Goal: Task Accomplishment & Management: Use online tool/utility

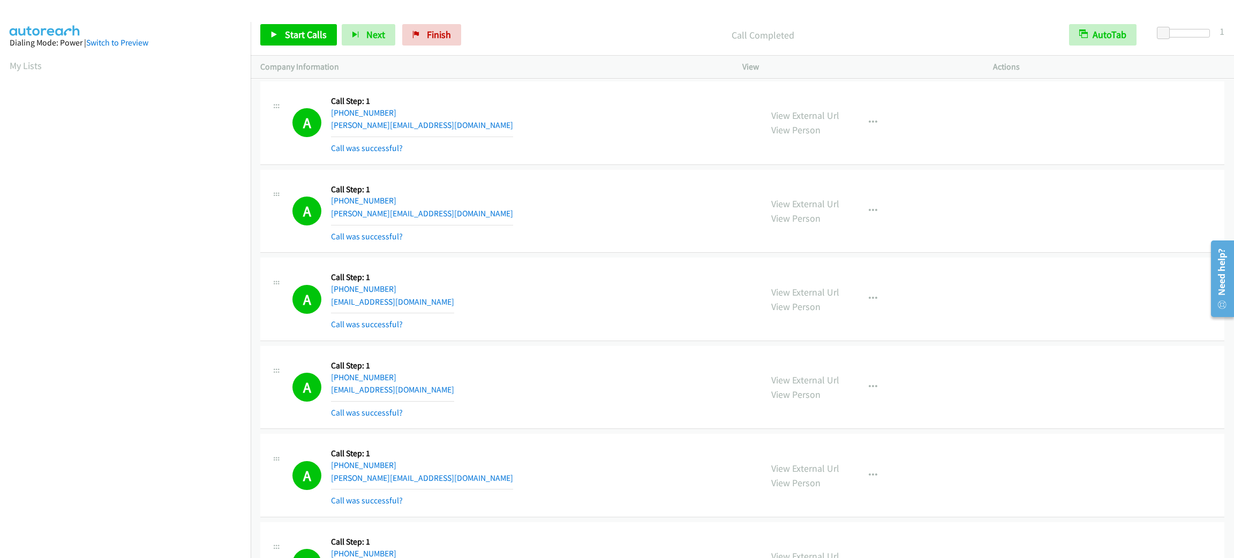
scroll to position [47, 0]
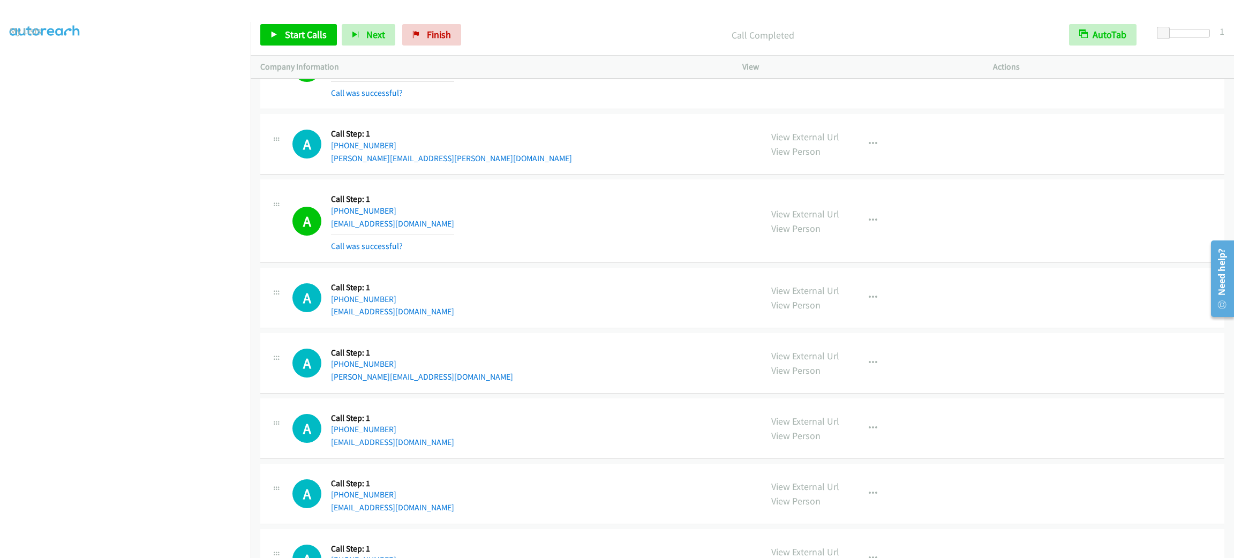
click at [540, 300] on div "A Callback Scheduled Call Step: 1 America/Los_Angeles [PHONE_NUMBER] [EMAIL_ADD…" at bounding box center [742, 298] width 964 height 61
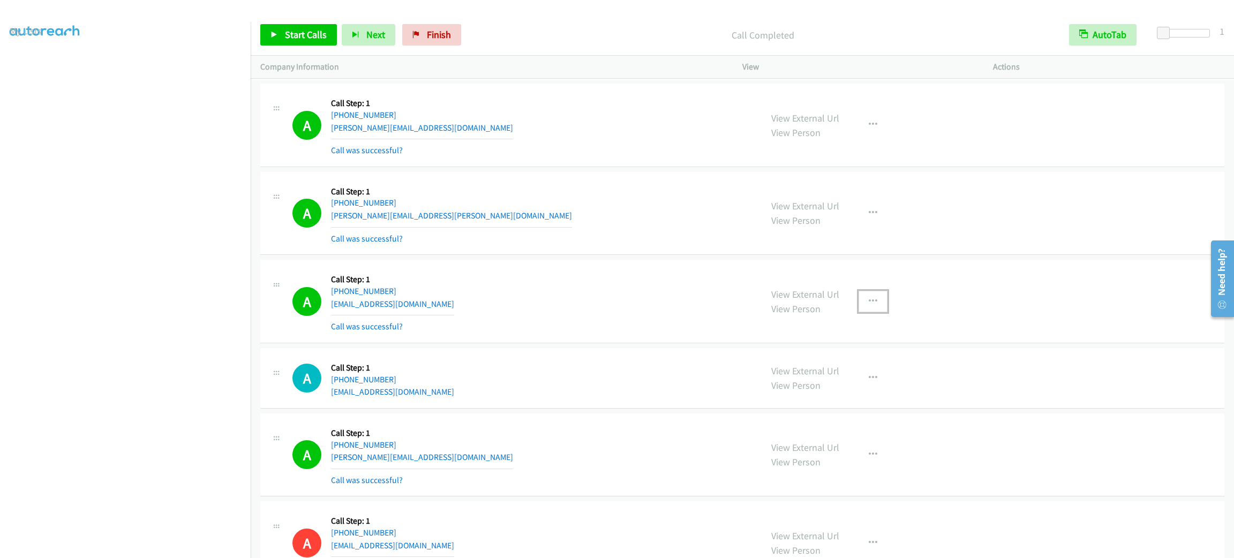
click at [873, 312] on button "button" at bounding box center [873, 301] width 29 height 21
click at [860, 404] on link "Add to do not call list" at bounding box center [816, 393] width 143 height 21
drag, startPoint x: 572, startPoint y: 274, endPoint x: 567, endPoint y: 237, distance: 37.7
click at [572, 256] on div "A Callback Scheduled Call Step: 1 America/New_York [PHONE_NUMBER] [PERSON_NAME]…" at bounding box center [742, 214] width 964 height 84
click at [564, 238] on div "A Callback Scheduled Call Step: 1 America/New_York [PHONE_NUMBER] [PERSON_NAME]…" at bounding box center [523, 214] width 460 height 64
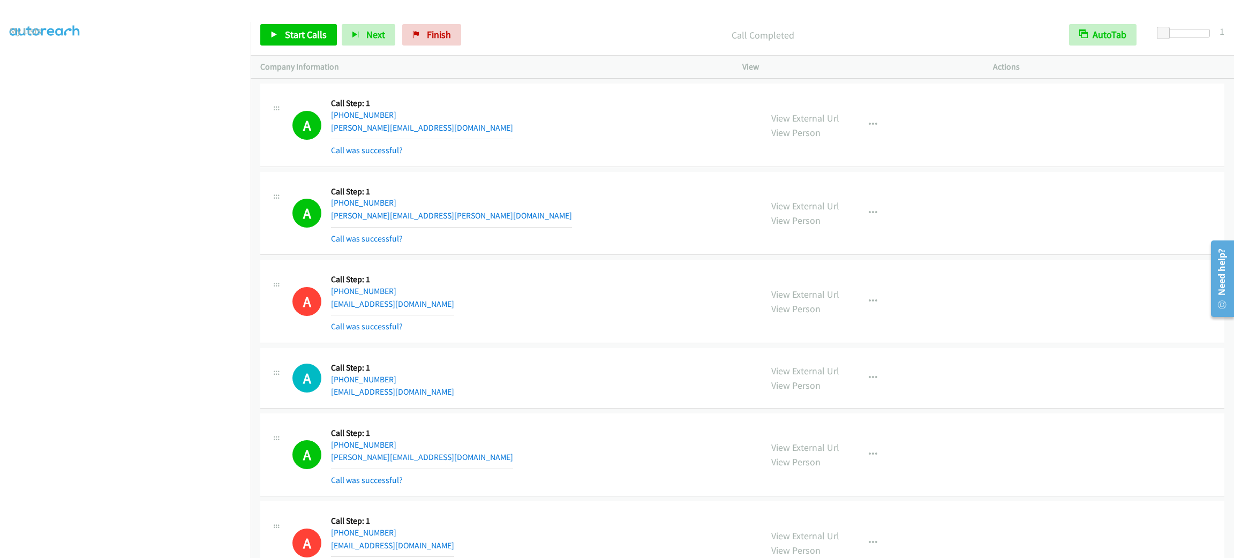
click at [565, 245] on div "A Callback Scheduled Call Step: 1 America/New_York [PHONE_NUMBER] [PERSON_NAME]…" at bounding box center [523, 214] width 460 height 64
click at [536, 37] on p "Call Completed" at bounding box center [763, 35] width 574 height 14
click at [539, 33] on p "Call Completed" at bounding box center [763, 35] width 574 height 14
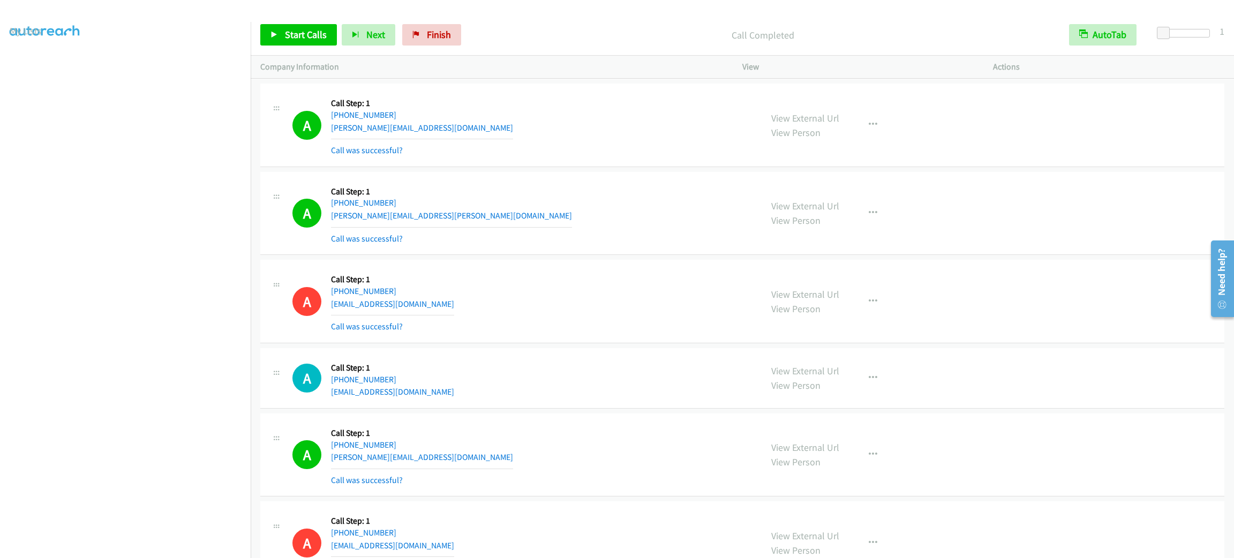
click at [539, 33] on p "Call Completed" at bounding box center [763, 35] width 574 height 14
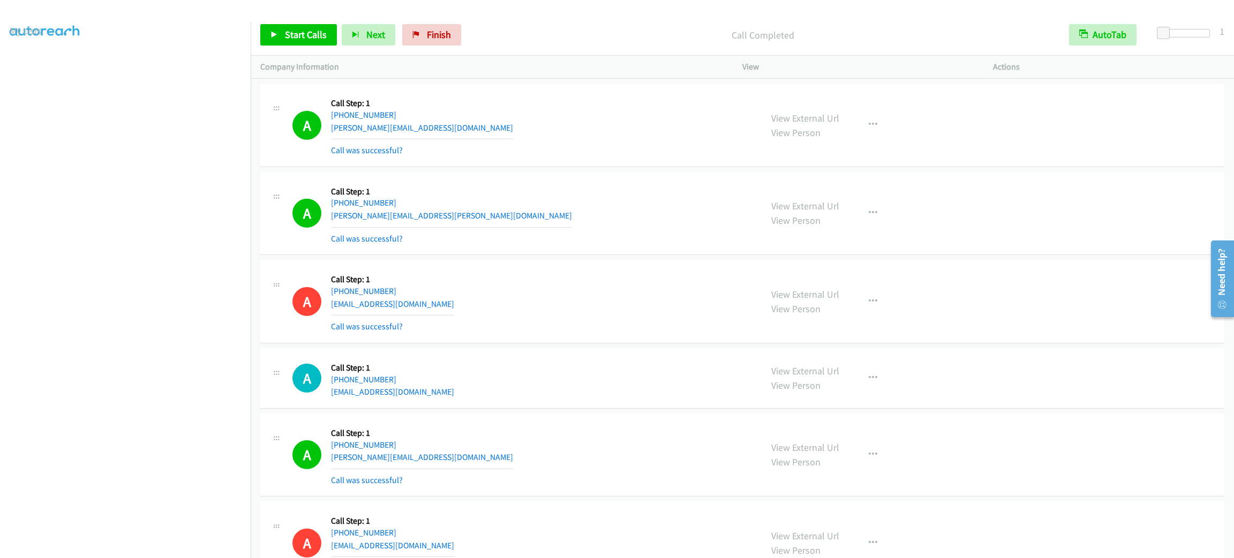
click at [539, 33] on p "Call Completed" at bounding box center [763, 35] width 574 height 14
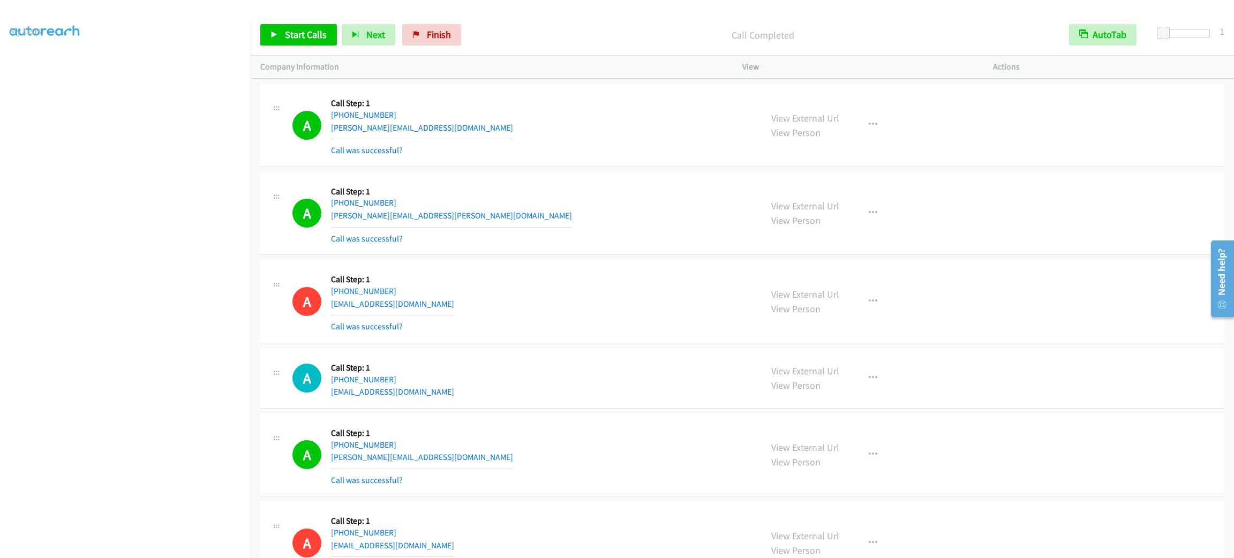
click at [539, 33] on p "Call Completed" at bounding box center [763, 35] width 574 height 14
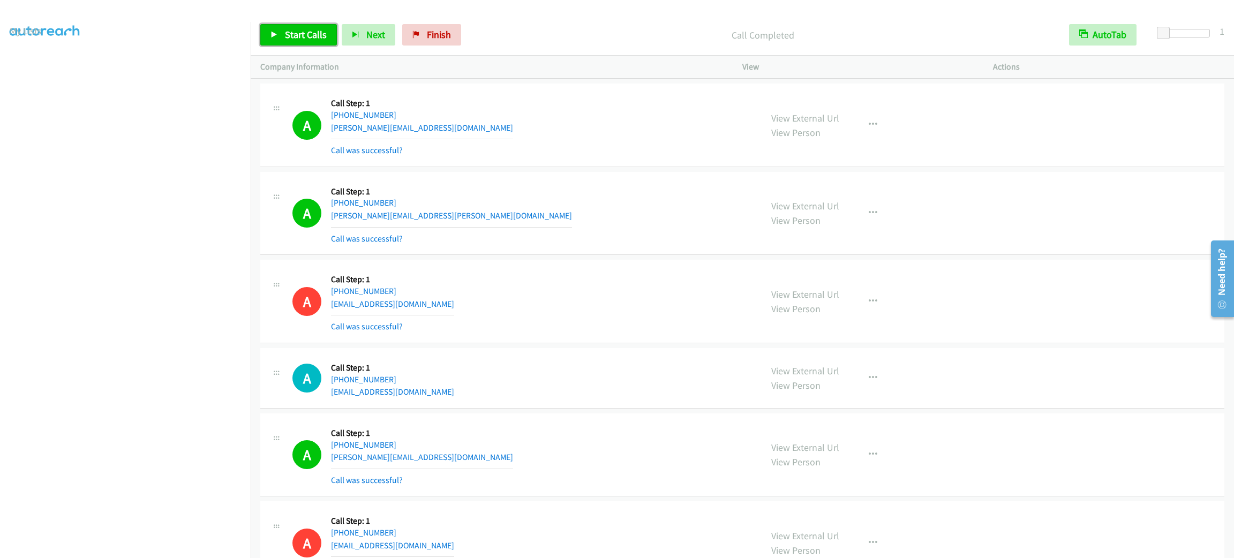
click at [301, 46] on div "Start Calls Pause Next Finish Call Completed AutoTab AutoTab 1" at bounding box center [743, 34] width 984 height 41
click at [301, 43] on link "Start Calls" at bounding box center [298, 34] width 77 height 21
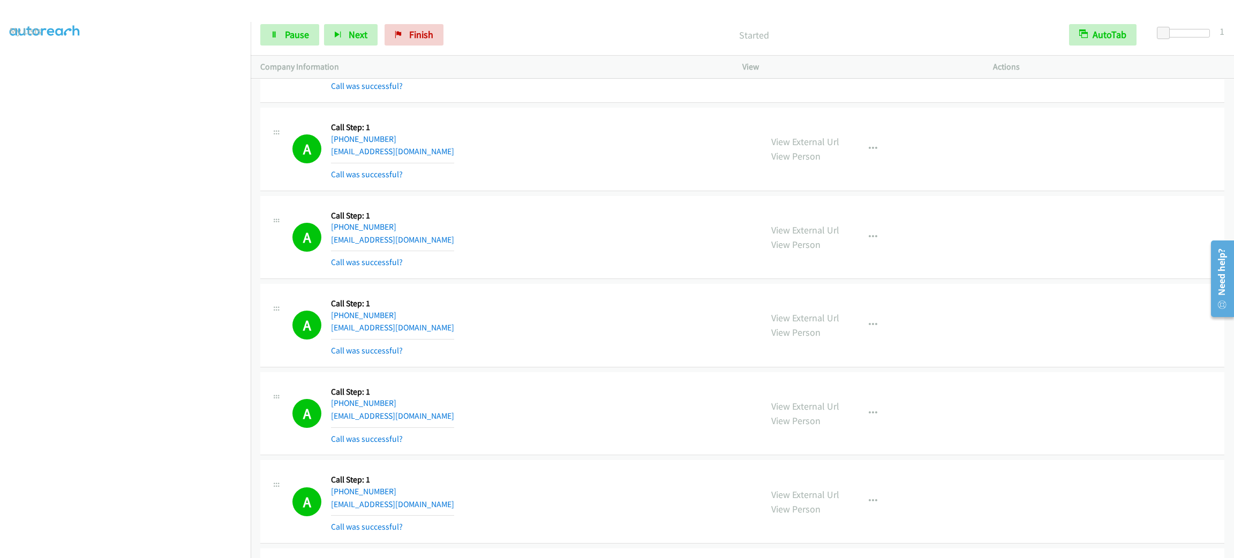
scroll to position [9894, 0]
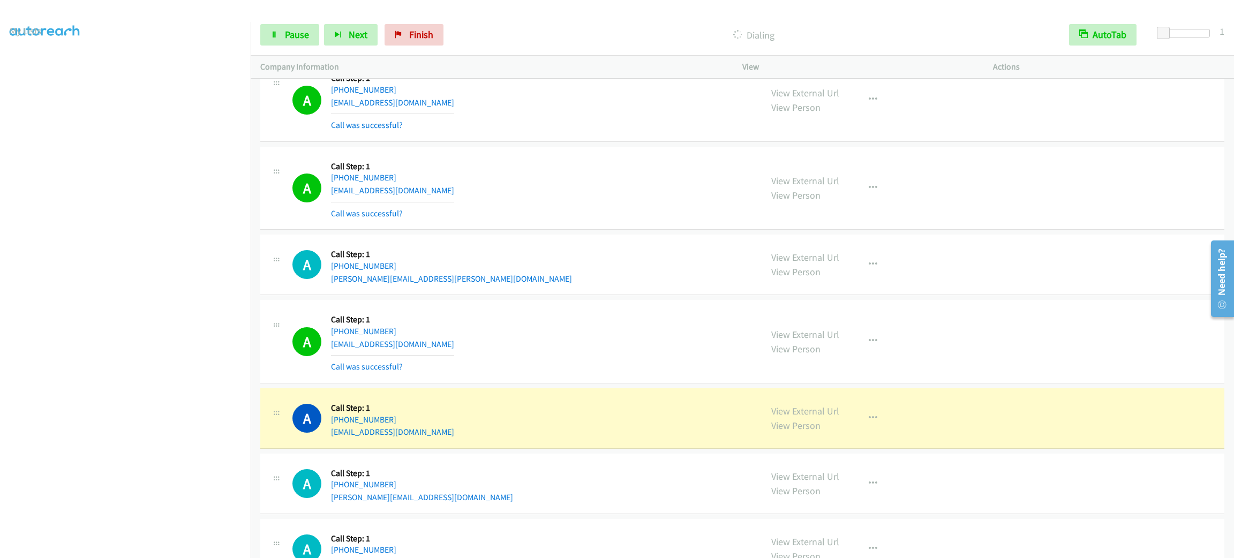
click at [298, 48] on div "Start Calls Pause Next Finish Dialing AutoTab AutoTab 1" at bounding box center [743, 34] width 984 height 41
click at [304, 40] on span "Pause" at bounding box center [297, 34] width 24 height 12
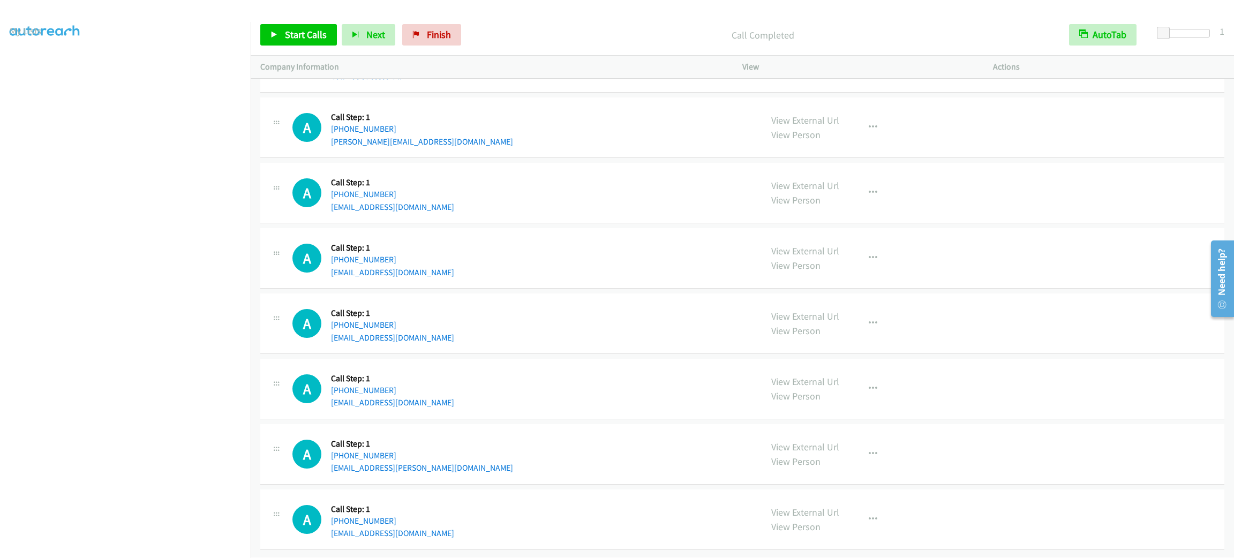
scroll to position [10069, 0]
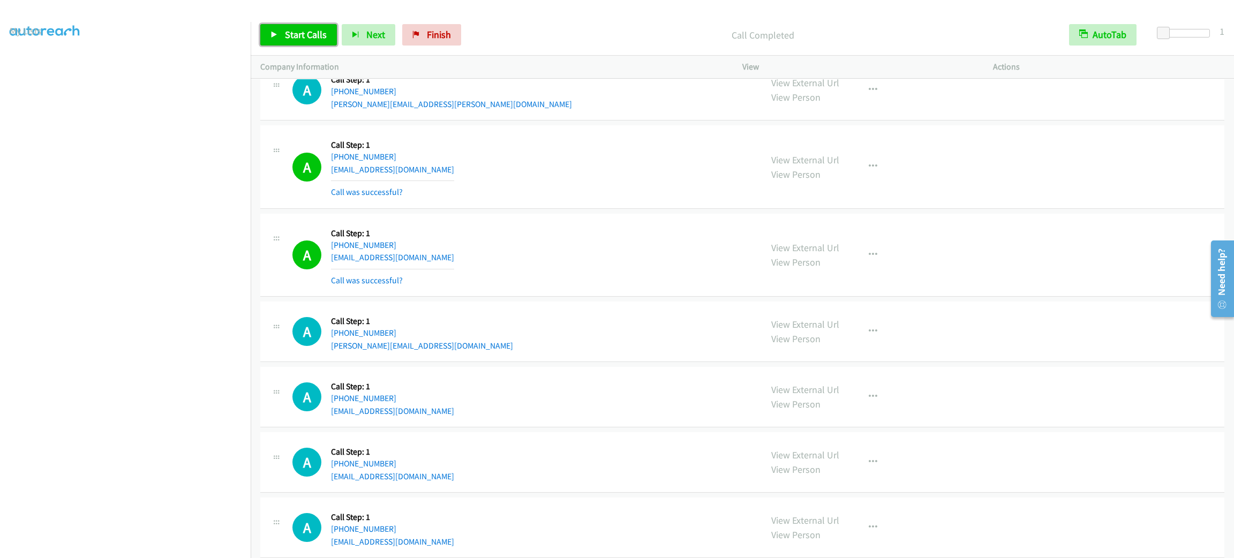
click at [309, 31] on span "Start Calls" at bounding box center [306, 34] width 42 height 12
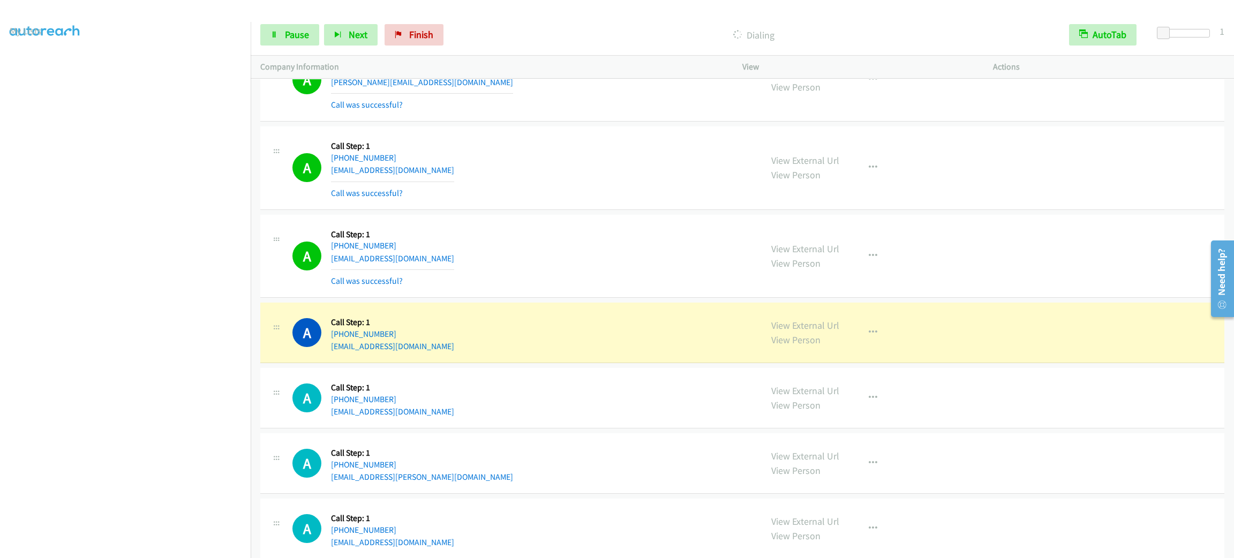
scroll to position [10379, 0]
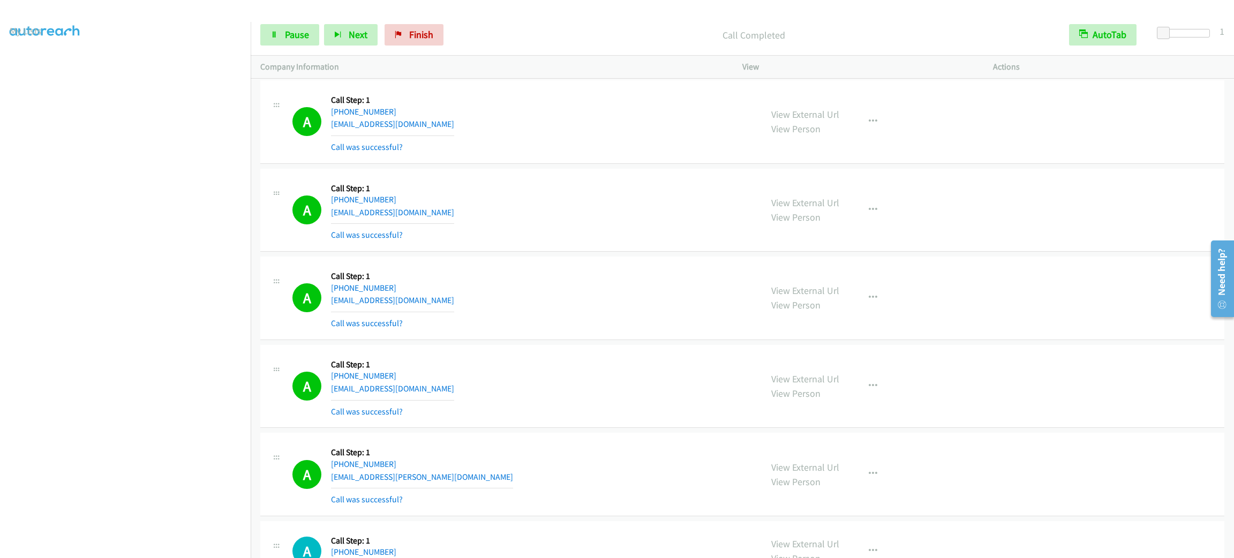
click at [294, 48] on div "Start Calls Pause Next Finish Call Completed AutoTab AutoTab 1" at bounding box center [743, 34] width 984 height 41
click at [294, 40] on link "Pause" at bounding box center [289, 34] width 59 height 21
drag, startPoint x: 287, startPoint y: 23, endPoint x: 318, endPoint y: 3, distance: 36.9
click at [287, 23] on div "Start Calls Pause Next Finish Paused AutoTab AutoTab 1" at bounding box center [743, 34] width 984 height 41
click at [278, 18] on div "Start Calls Pause Next Finish Paused AutoTab AutoTab 1" at bounding box center [743, 34] width 984 height 41
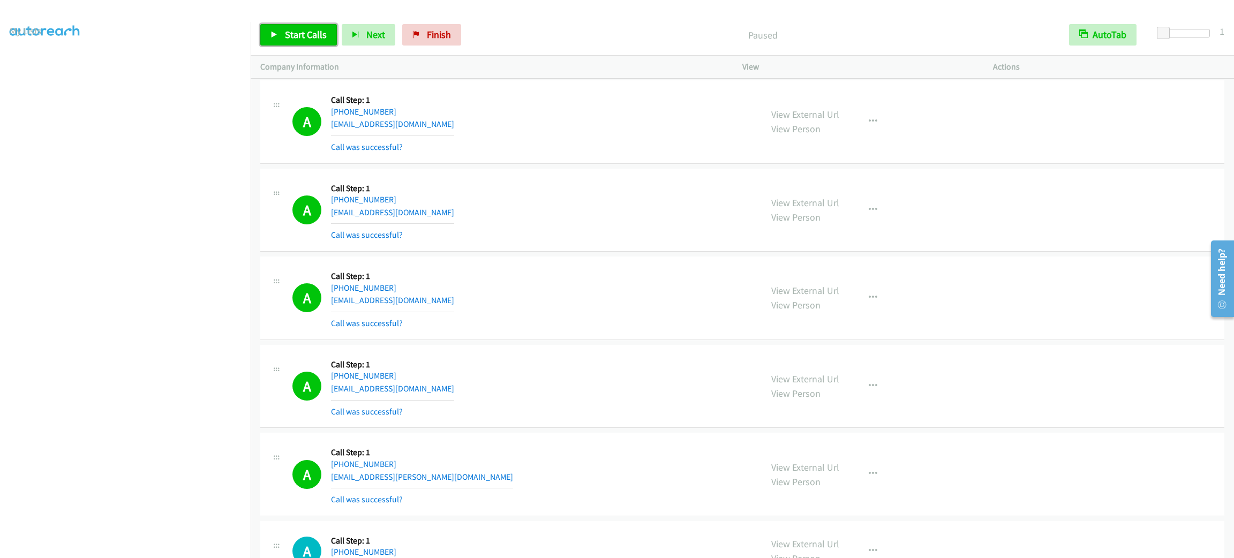
click at [279, 25] on link "Start Calls" at bounding box center [298, 34] width 77 height 21
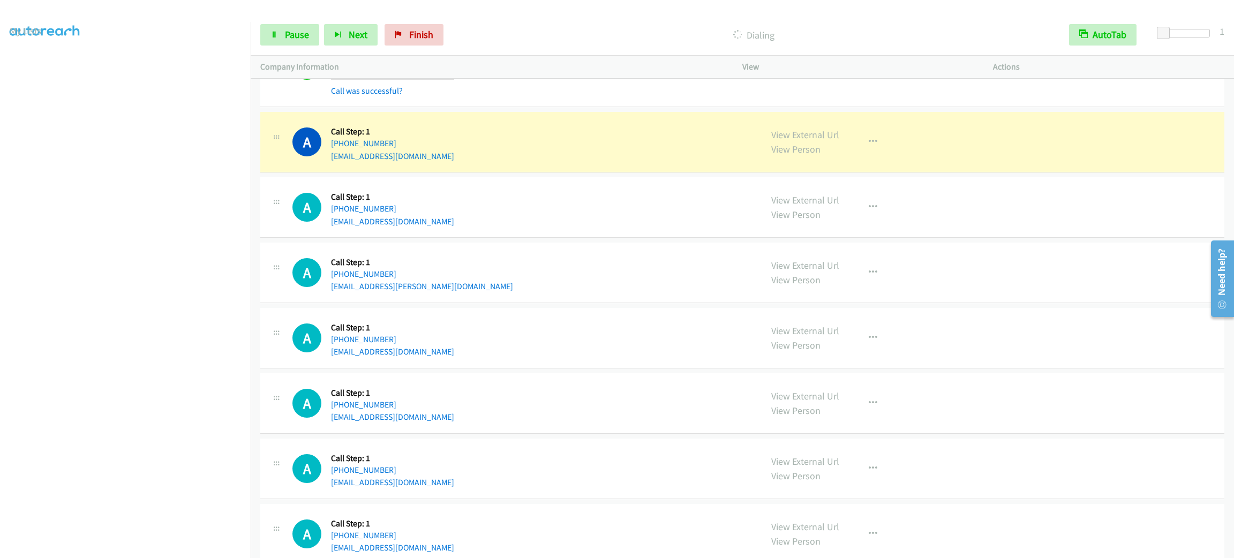
scroll to position [10994, 0]
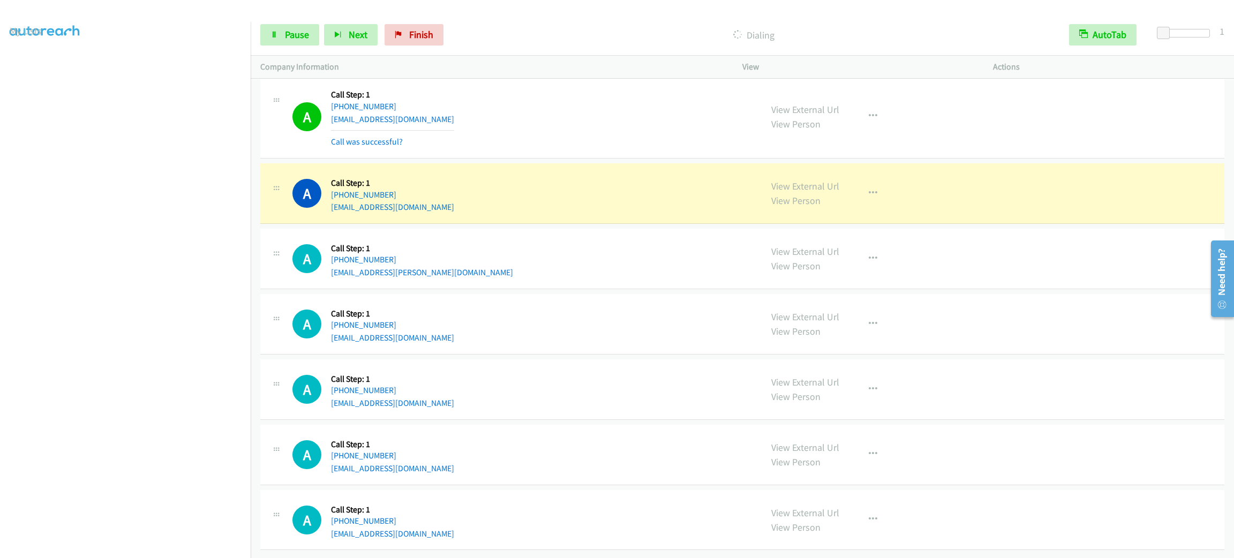
click at [587, 12] on div at bounding box center [612, 20] width 1225 height 41
drag, startPoint x: 877, startPoint y: 117, endPoint x: 867, endPoint y: 118, distance: 9.2
click at [875, 117] on button "button" at bounding box center [873, 116] width 29 height 21
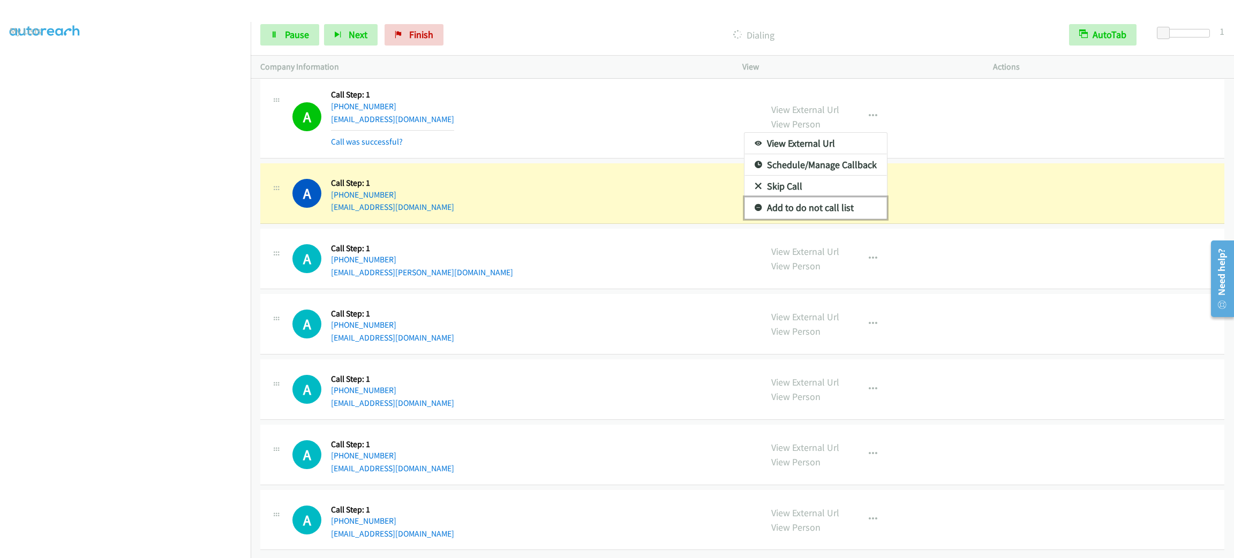
click at [863, 219] on link "Add to do not call list" at bounding box center [816, 207] width 143 height 21
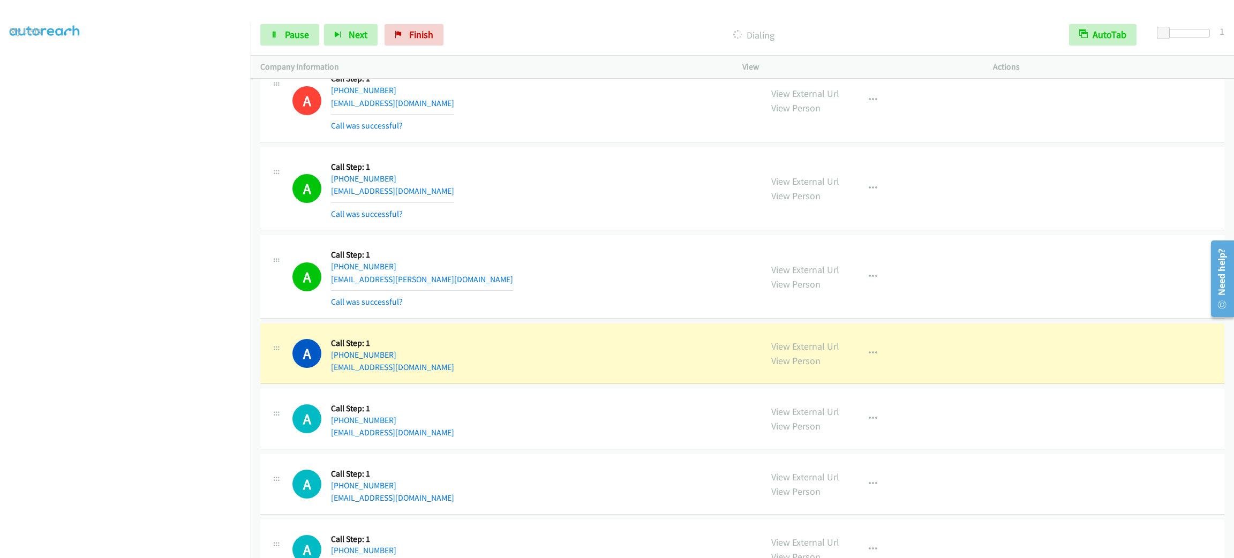
scroll to position [11063, 0]
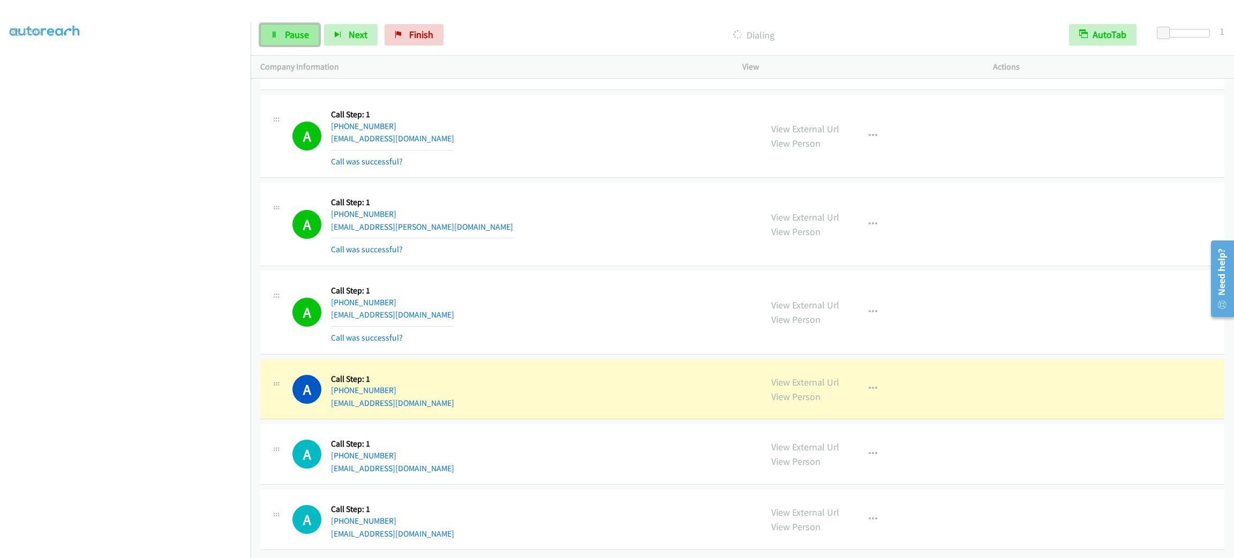
click at [282, 31] on link "Pause" at bounding box center [289, 34] width 59 height 21
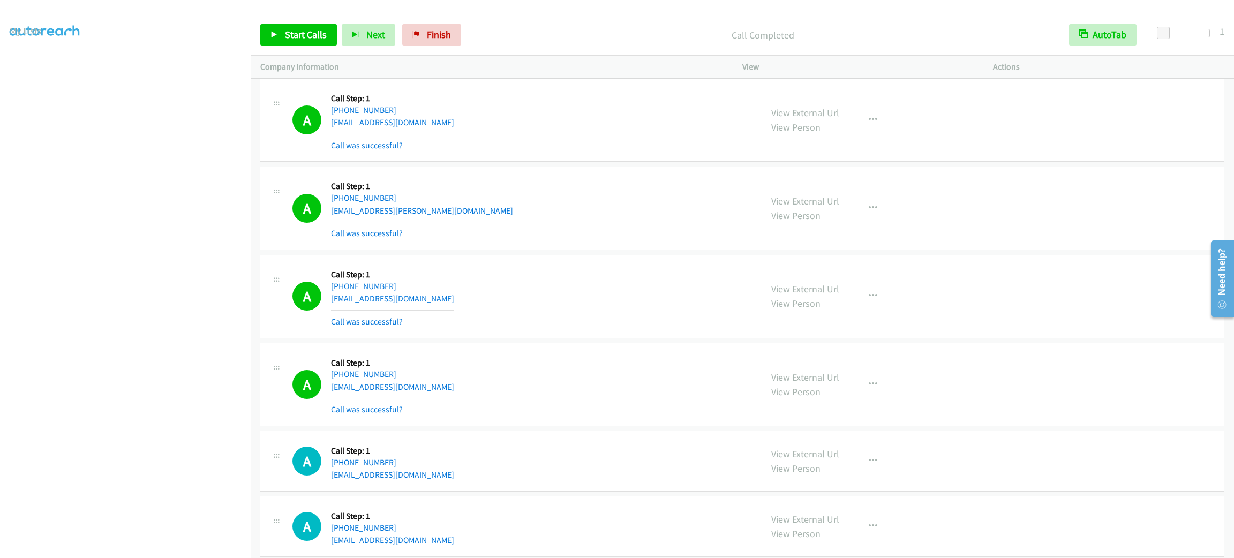
click at [680, 139] on div "A Callback Scheduled Call Step: 1 America/New_York [PHONE_NUMBER] [EMAIL_ADDRES…" at bounding box center [523, 120] width 460 height 64
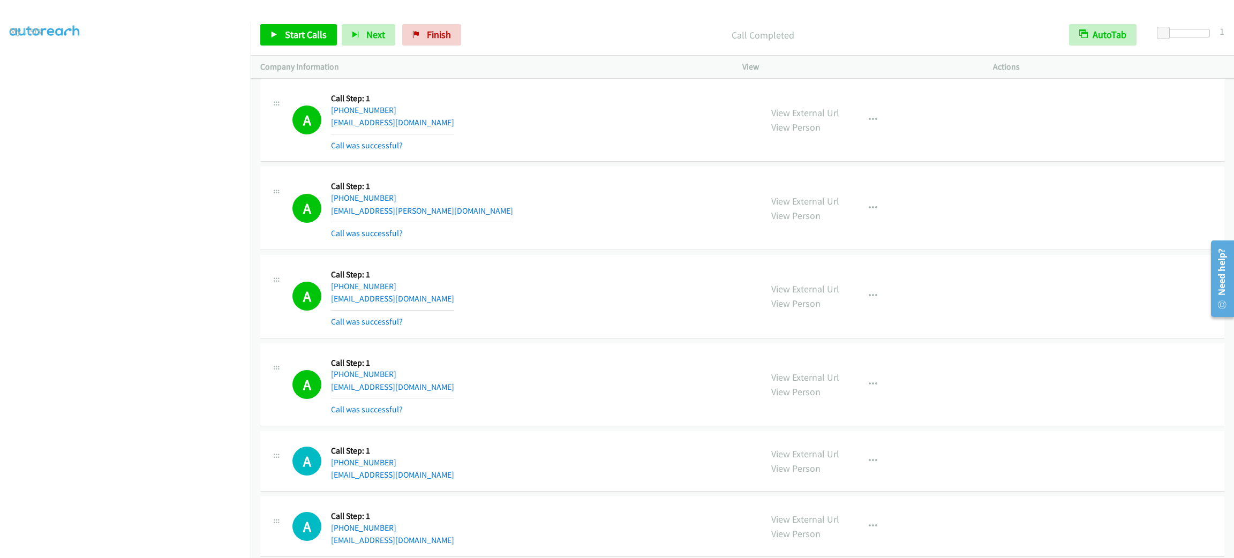
click at [680, 139] on div "A Callback Scheduled Call Step: 1 America/New_York [PHONE_NUMBER] [EMAIL_ADDRES…" at bounding box center [523, 120] width 460 height 64
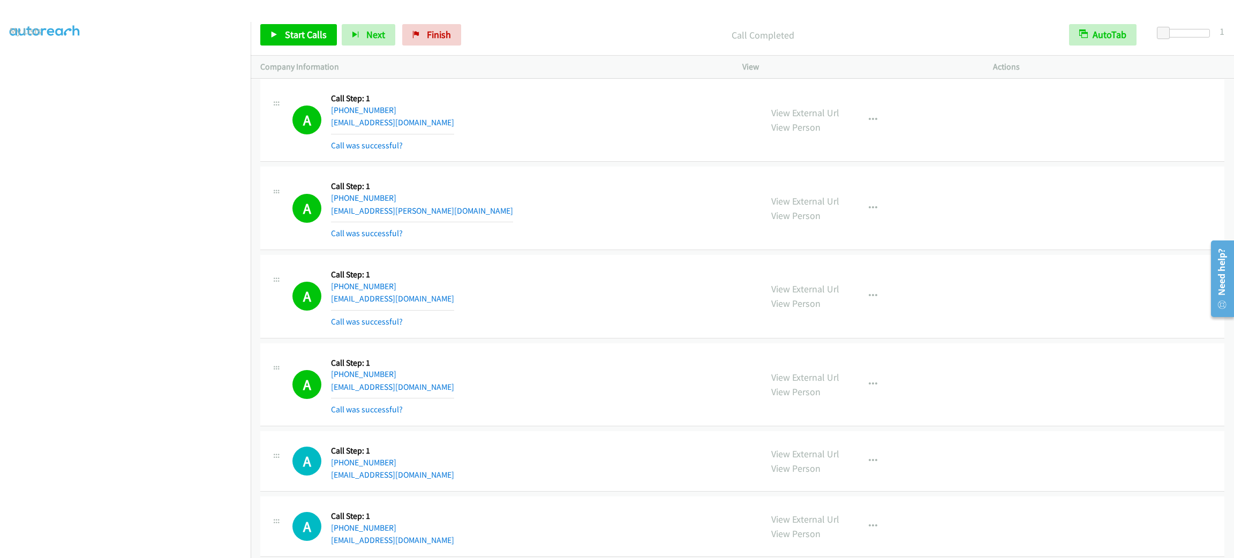
click at [680, 139] on div "A Callback Scheduled Call Step: 1 America/New_York [PHONE_NUMBER] [EMAIL_ADDRES…" at bounding box center [523, 120] width 460 height 64
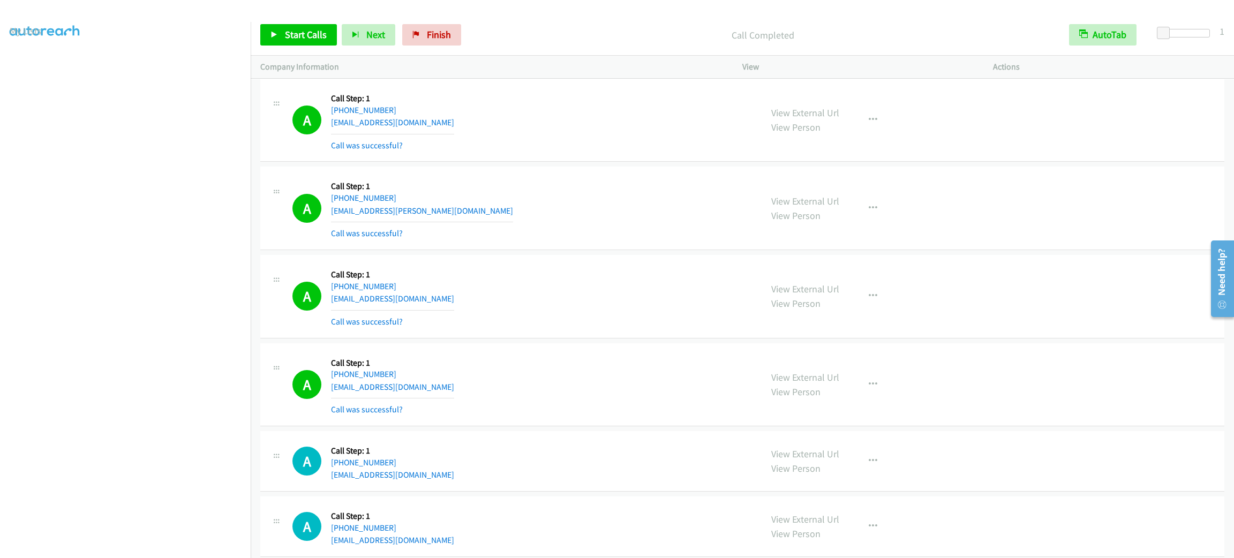
click at [680, 139] on div "A Callback Scheduled Call Step: 1 America/New_York [PHONE_NUMBER] [EMAIL_ADDRES…" at bounding box center [523, 120] width 460 height 64
click at [551, 130] on div "A Callback Scheduled Call Step: 1 America/New_York [PHONE_NUMBER] [EMAIL_ADDRES…" at bounding box center [523, 120] width 460 height 64
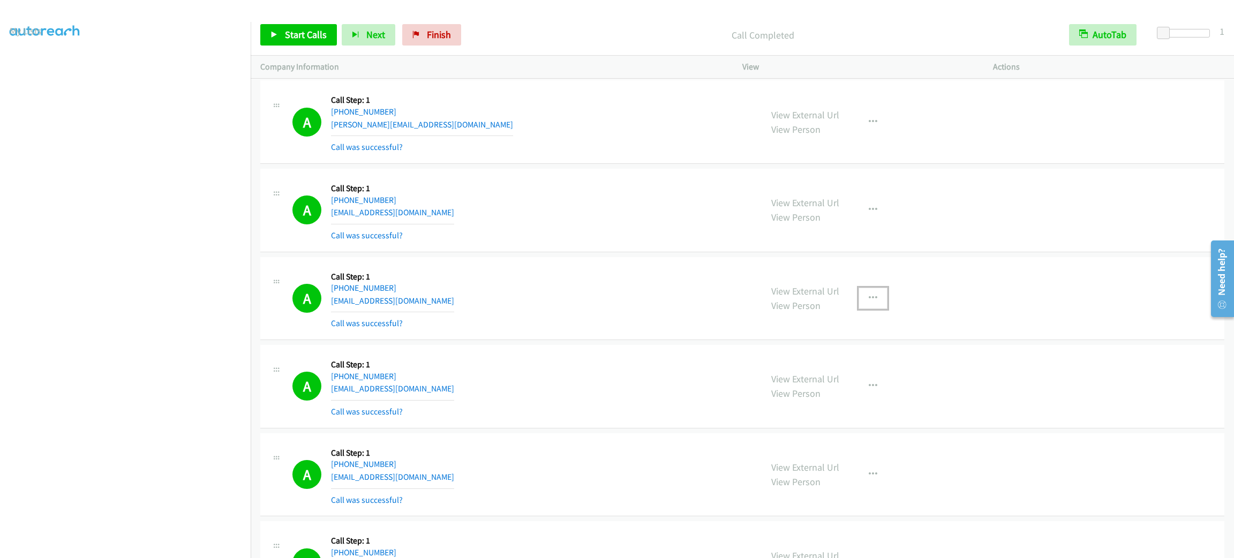
click at [859, 309] on button "button" at bounding box center [873, 298] width 29 height 21
click at [859, 401] on link "Add to do not call list" at bounding box center [816, 389] width 143 height 21
click at [308, 27] on link "Start Calls" at bounding box center [298, 34] width 77 height 21
click at [279, 21] on div "Start Calls Pause Next Finish Call Completed AutoTab AutoTab 1" at bounding box center [743, 34] width 984 height 41
click at [279, 29] on link "Pause" at bounding box center [289, 34] width 59 height 21
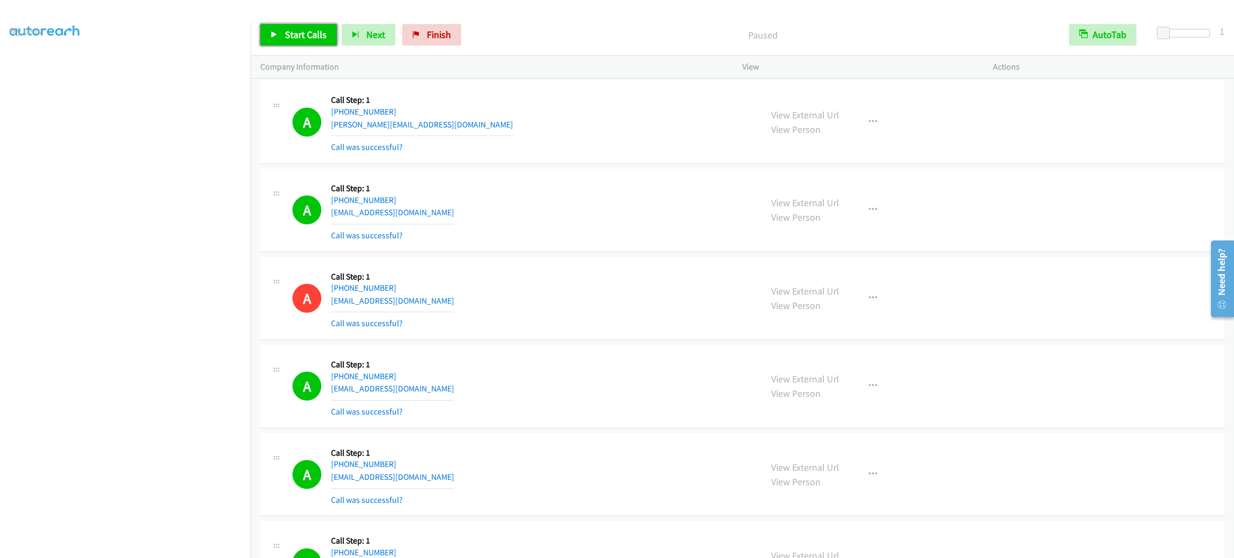
click at [279, 29] on link "Start Calls" at bounding box center [298, 34] width 77 height 21
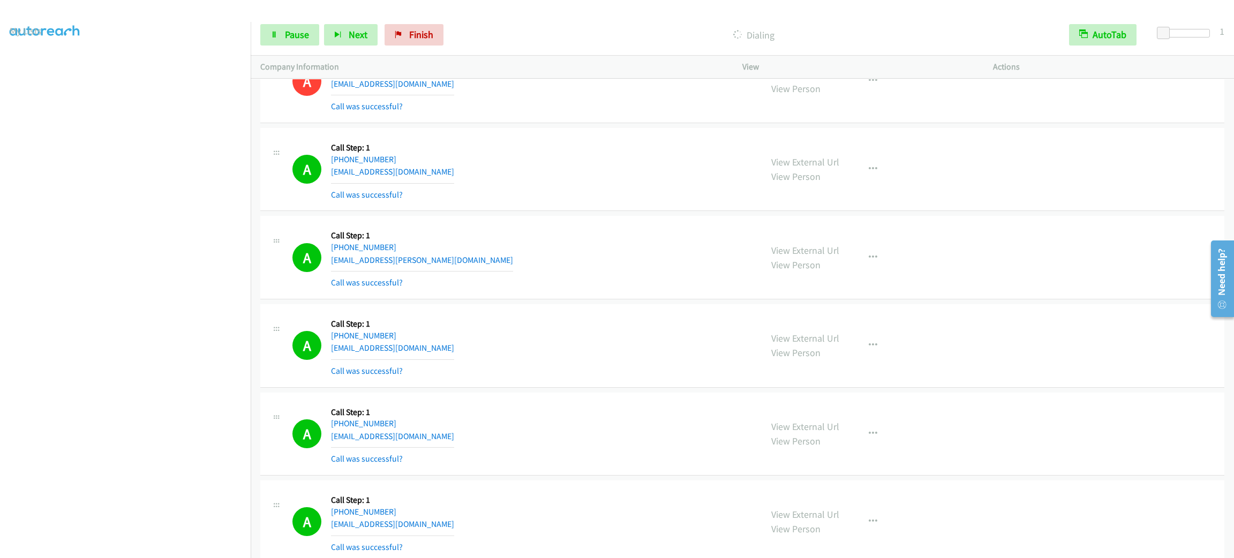
scroll to position [11678, 0]
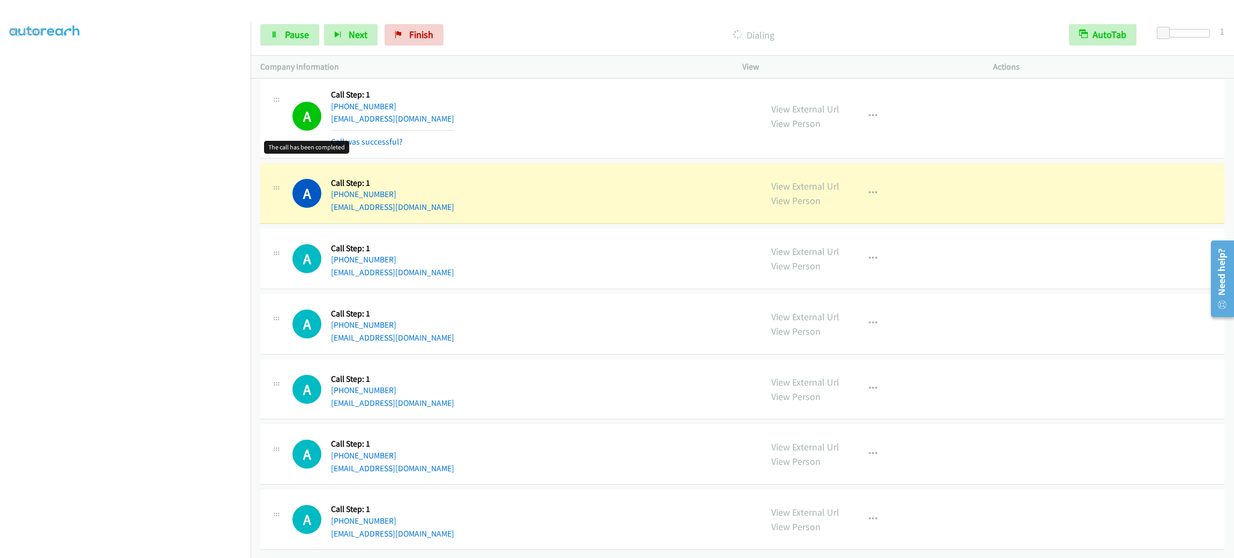
click at [549, 179] on div "A Callback Scheduled Call Step: 1 [GEOGRAPHIC_DATA]/[GEOGRAPHIC_DATA] [PHONE_NU…" at bounding box center [742, 193] width 964 height 61
click at [873, 200] on button "button" at bounding box center [873, 193] width 29 height 21
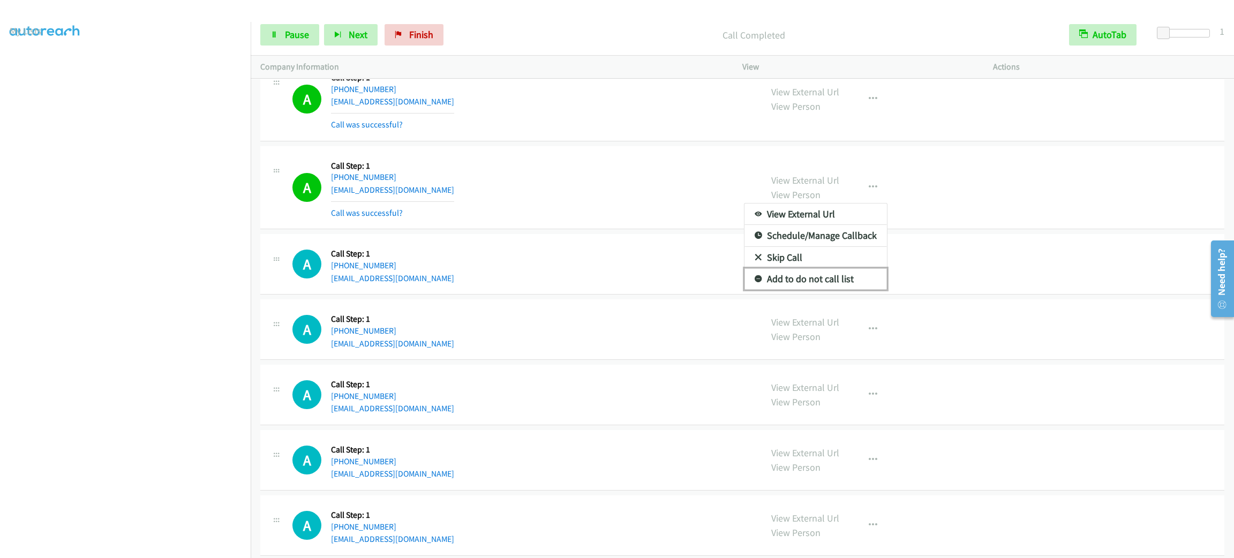
click at [838, 290] on link "Add to do not call list" at bounding box center [816, 278] width 143 height 21
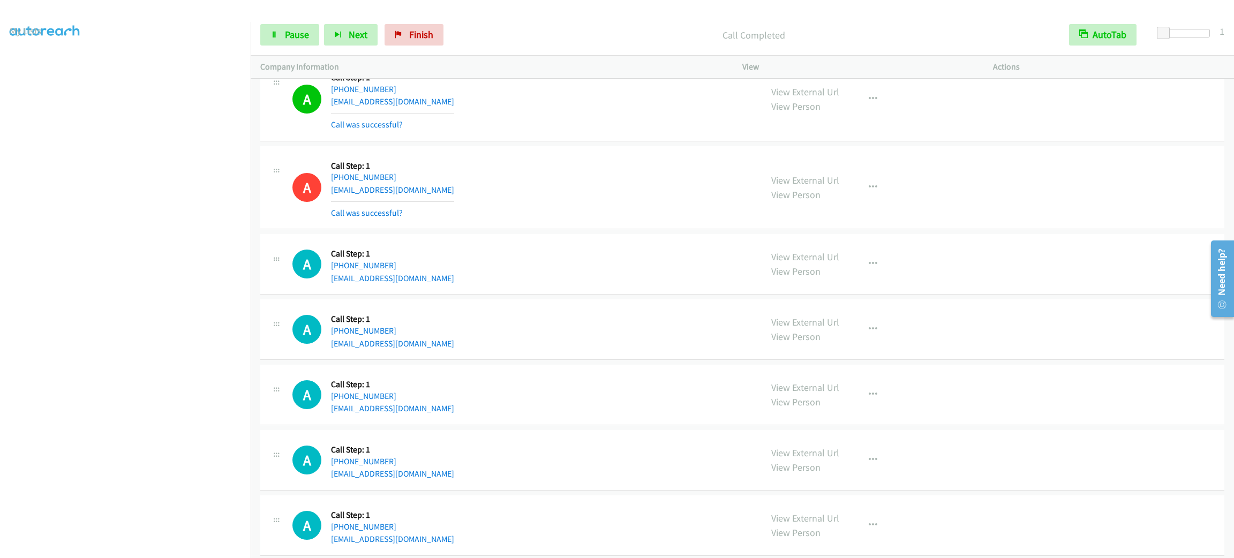
scroll to position [11724, 0]
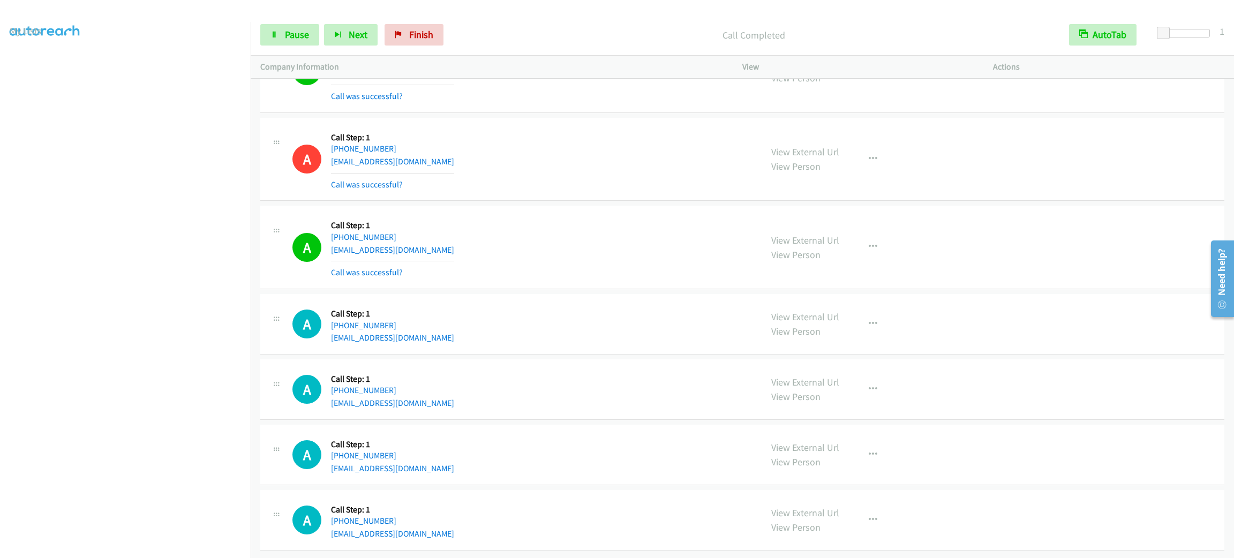
click at [192, 545] on section at bounding box center [125, 304] width 231 height 513
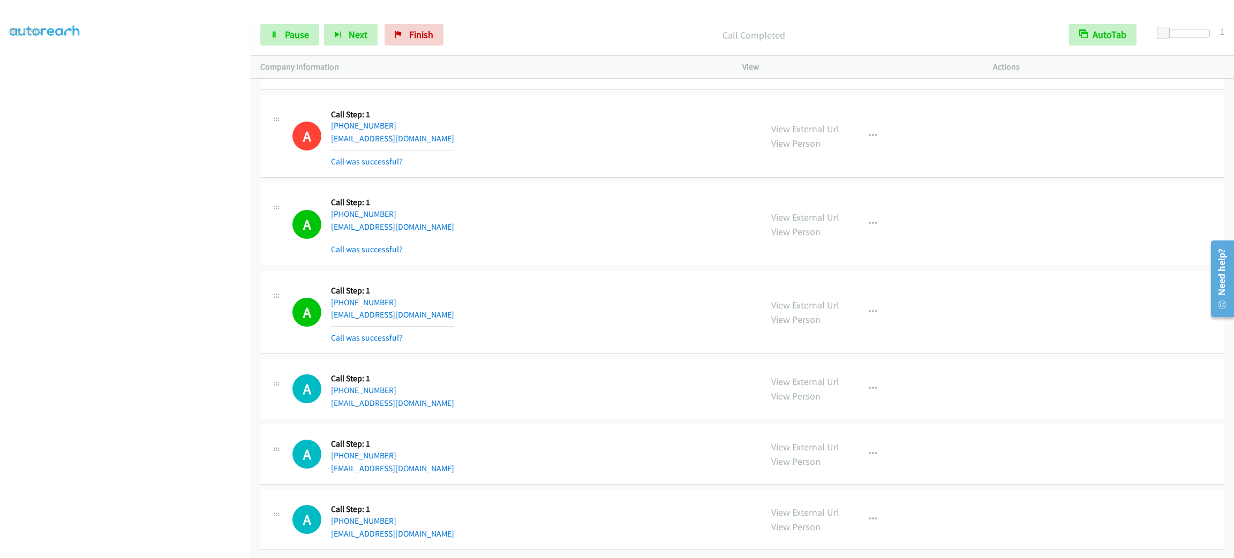
scroll to position [11770, 0]
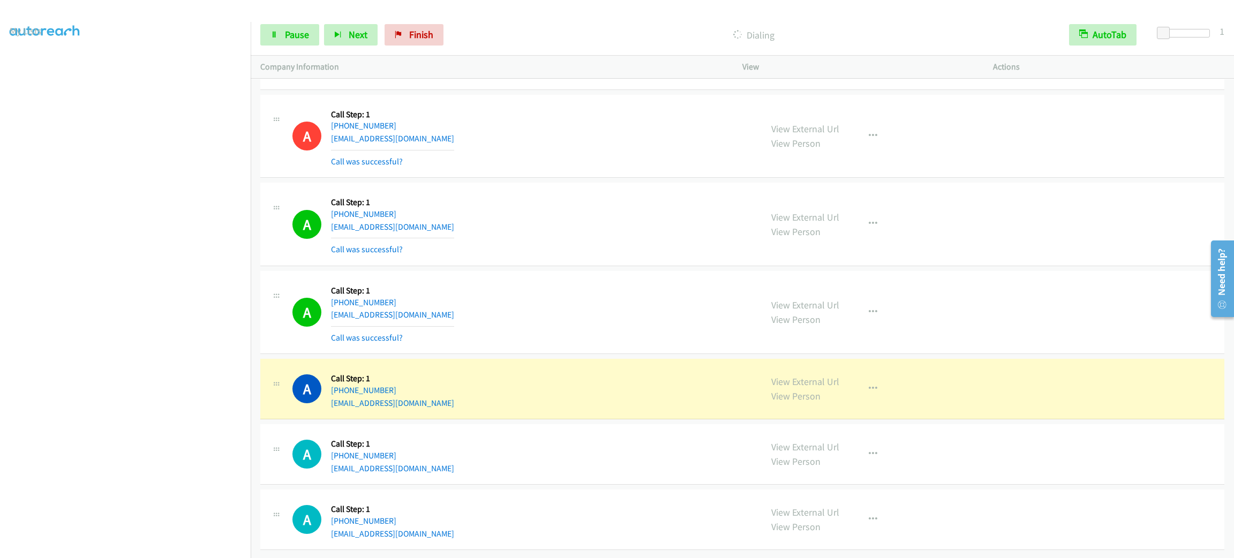
click at [590, 281] on div "A Callback Scheduled Call Step: 1 America/Los_Angeles [PHONE_NUMBER] [EMAIL_ADD…" at bounding box center [523, 313] width 460 height 64
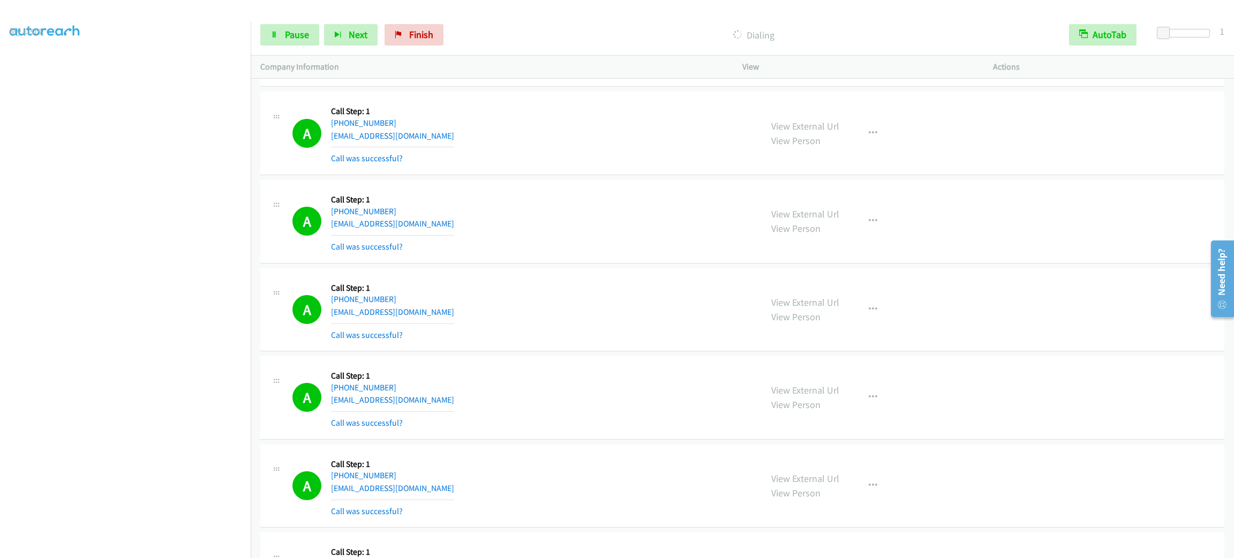
click at [867, 310] on div "View External Url View Person View External Url Email Schedule/Manage Callback …" at bounding box center [892, 310] width 260 height 64
click at [867, 317] on button "button" at bounding box center [873, 309] width 29 height 21
click at [863, 410] on link "Add to do not call list" at bounding box center [816, 401] width 143 height 21
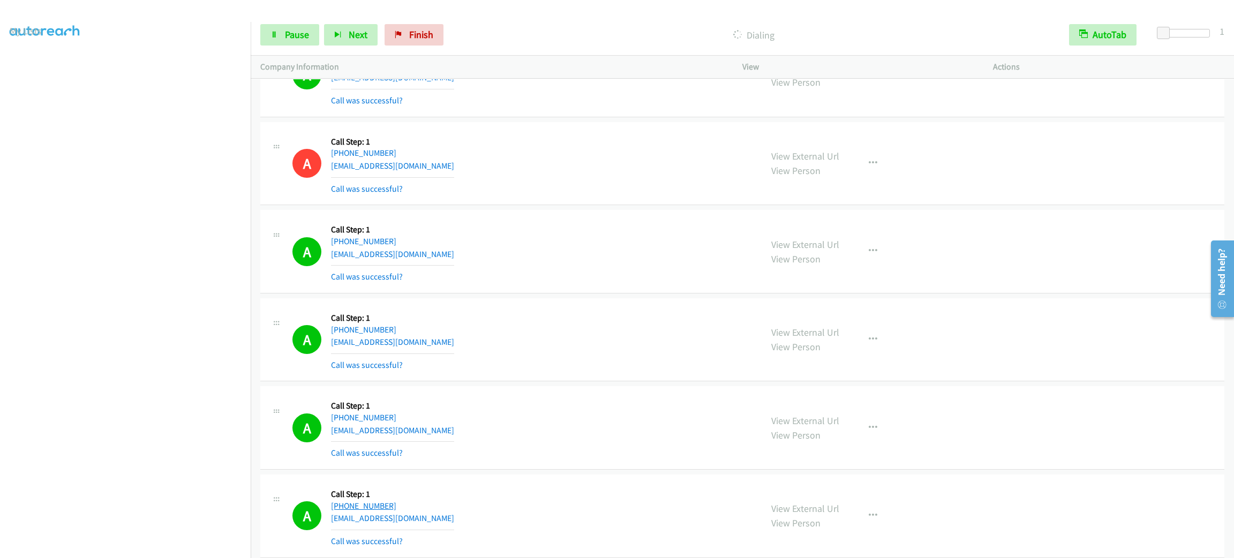
scroll to position [11816, 0]
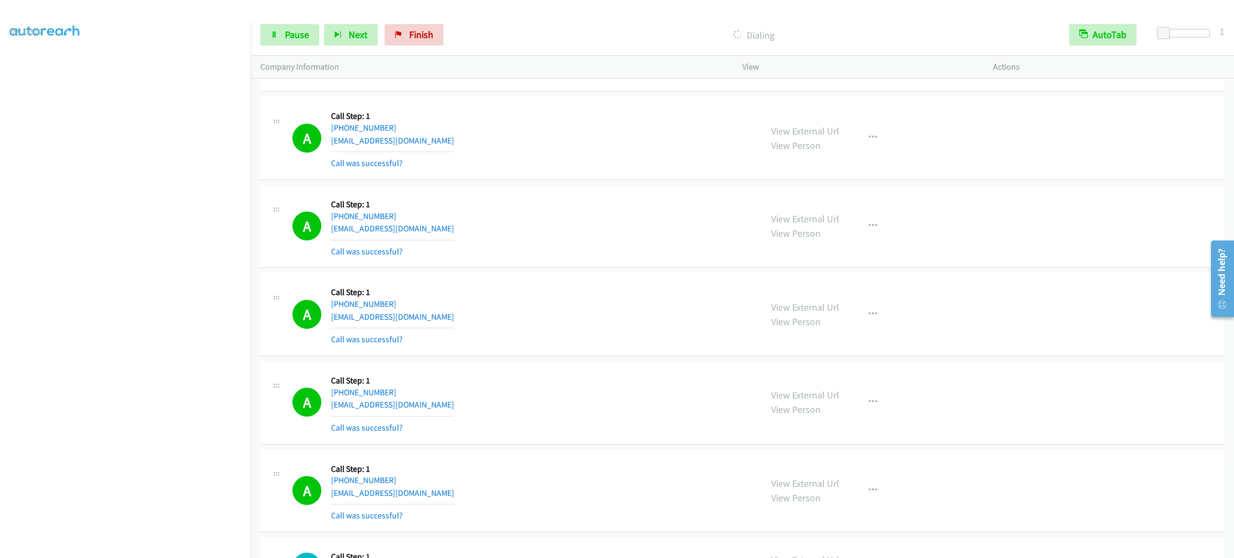
click at [160, 545] on section at bounding box center [125, 304] width 231 height 513
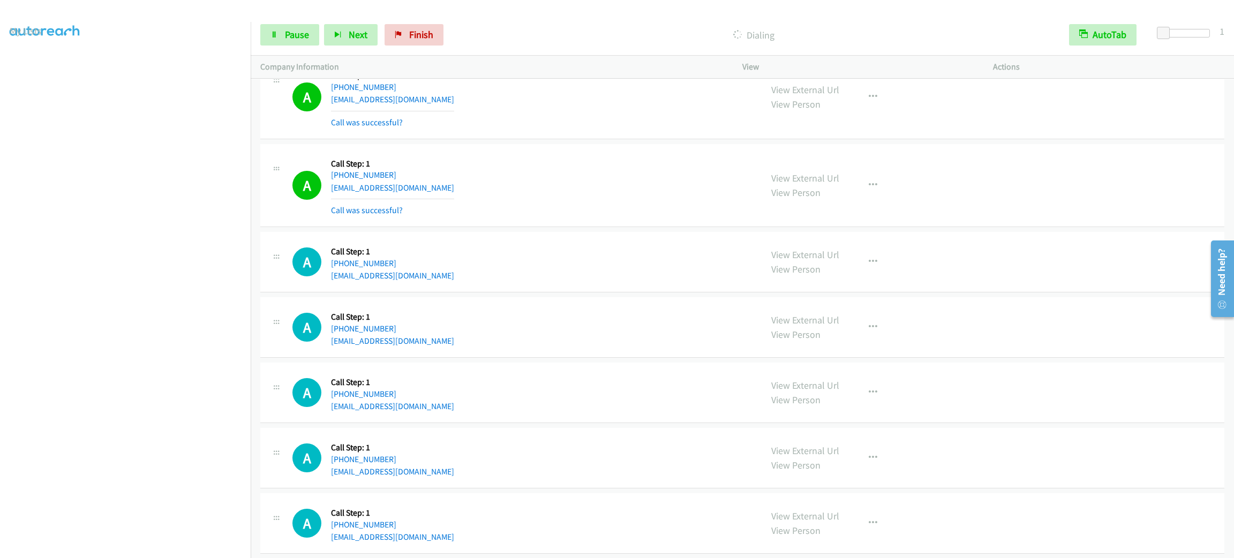
scroll to position [12144, 0]
click at [634, 178] on div "A Callback Scheduled Call Step: 1 America/New_York [PHONE_NUMBER] [EMAIL_ADDRES…" at bounding box center [742, 186] width 964 height 84
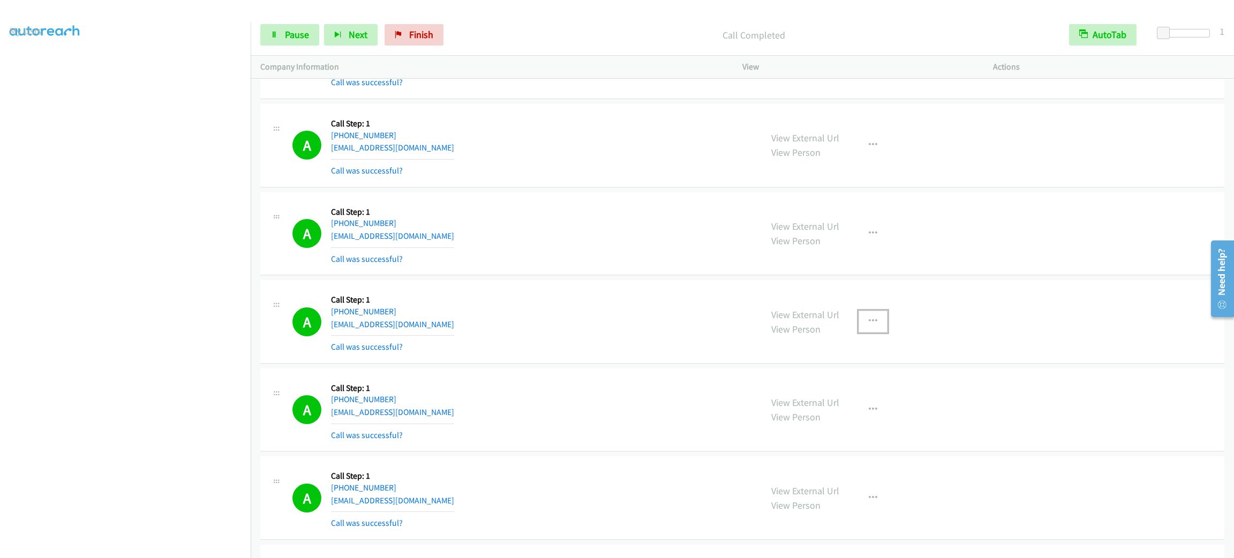
click at [859, 318] on button "button" at bounding box center [873, 321] width 29 height 21
click at [859, 406] on link "Add to do not call list" at bounding box center [816, 412] width 143 height 21
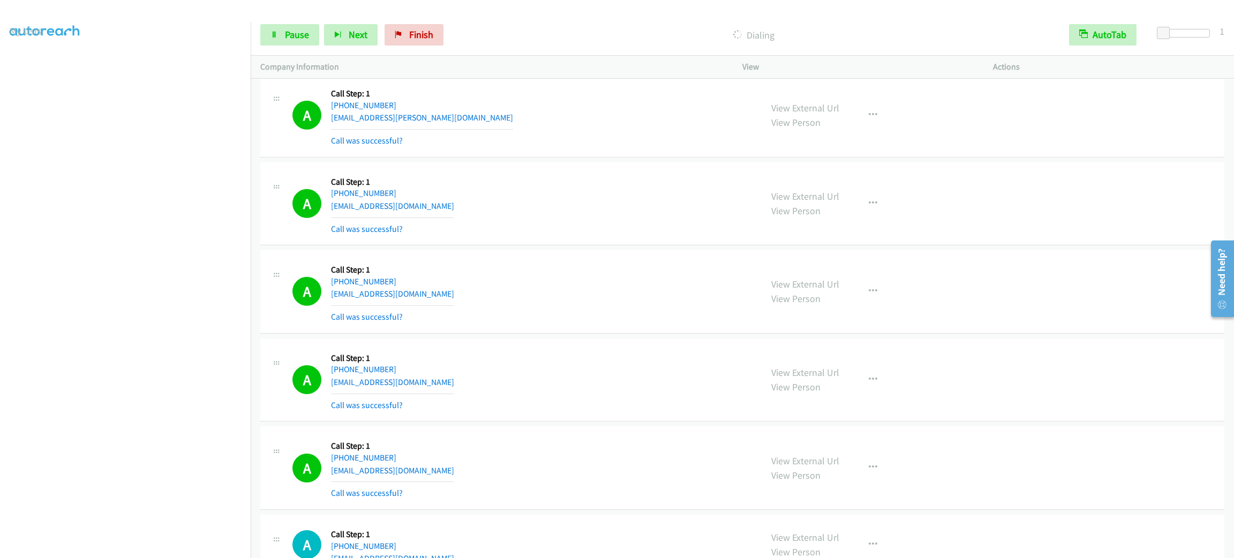
scroll to position [12385, 0]
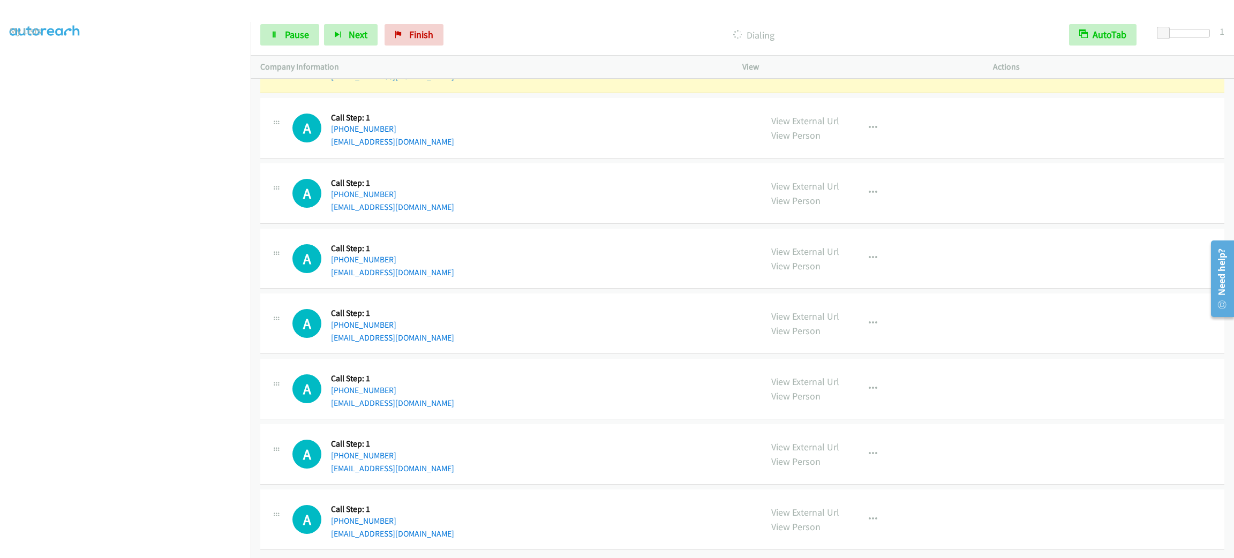
drag, startPoint x: 560, startPoint y: 162, endPoint x: 548, endPoint y: 461, distance: 299.2
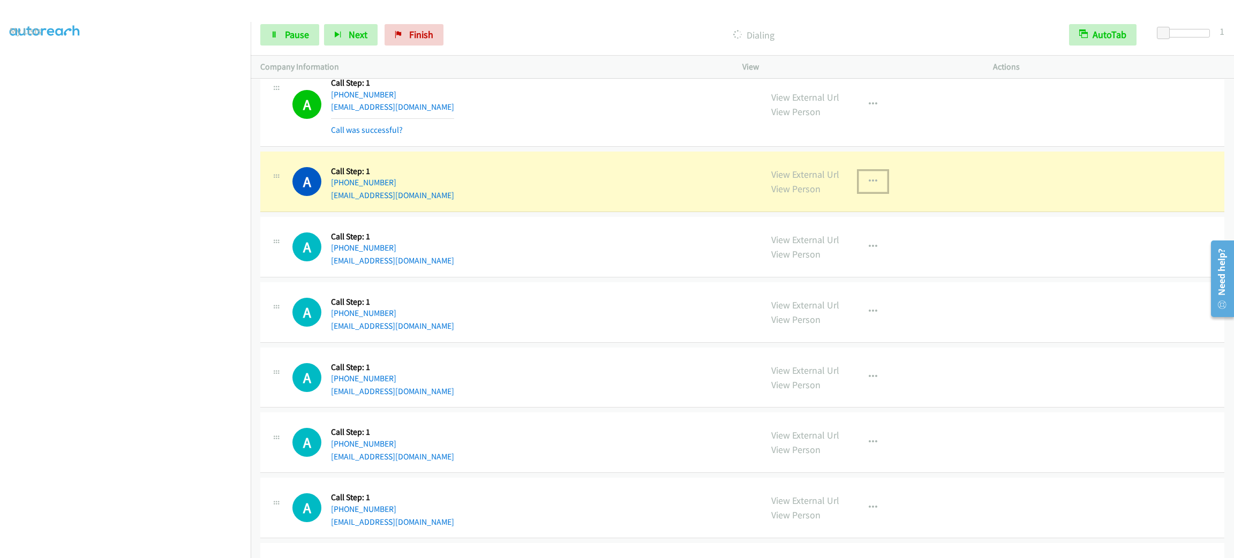
click at [866, 192] on button "button" at bounding box center [873, 181] width 29 height 21
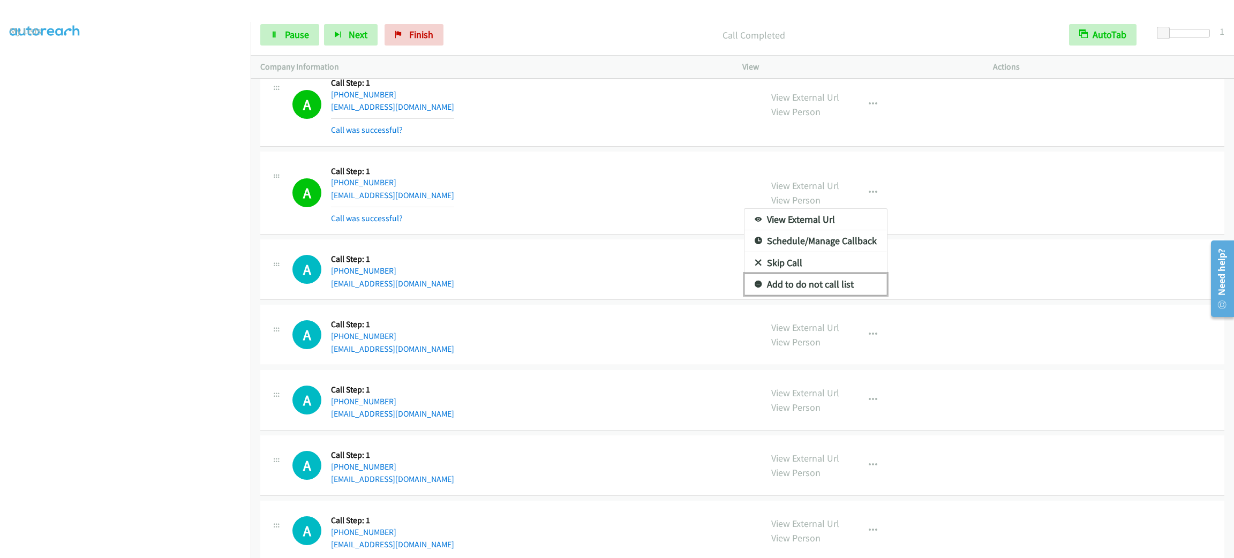
click at [871, 295] on link "Add to do not call list" at bounding box center [816, 284] width 143 height 21
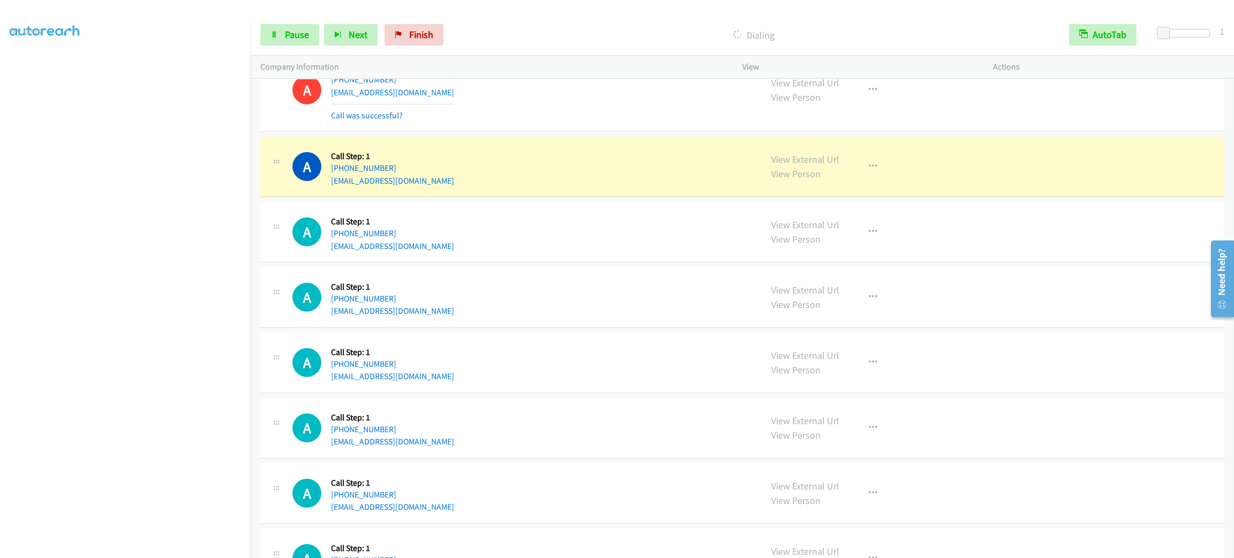
scroll to position [12408, 0]
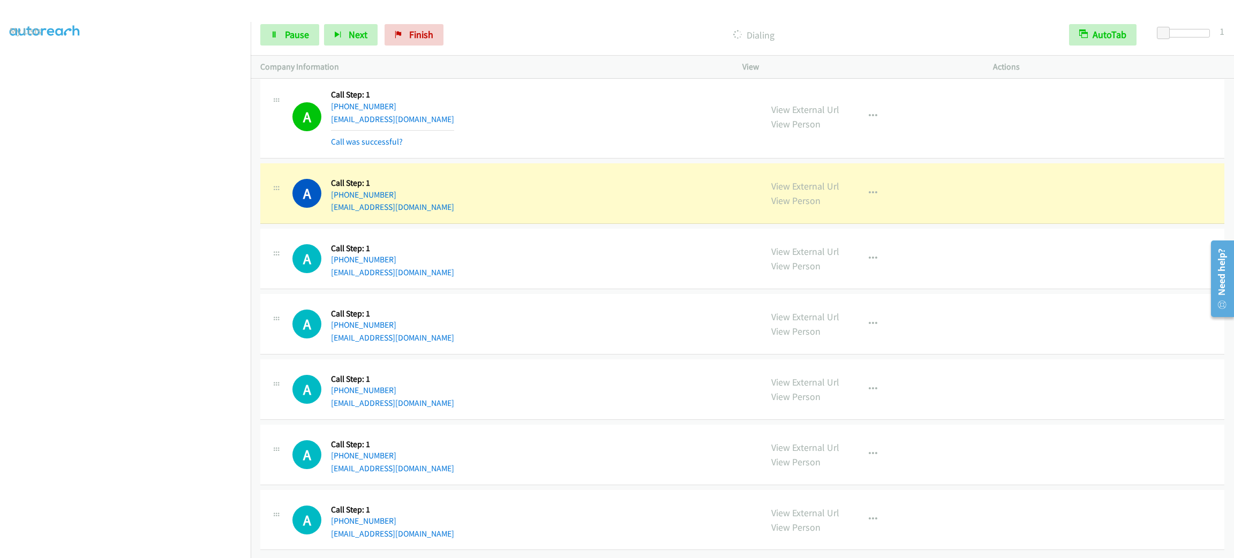
drag, startPoint x: 477, startPoint y: 220, endPoint x: 482, endPoint y: 211, distance: 9.6
click at [477, 214] on div "A Callback Scheduled Call Step: 1 America/New_York [PHONE_NUMBER] [EMAIL_ADDRES…" at bounding box center [523, 193] width 460 height 41
click at [859, 204] on button "button" at bounding box center [873, 193] width 29 height 21
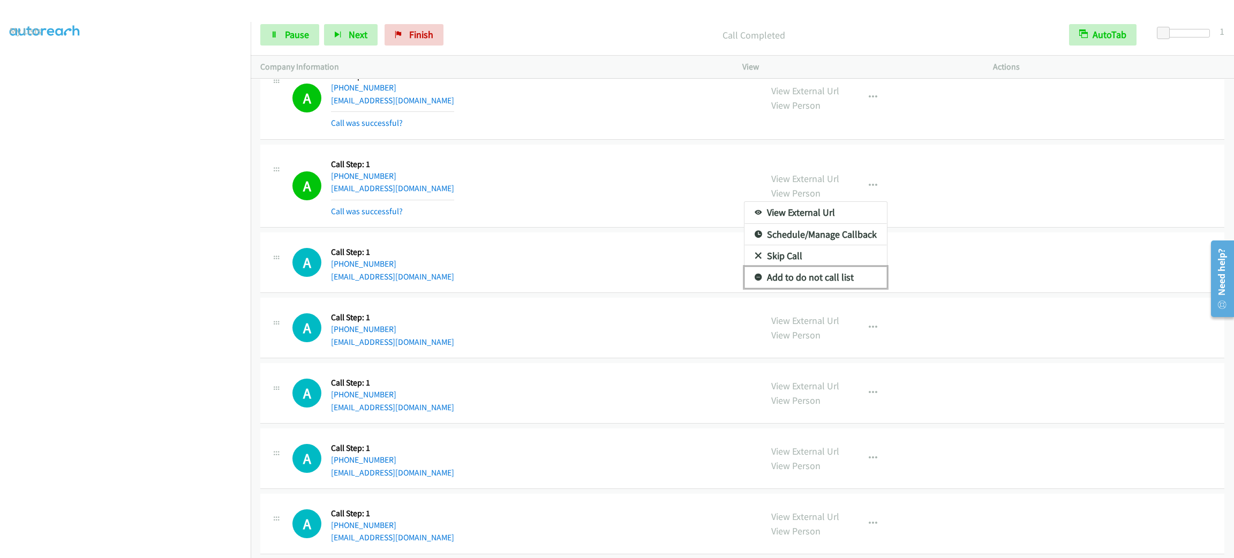
click at [831, 288] on link "Add to do not call list" at bounding box center [816, 277] width 143 height 21
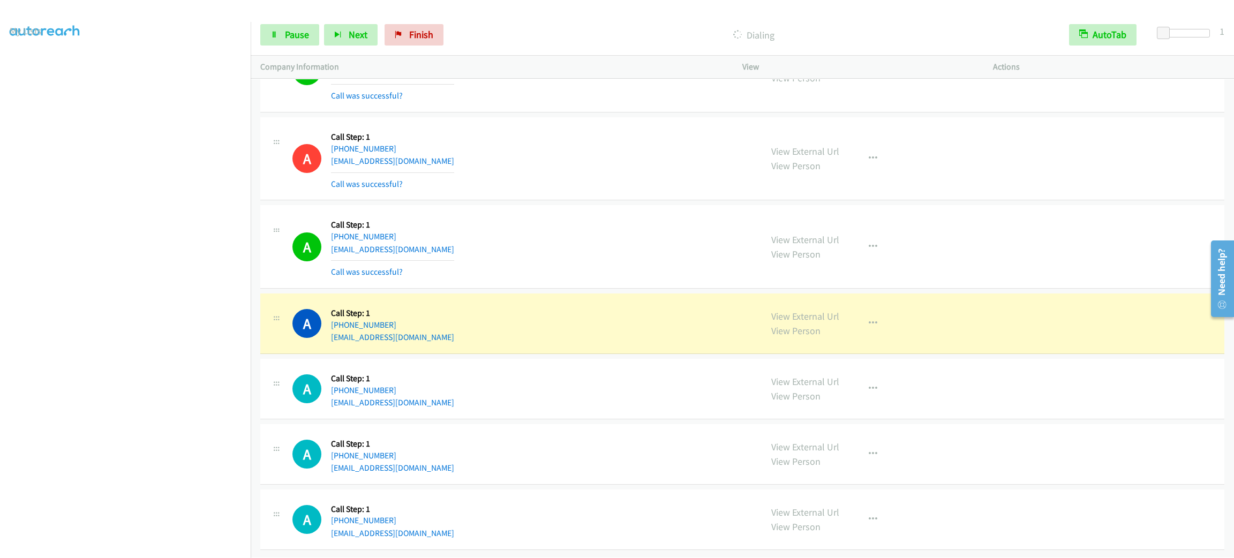
scroll to position [12477, 0]
click at [605, 242] on div "A Callback Scheduled Call Step: 1 [GEOGRAPHIC_DATA]/[GEOGRAPHIC_DATA] [PHONE_NU…" at bounding box center [523, 247] width 460 height 64
click at [868, 320] on div "View External Url View Person View External Url Email Schedule/Manage Callback …" at bounding box center [892, 323] width 260 height 41
click at [867, 316] on button "button" at bounding box center [873, 323] width 29 height 21
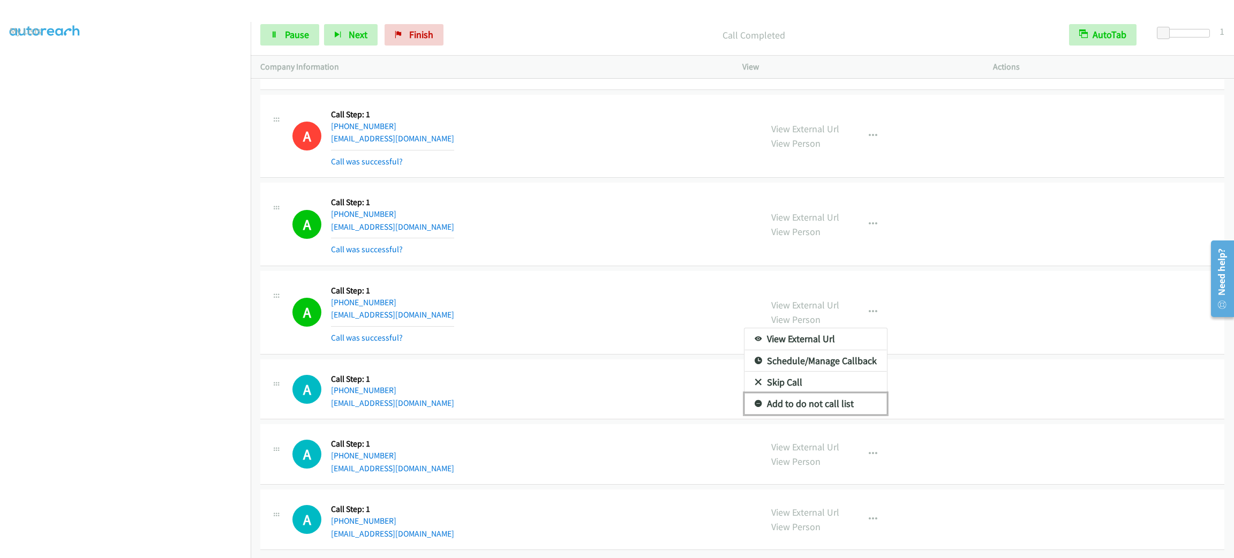
click at [851, 415] on link "Add to do not call list" at bounding box center [816, 403] width 143 height 21
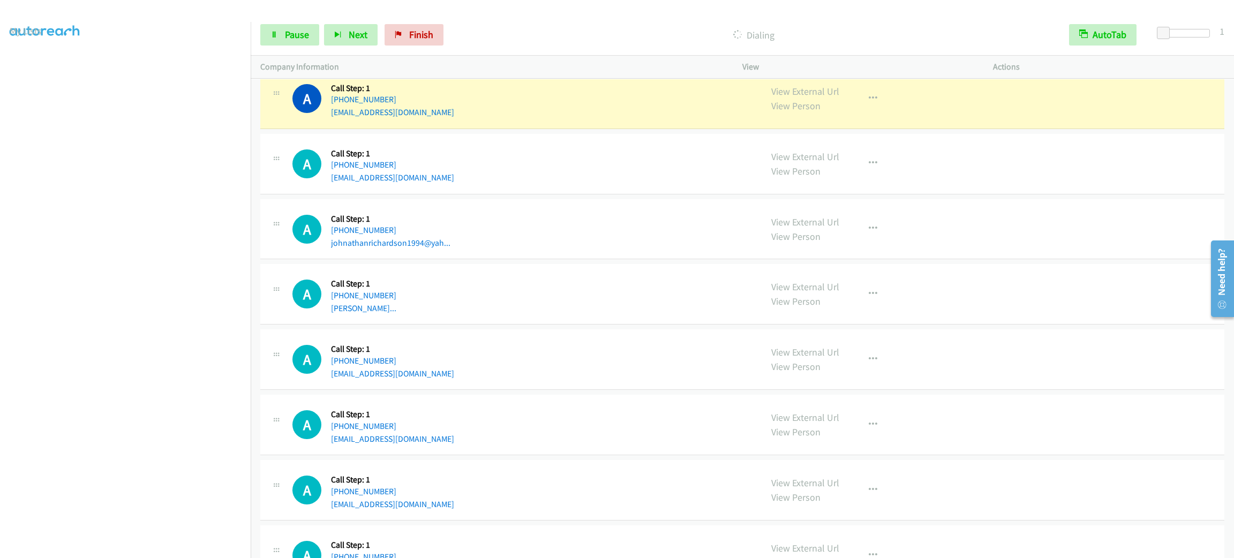
scroll to position [13005, 0]
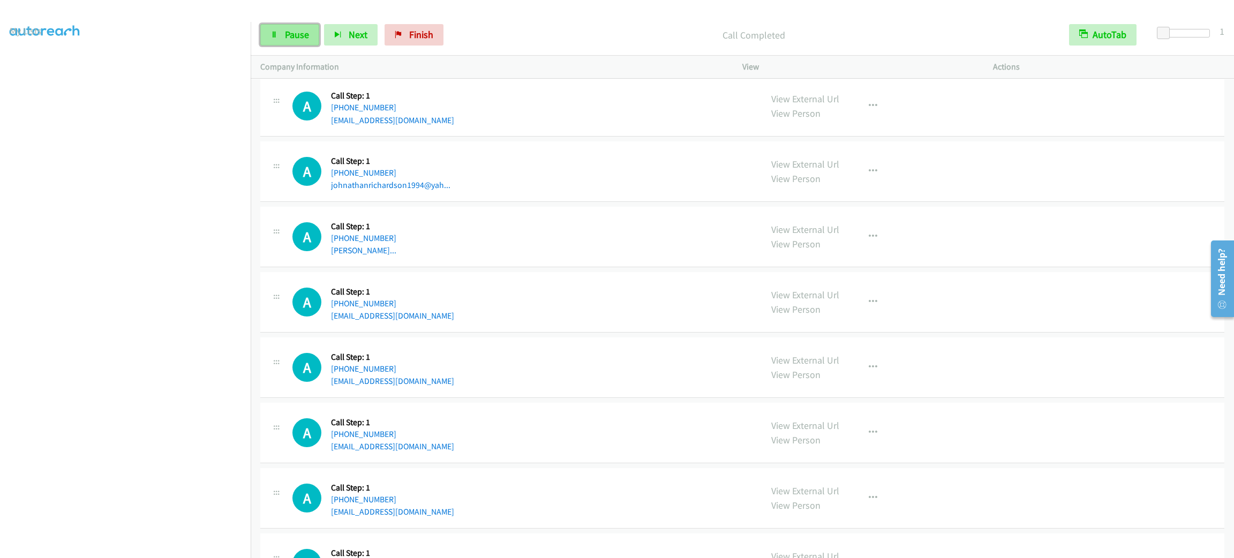
click at [298, 41] on link "Pause" at bounding box center [289, 34] width 59 height 21
click at [297, 38] on span "Start Calls" at bounding box center [306, 34] width 42 height 12
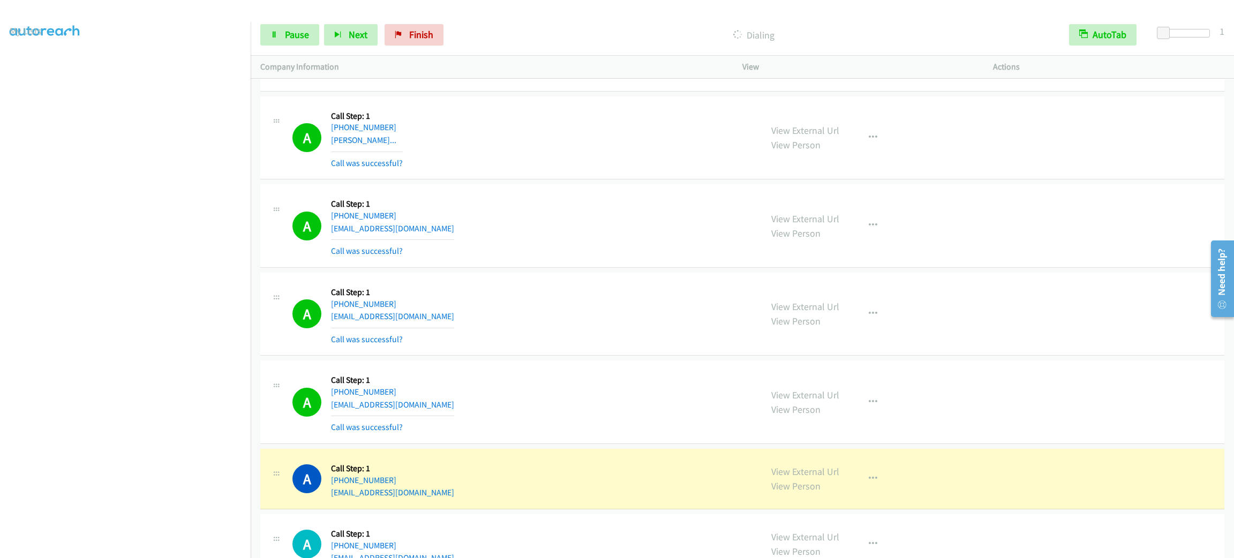
scroll to position [13380, 0]
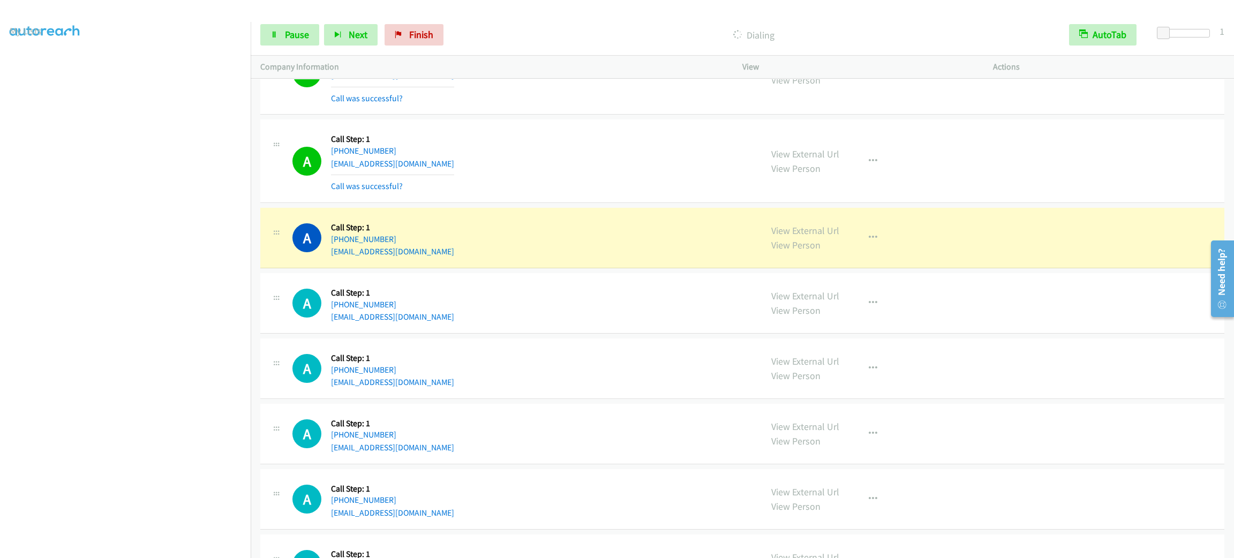
click at [849, 258] on div "View External Url View Person View External Url Email Schedule/Manage Callback …" at bounding box center [892, 238] width 260 height 41
click at [880, 249] on button "button" at bounding box center [873, 237] width 29 height 21
click at [873, 272] on div at bounding box center [617, 279] width 1234 height 558
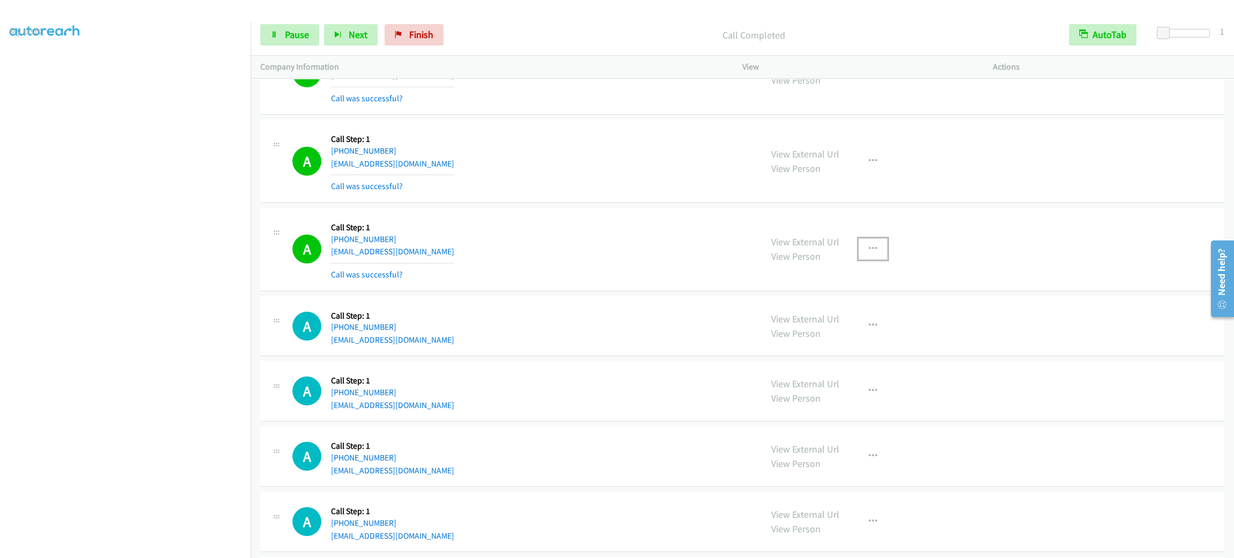
click at [869, 253] on icon "button" at bounding box center [873, 249] width 9 height 9
click at [843, 351] on link "Add to do not call list" at bounding box center [816, 340] width 143 height 21
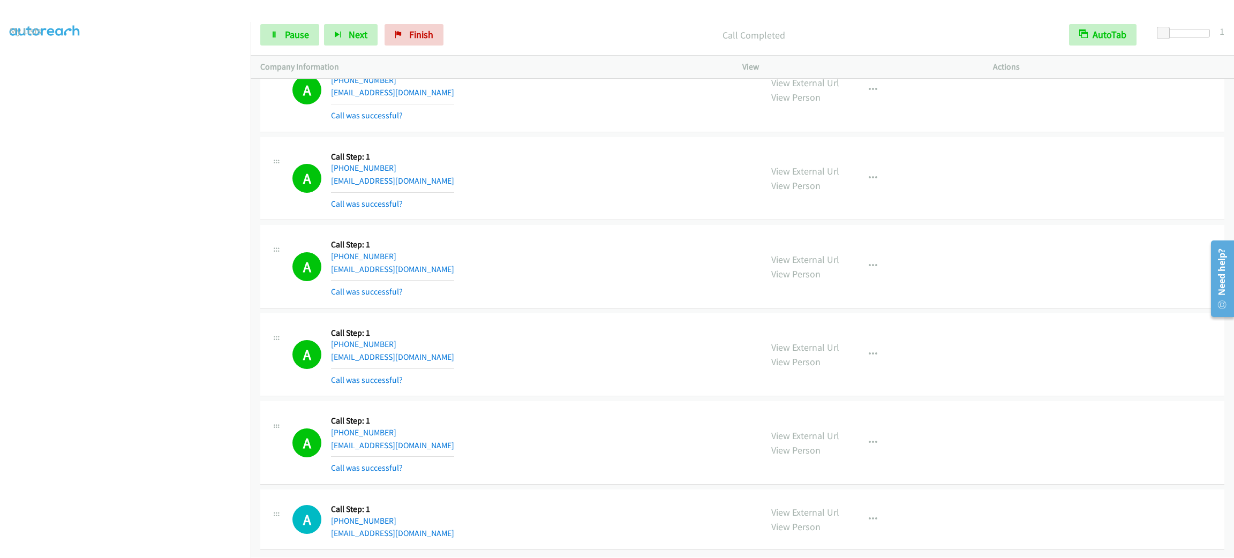
scroll to position [13760, 0]
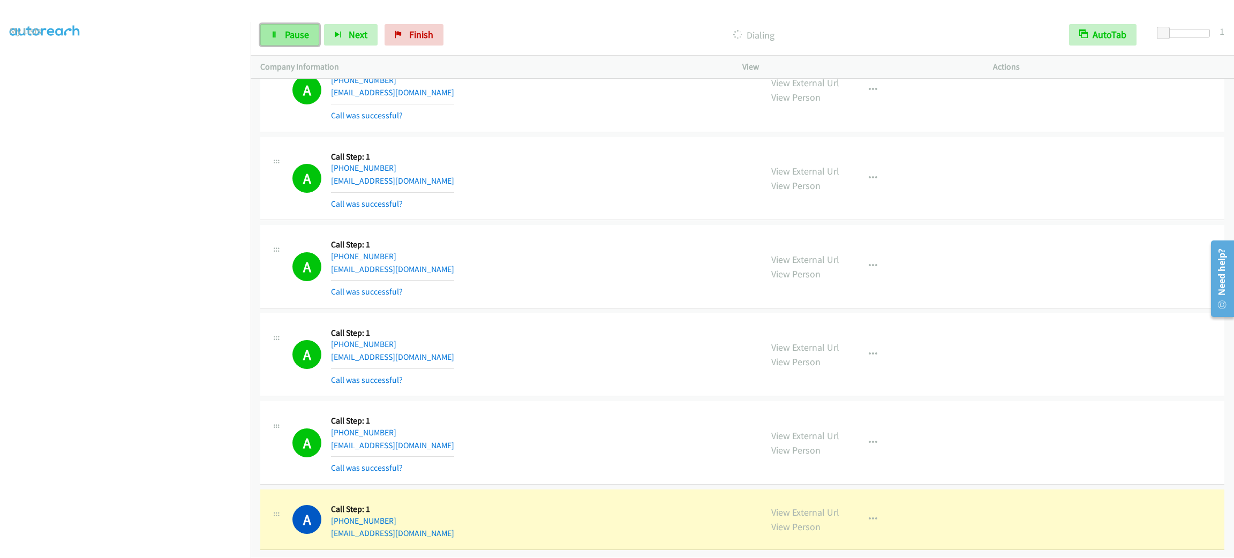
click at [295, 34] on span "Pause" at bounding box center [297, 34] width 24 height 12
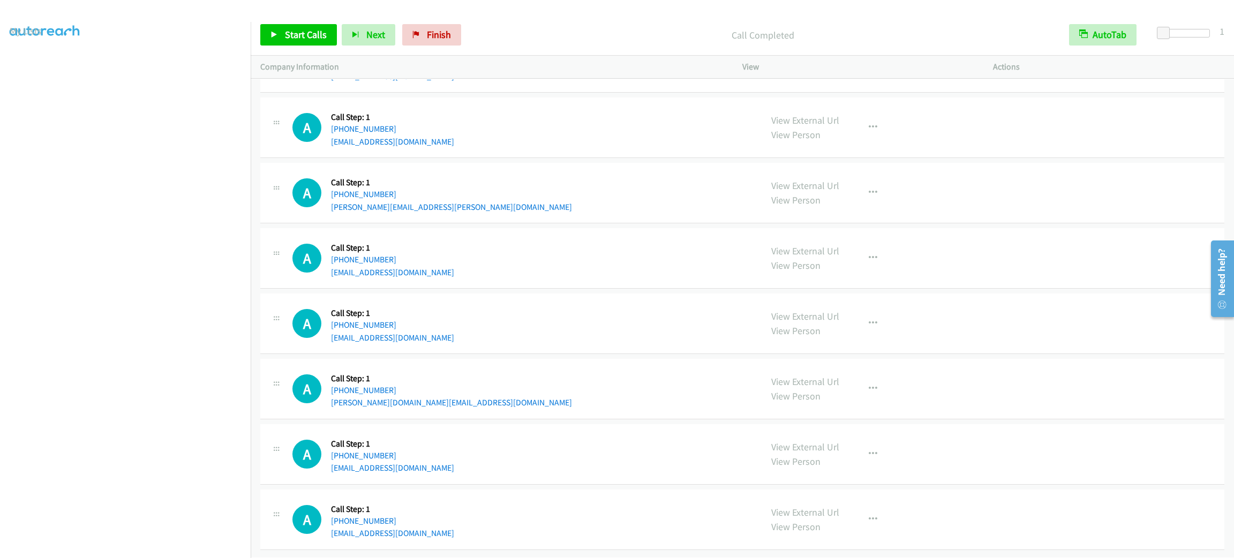
scroll to position [14065, 0]
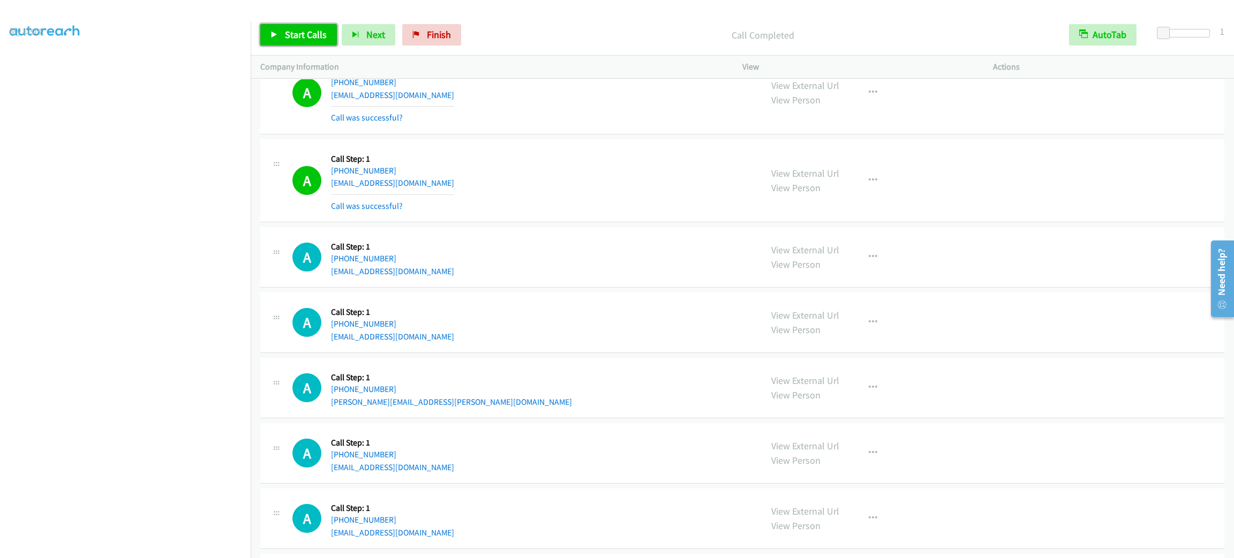
click at [317, 38] on span "Start Calls" at bounding box center [306, 34] width 42 height 12
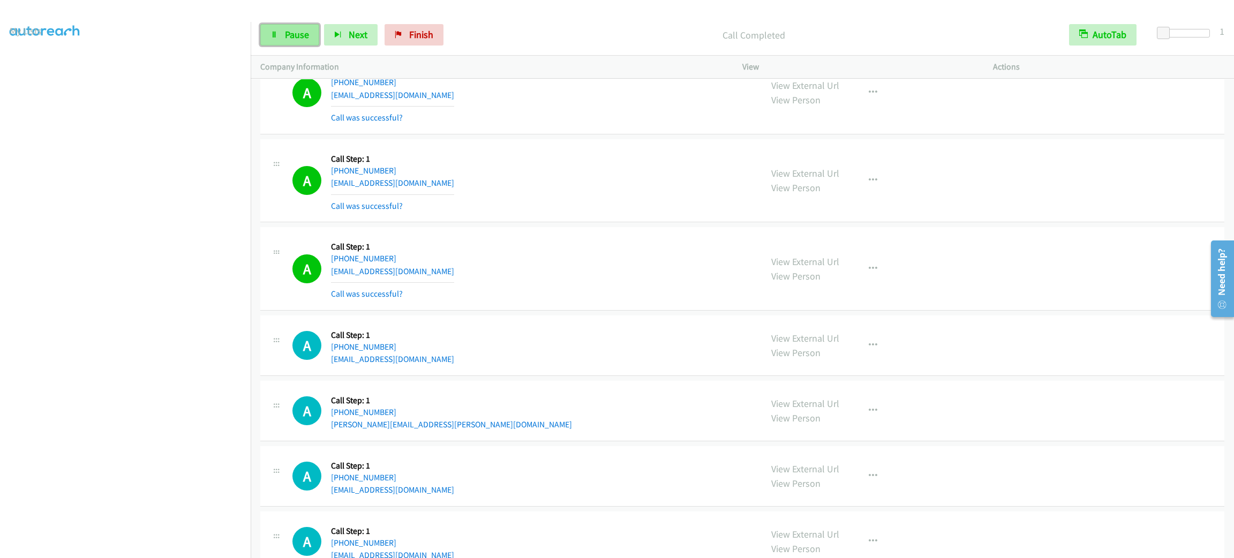
click at [295, 32] on span "Pause" at bounding box center [297, 34] width 24 height 12
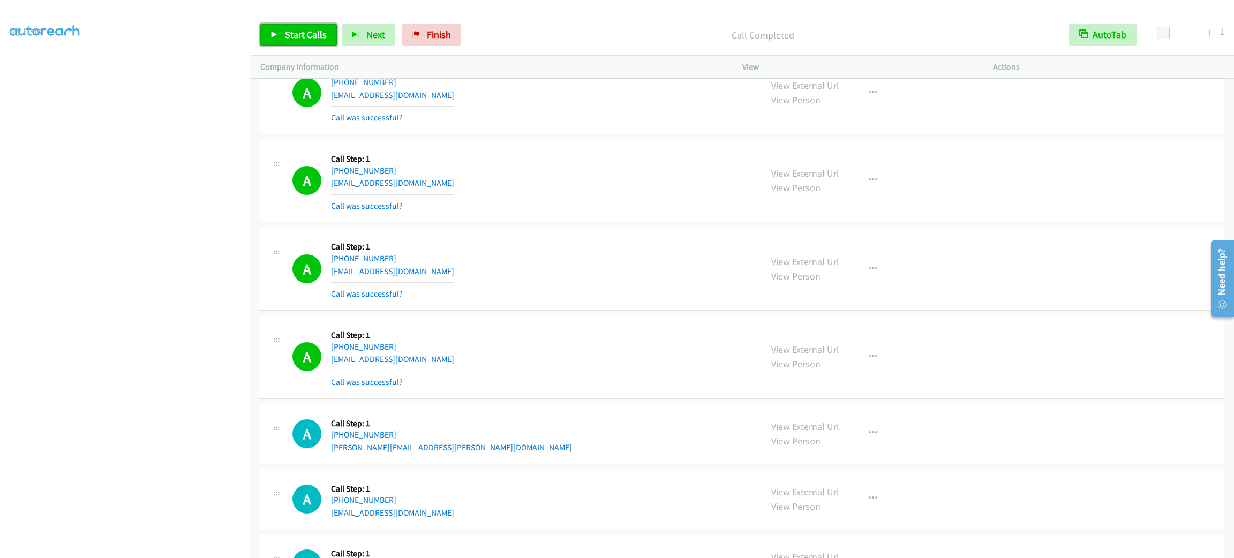
click at [322, 38] on span "Start Calls" at bounding box center [306, 34] width 42 height 12
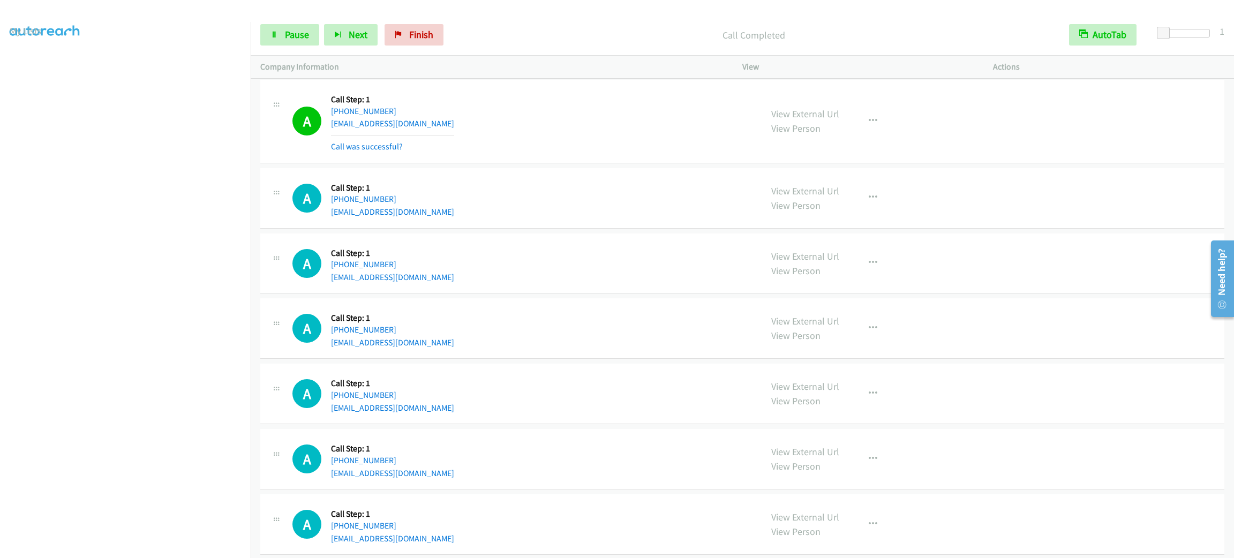
scroll to position [14876, 0]
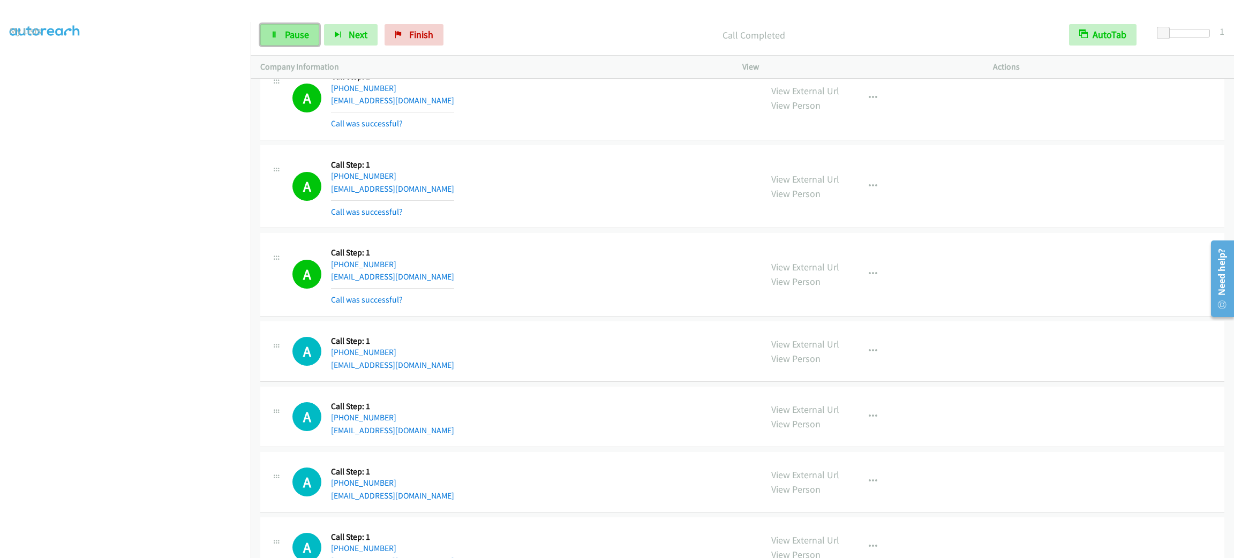
click at [294, 25] on link "Pause" at bounding box center [289, 34] width 59 height 21
click at [294, 25] on link "Start Calls" at bounding box center [298, 34] width 77 height 21
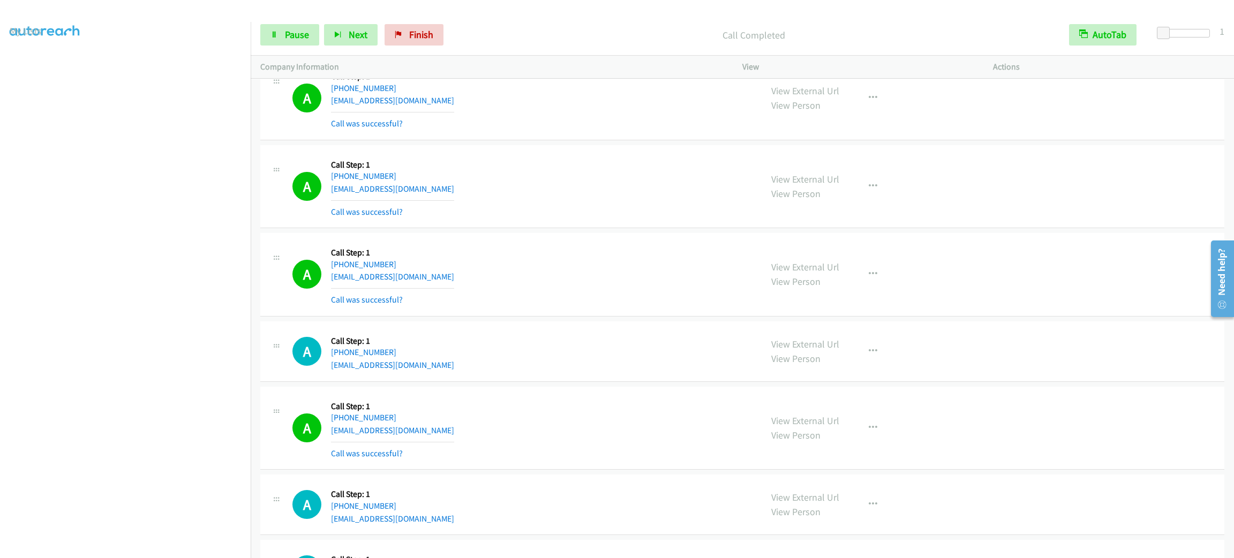
click at [275, 21] on div "Start Calls Pause Next Finish Call Completed AutoTab AutoTab 1" at bounding box center [743, 34] width 984 height 41
click at [277, 23] on div "Start Calls Pause Next Finish Call Completed AutoTab AutoTab 1" at bounding box center [743, 34] width 984 height 41
click at [281, 31] on link "Pause" at bounding box center [289, 34] width 59 height 21
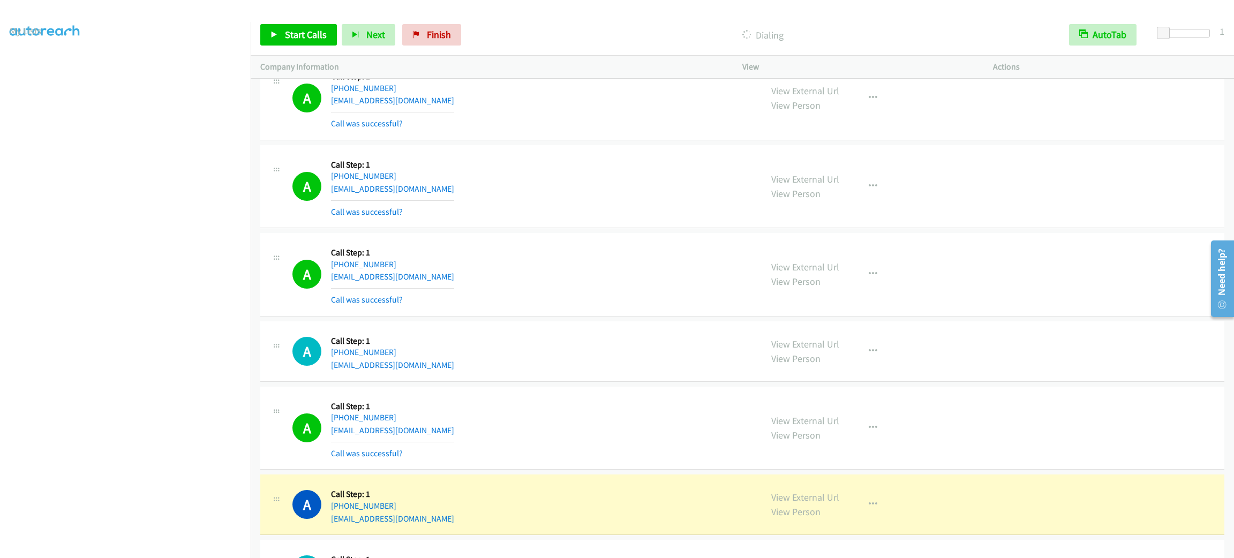
scroll to position [15106, 0]
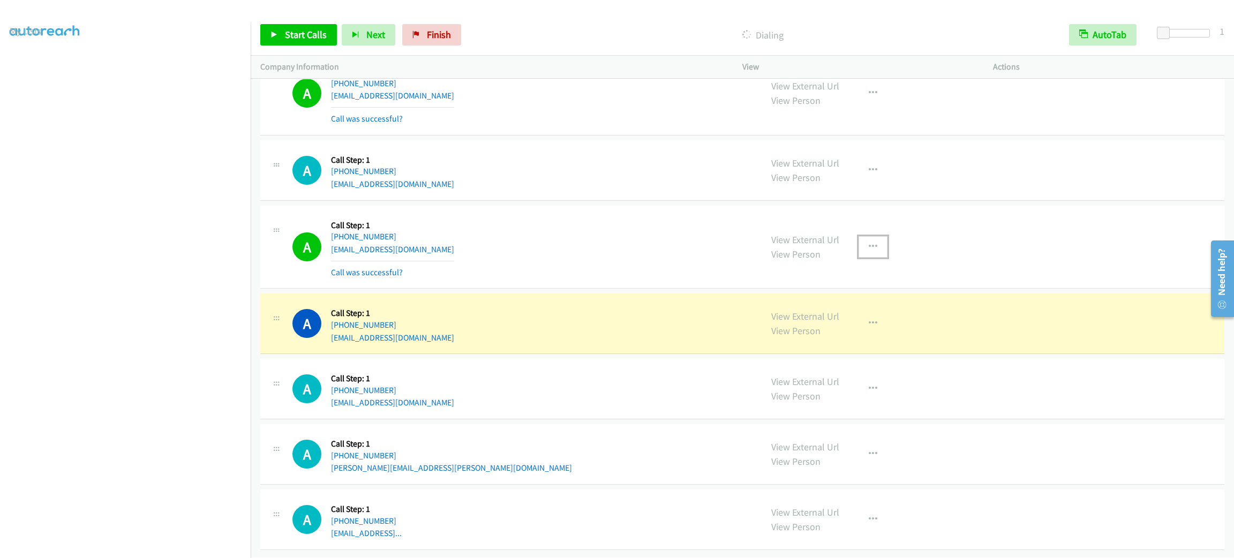
drag, startPoint x: 857, startPoint y: 236, endPoint x: 849, endPoint y: 262, distance: 27.3
click at [859, 236] on button "button" at bounding box center [873, 246] width 29 height 21
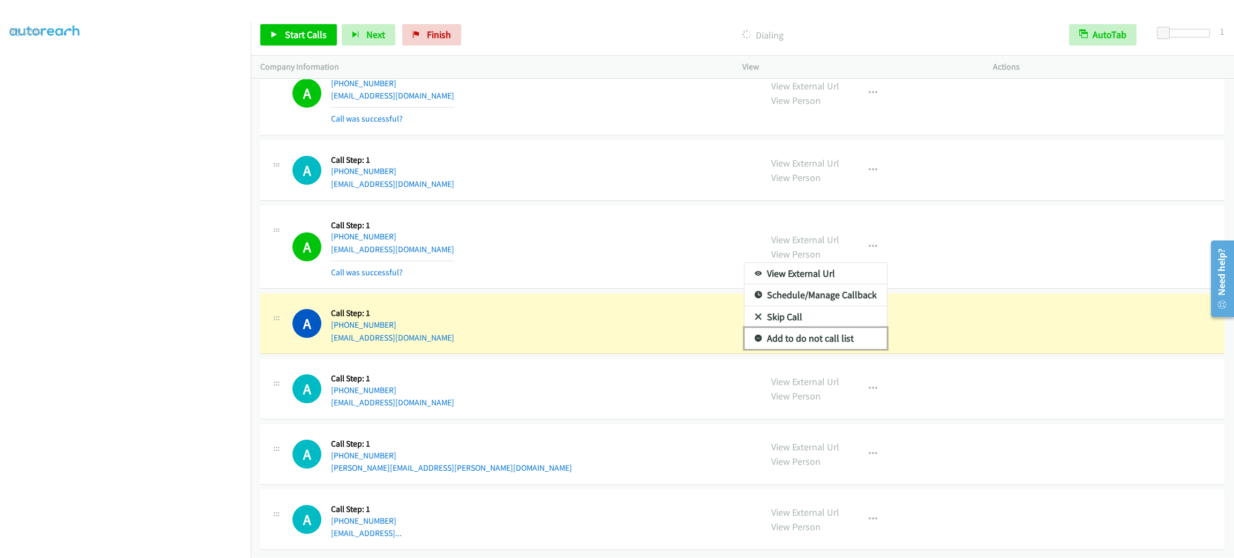
click at [834, 328] on link "Add to do not call list" at bounding box center [816, 338] width 143 height 21
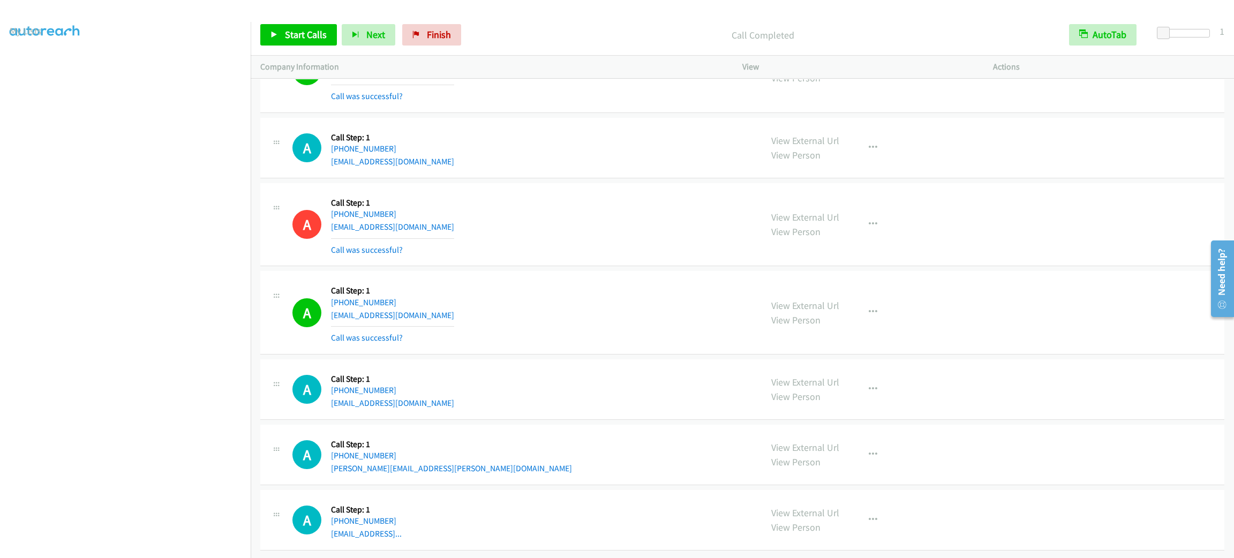
click at [536, 192] on td "A Callback Scheduled Call Step: 1 [GEOGRAPHIC_DATA]/[GEOGRAPHIC_DATA] [PHONE_NU…" at bounding box center [743, 225] width 984 height 88
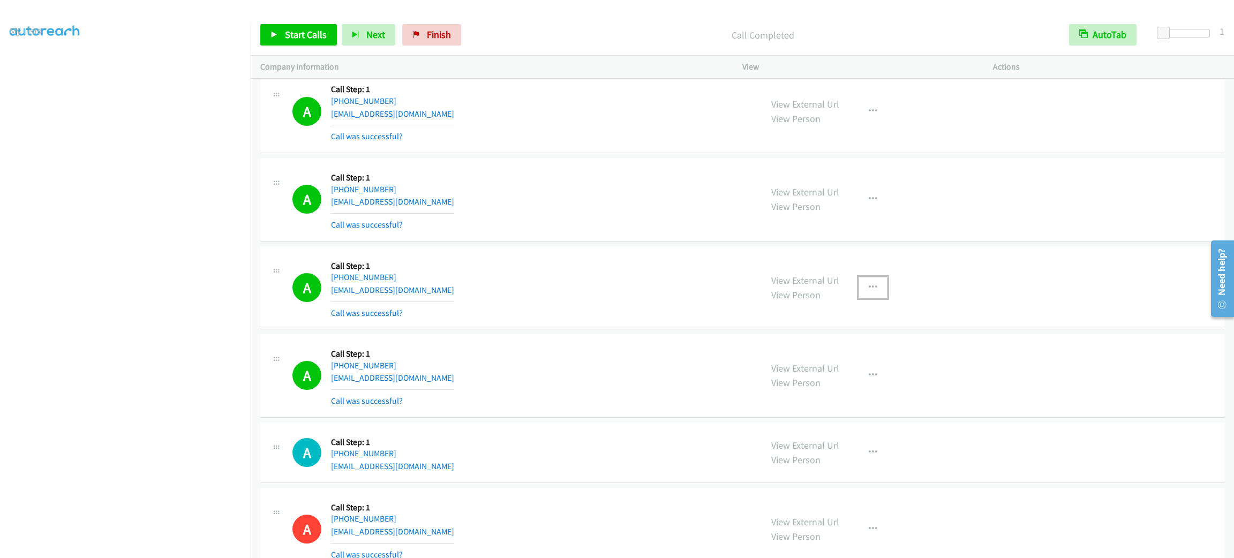
click at [859, 298] on button "button" at bounding box center [873, 287] width 29 height 21
click at [860, 390] on link "Add to do not call list" at bounding box center [816, 379] width 143 height 21
click at [522, 198] on div "A Callback Scheduled Call Step: 1 America/New_York [PHONE_NUMBER] [EMAIL_ADDRES…" at bounding box center [742, 200] width 964 height 84
click at [529, 231] on div "A Callback Scheduled Call Step: 1 America/New_York [PHONE_NUMBER] [EMAIL_ADDRES…" at bounding box center [523, 200] width 460 height 64
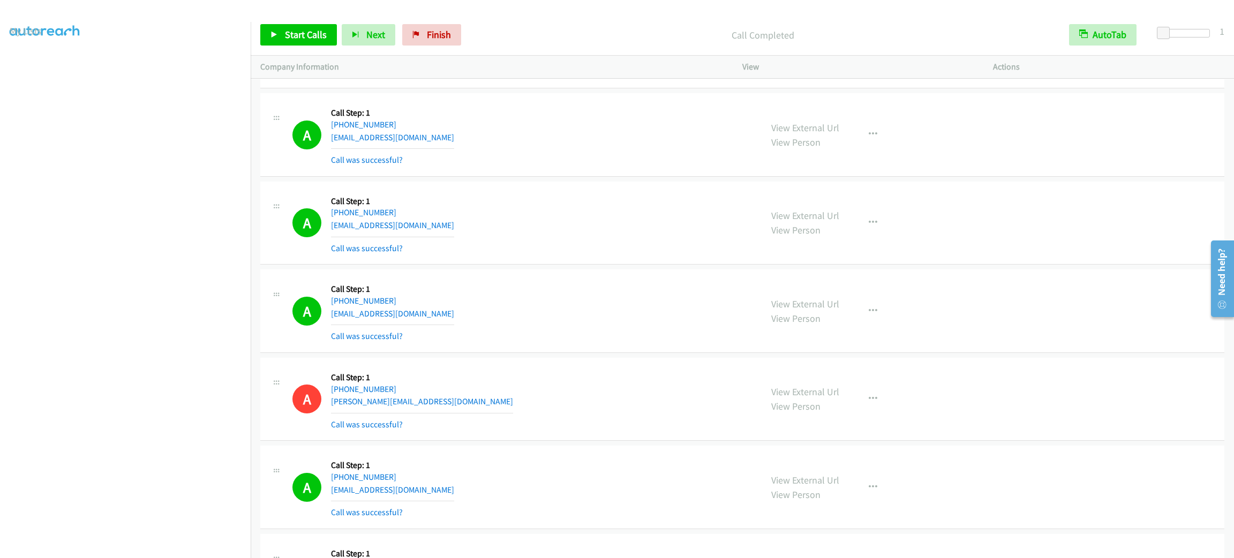
click at [677, 265] on div "A Callback Scheduled Call Step: 1 America/Los_Angeles [PHONE_NUMBER] [EMAIL_ADD…" at bounding box center [742, 224] width 964 height 84
click at [676, 265] on div "A Callback Scheduled Call Step: 1 America/Los_Angeles [PHONE_NUMBER] [EMAIL_ADD…" at bounding box center [742, 224] width 964 height 84
click at [819, 310] on link "View External Url" at bounding box center [805, 304] width 68 height 12
drag, startPoint x: 421, startPoint y: 99, endPoint x: 425, endPoint y: 102, distance: 6.1
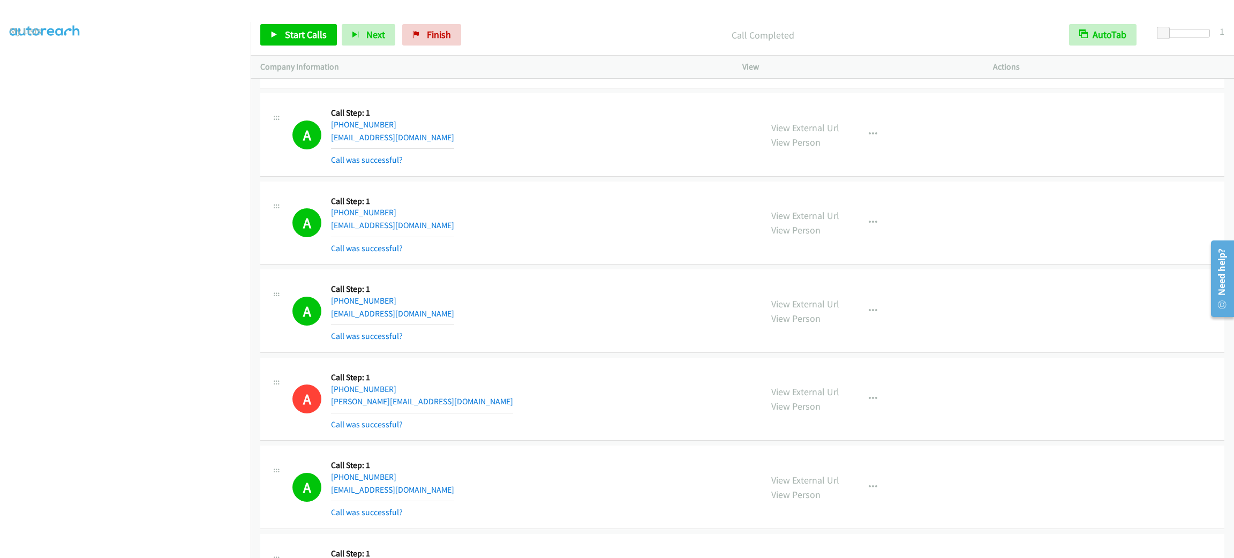
scroll to position [12323, 0]
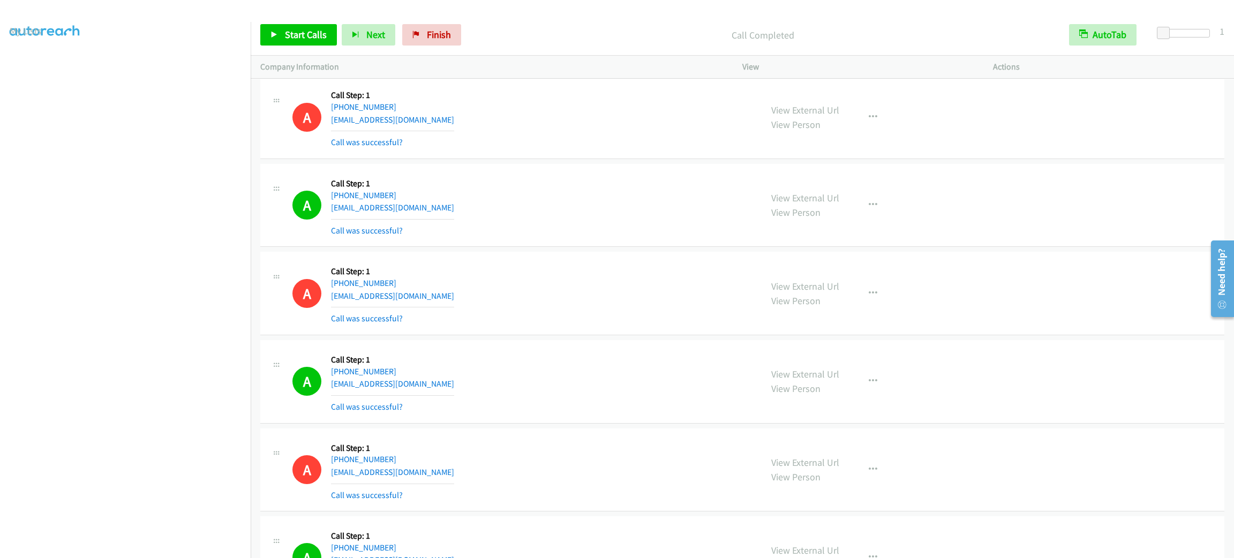
click at [687, 467] on div "A Callback Scheduled Call Step: 1 America/New_York [PHONE_NUMBER] [EMAIL_ADDRES…" at bounding box center [742, 471] width 964 height 84
drag, startPoint x: 641, startPoint y: 401, endPoint x: 649, endPoint y: 430, distance: 30.0
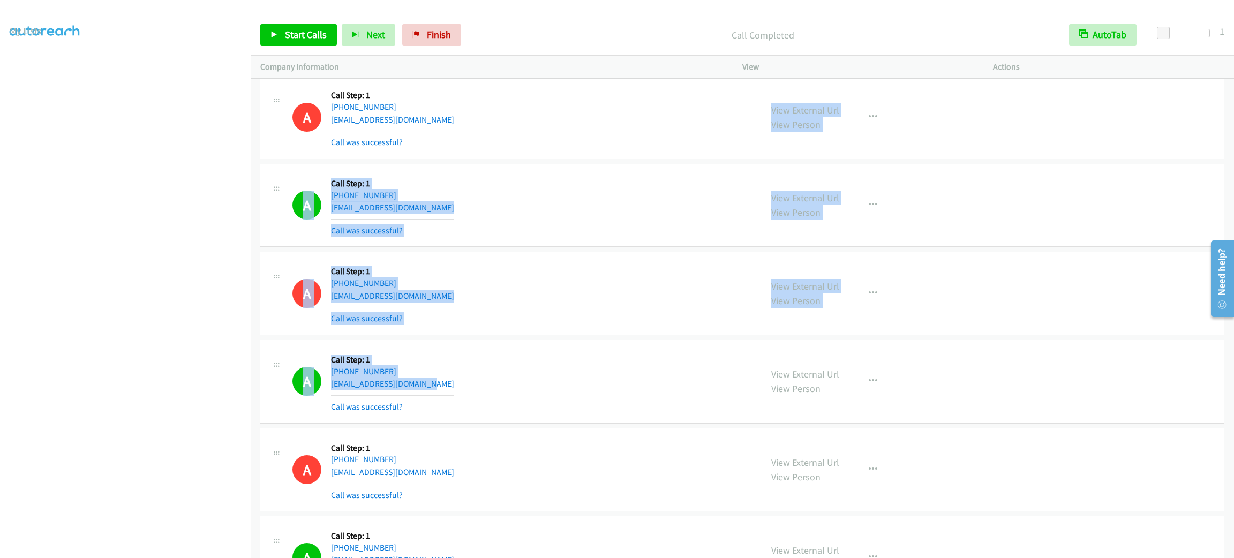
click at [643, 414] on div "A Callback Scheduled Call Step: 1 [GEOGRAPHIC_DATA]/[GEOGRAPHIC_DATA] [PHONE_NU…" at bounding box center [523, 382] width 460 height 64
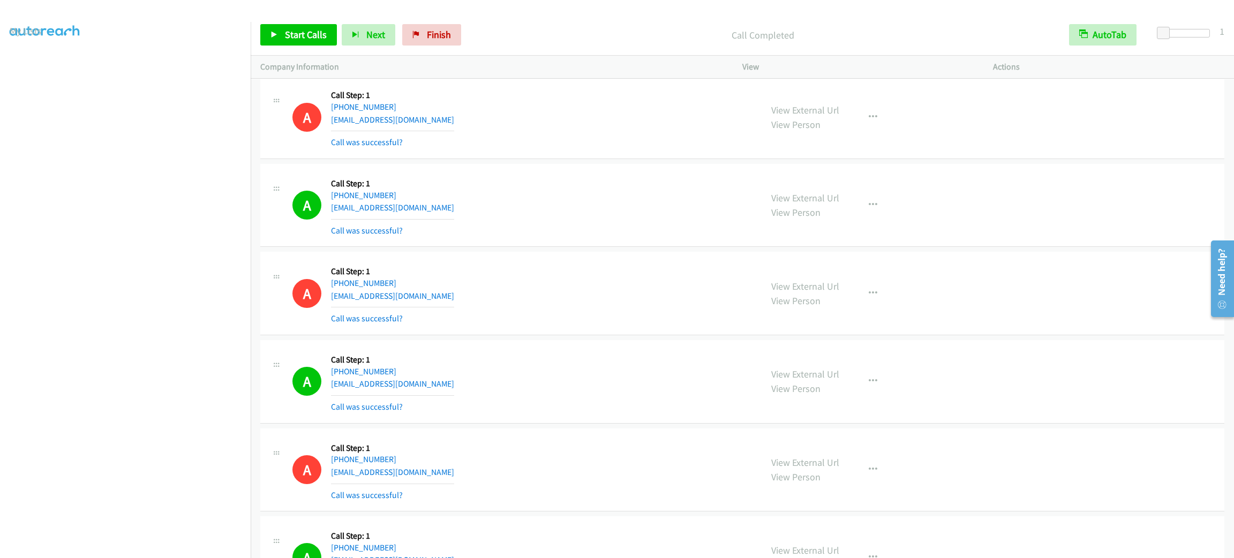
click at [643, 414] on div "A Callback Scheduled Call Step: 1 [GEOGRAPHIC_DATA]/[GEOGRAPHIC_DATA] [PHONE_NU…" at bounding box center [523, 382] width 460 height 64
click at [596, 323] on div "A Callback Scheduled Call Step: 1 America/New_York [PHONE_NUMBER] [EMAIL_ADDRES…" at bounding box center [523, 293] width 460 height 64
click at [560, 71] on div "A Callback Scheduled Call Step: 1 America/New_York [PHONE_NUMBER] [EMAIL_ADDRES…" at bounding box center [742, 30] width 964 height 84
click at [496, 130] on div "A Callback Scheduled Call Step: 1 America/New_York [PHONE_NUMBER] [EMAIL_ADDRES…" at bounding box center [523, 117] width 460 height 64
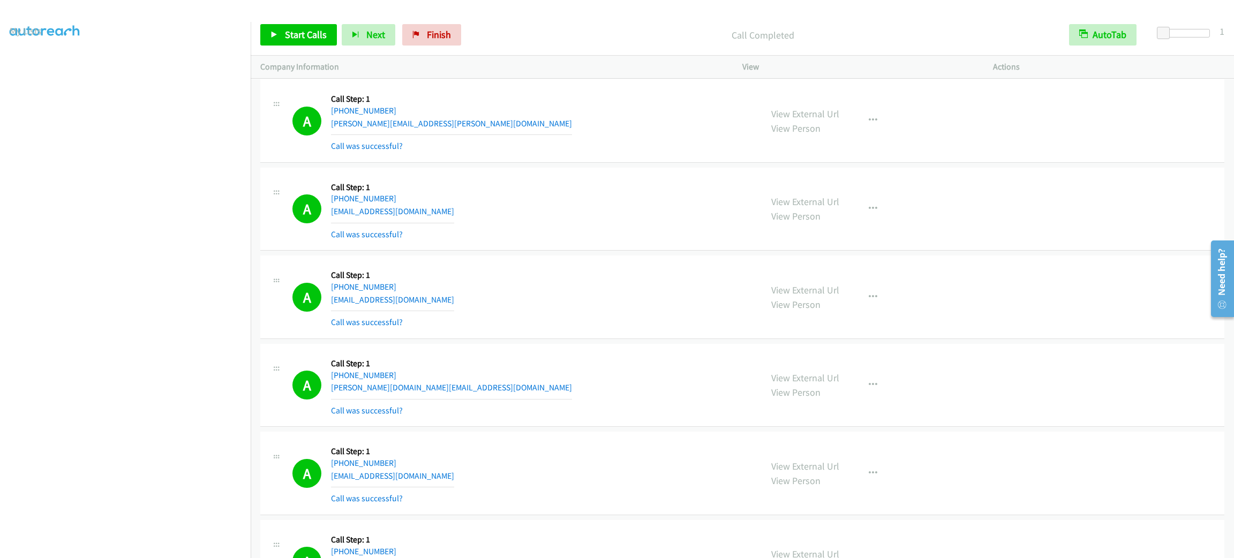
scroll to position [15128, 0]
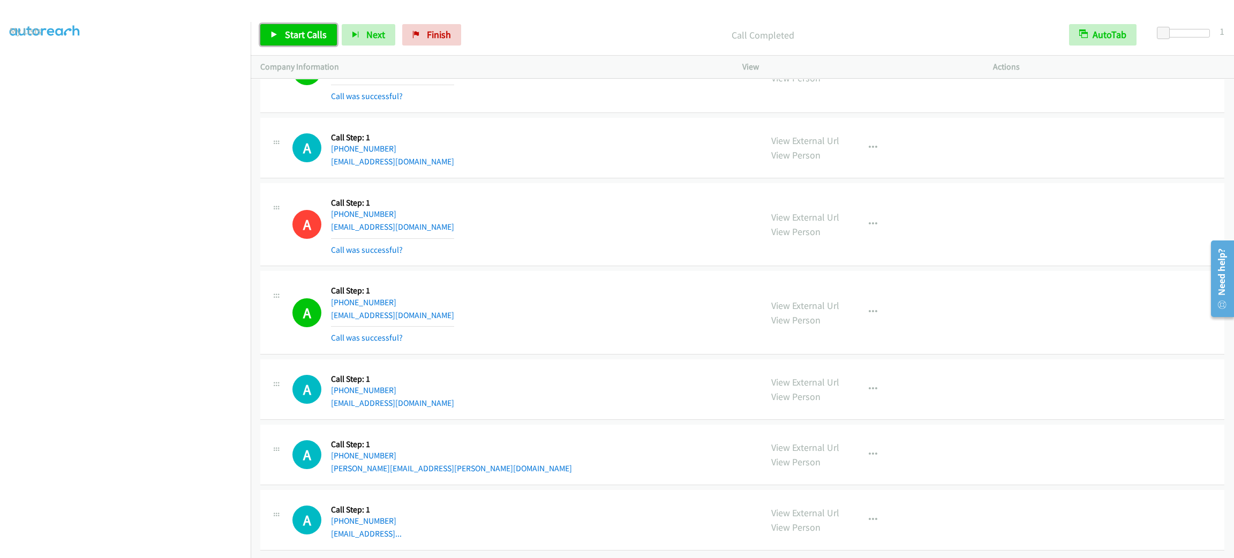
click at [310, 40] on span "Start Calls" at bounding box center [306, 34] width 42 height 12
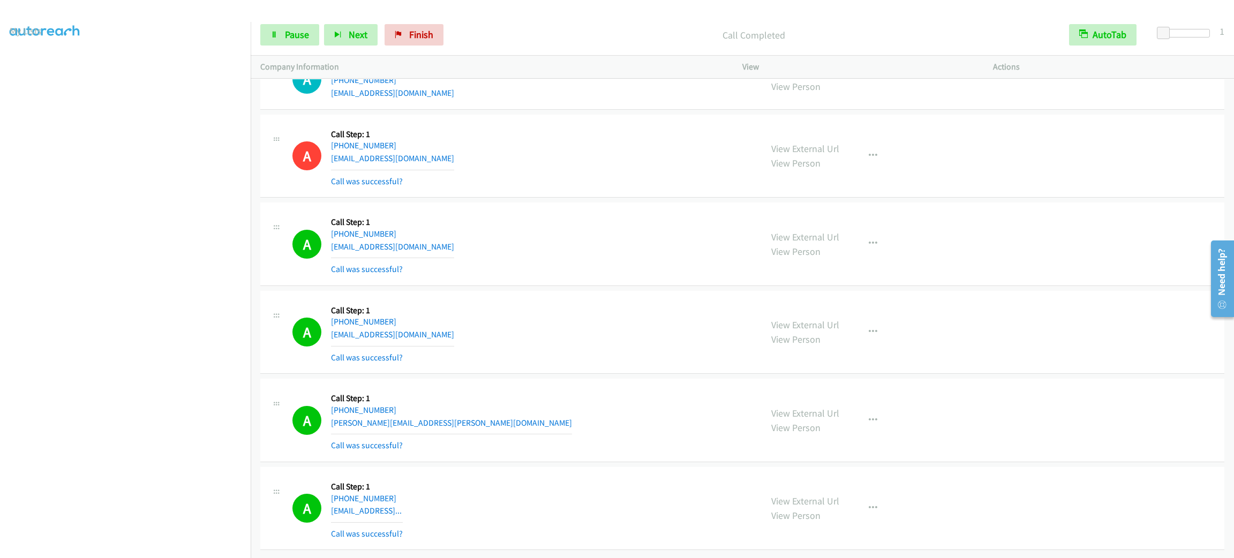
scroll to position [15197, 0]
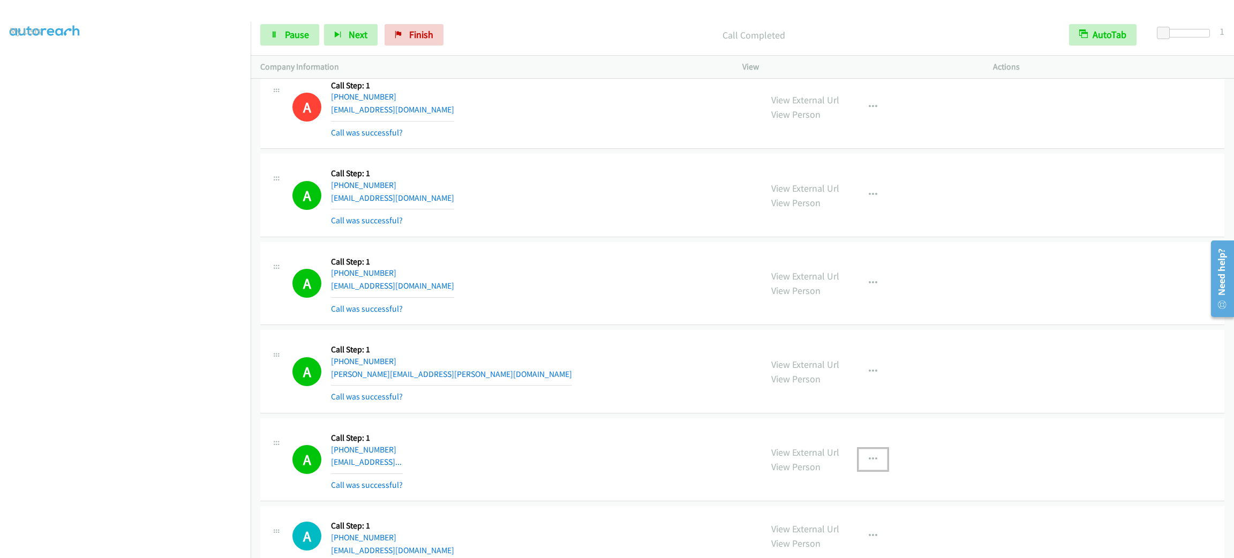
click at [869, 464] on icon "button" at bounding box center [873, 459] width 9 height 9
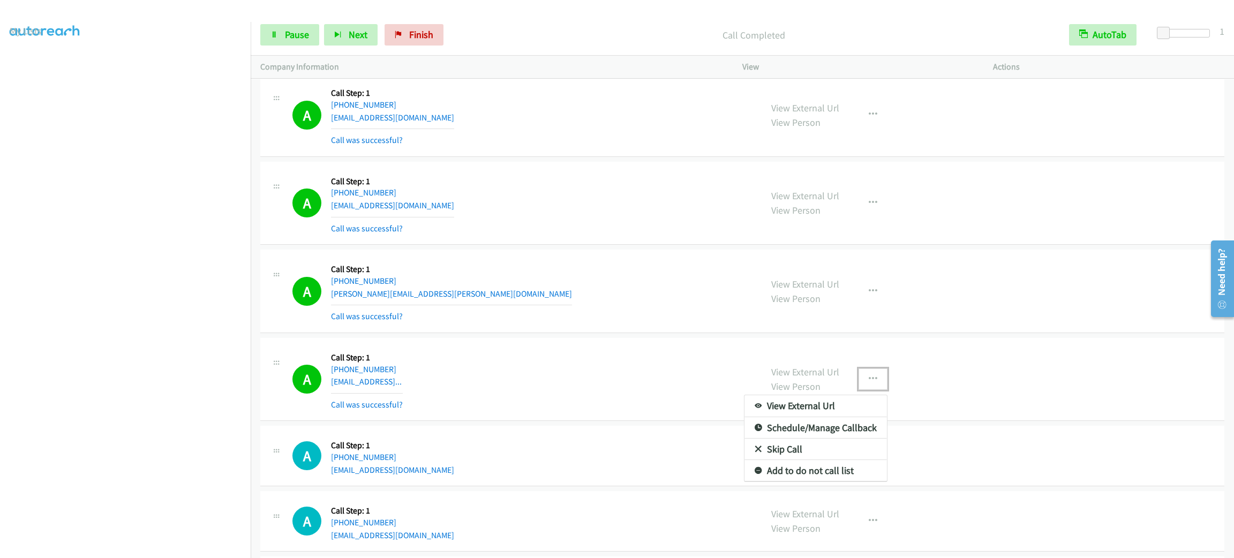
scroll to position [15358, 0]
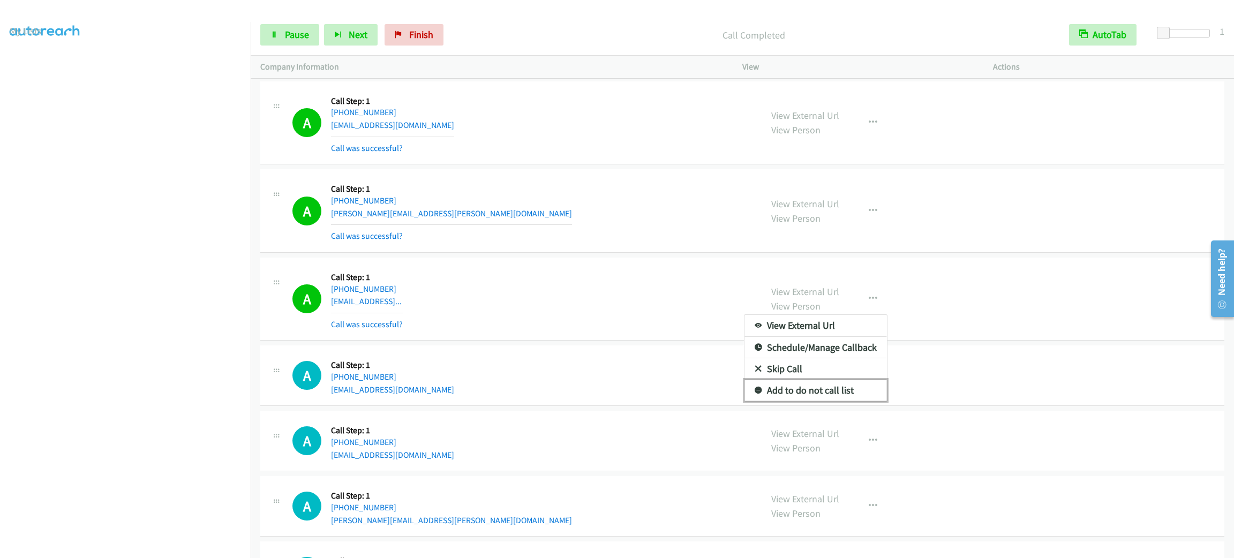
click at [838, 401] on link "Add to do not call list" at bounding box center [816, 390] width 143 height 21
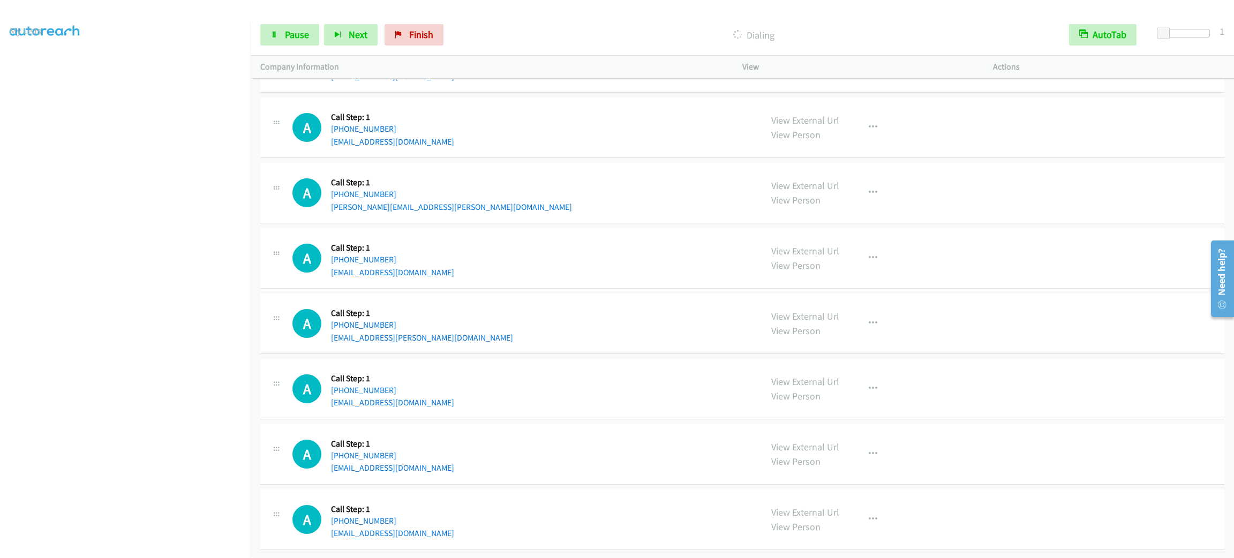
scroll to position [15599, 0]
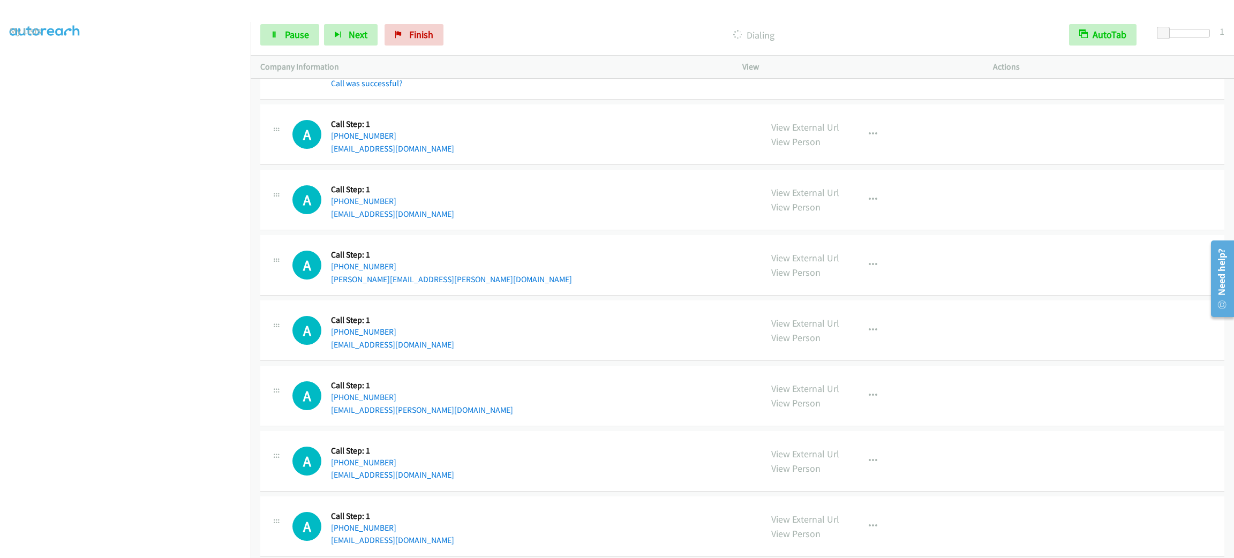
click at [667, 208] on div "A Callback Scheduled Call Step: 1 America/Los_Angeles [PHONE_NUMBER] [EMAIL_ADD…" at bounding box center [742, 200] width 964 height 61
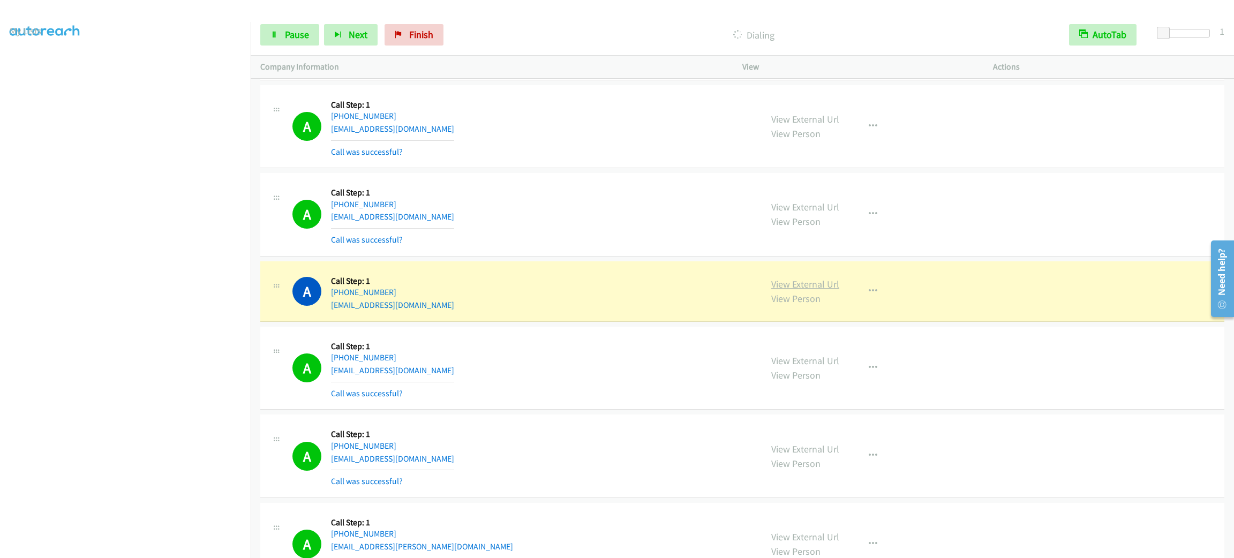
click at [790, 290] on link "View External Url" at bounding box center [805, 284] width 68 height 12
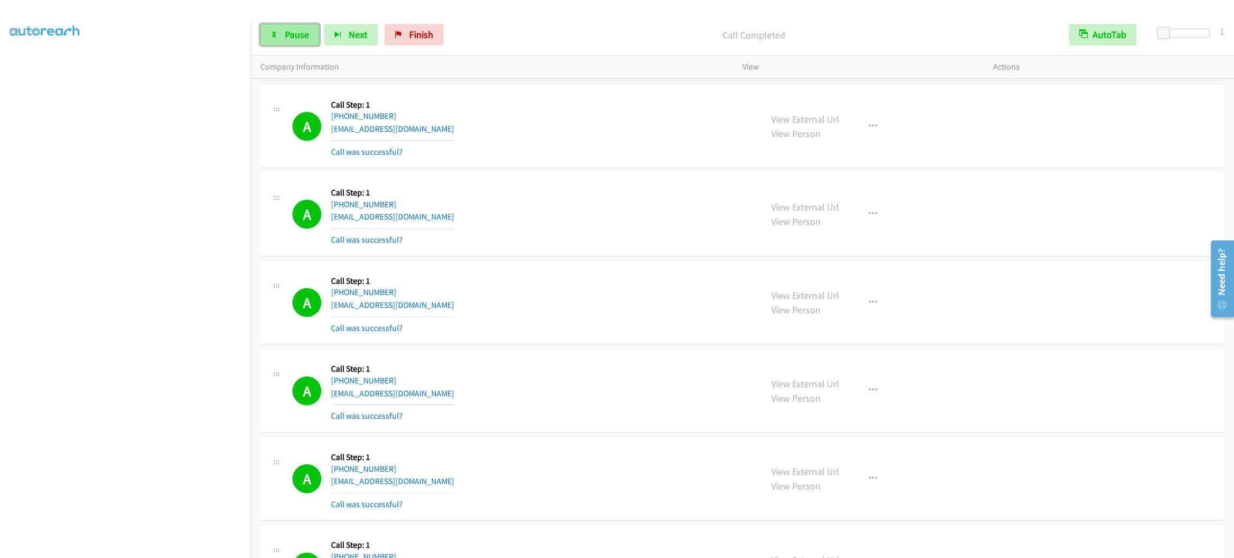
click at [303, 25] on link "Pause" at bounding box center [289, 34] width 59 height 21
click at [303, 27] on div "Start Calls Pause Next Finish" at bounding box center [354, 34] width 188 height 21
click at [303, 27] on link "Start Calls" at bounding box center [298, 34] width 77 height 21
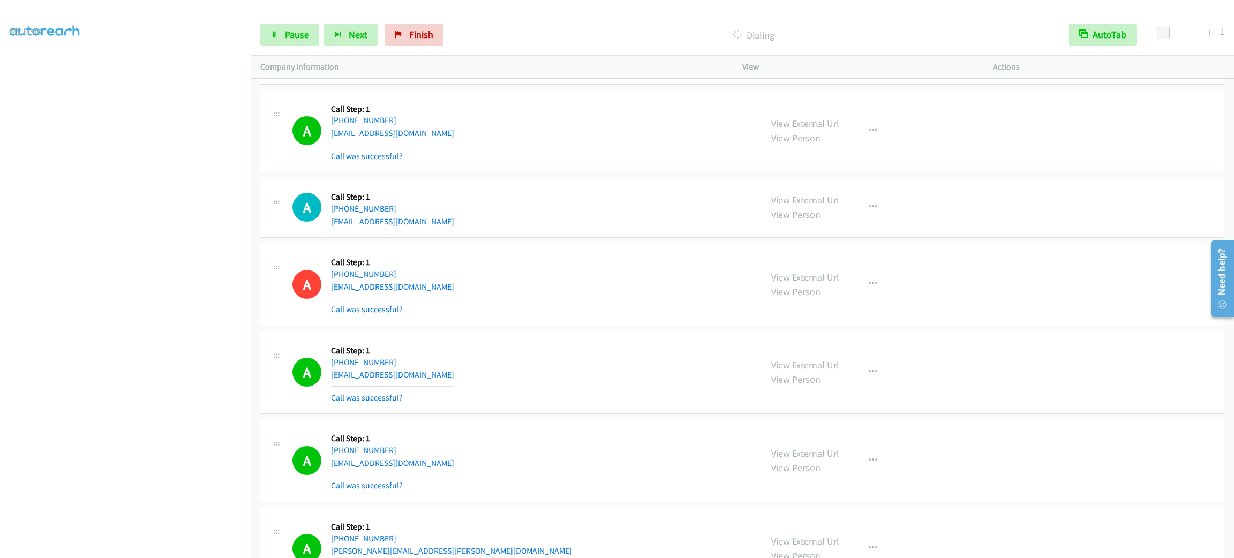
scroll to position [15743, 0]
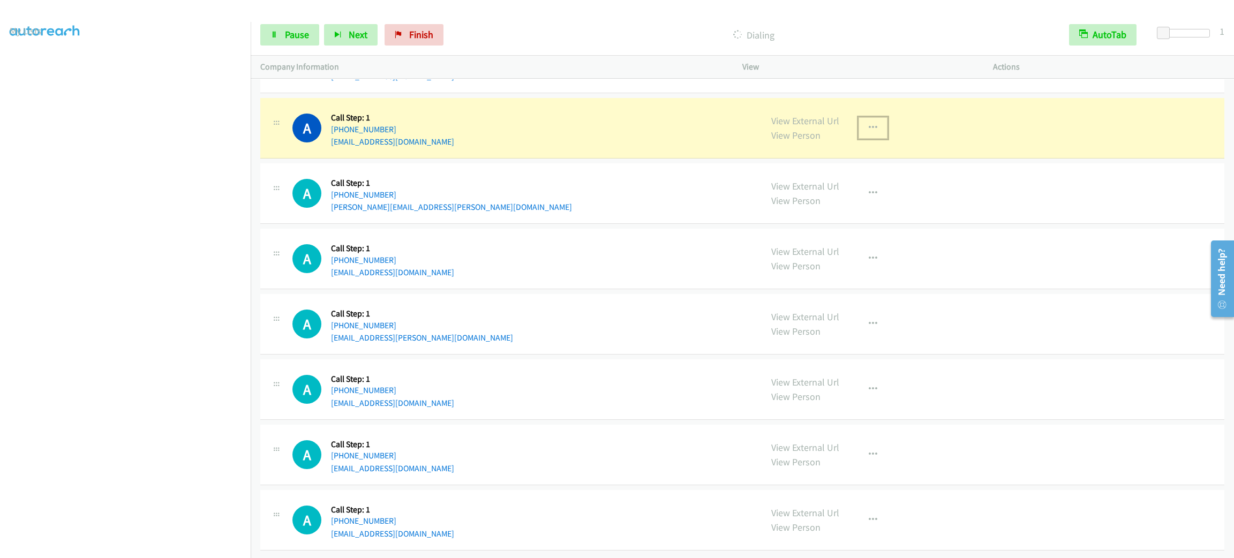
click at [869, 124] on icon "button" at bounding box center [873, 128] width 9 height 9
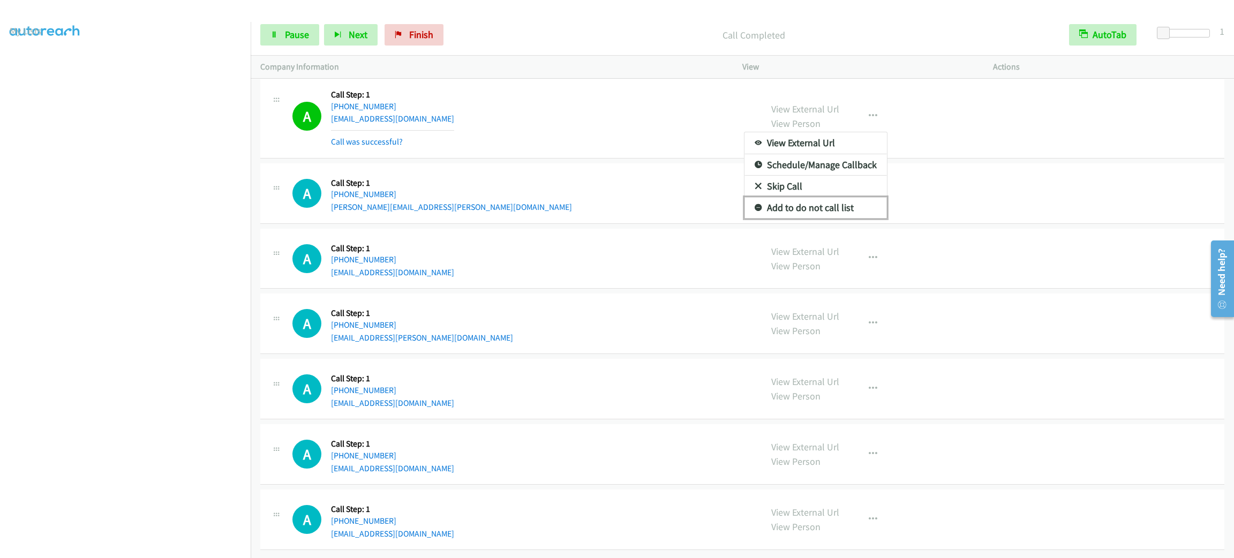
drag, startPoint x: 843, startPoint y: 223, endPoint x: 827, endPoint y: 218, distance: 16.9
click at [843, 219] on link "Add to do not call list" at bounding box center [816, 207] width 143 height 21
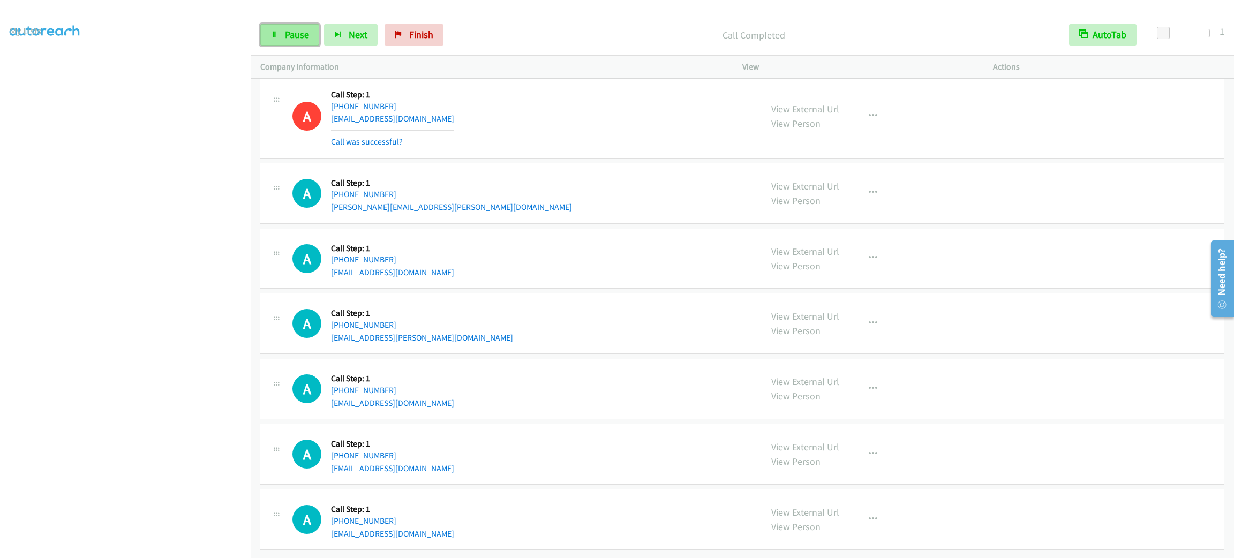
click at [300, 30] on span "Pause" at bounding box center [297, 34] width 24 height 12
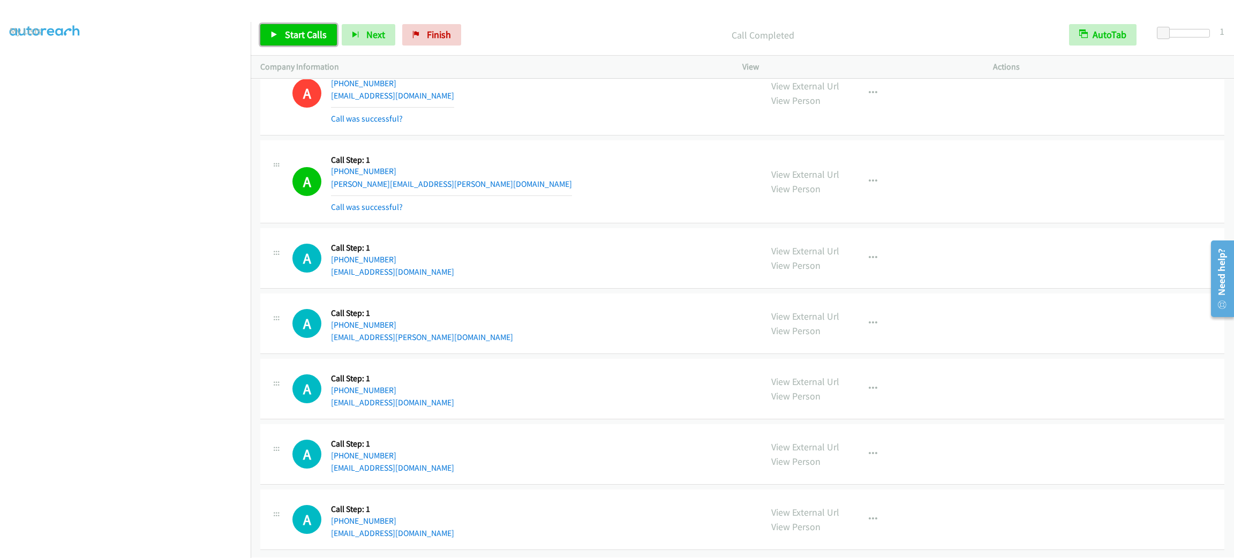
drag, startPoint x: 325, startPoint y: 33, endPoint x: 343, endPoint y: 5, distance: 33.3
click at [325, 33] on span "Start Calls" at bounding box center [306, 34] width 42 height 12
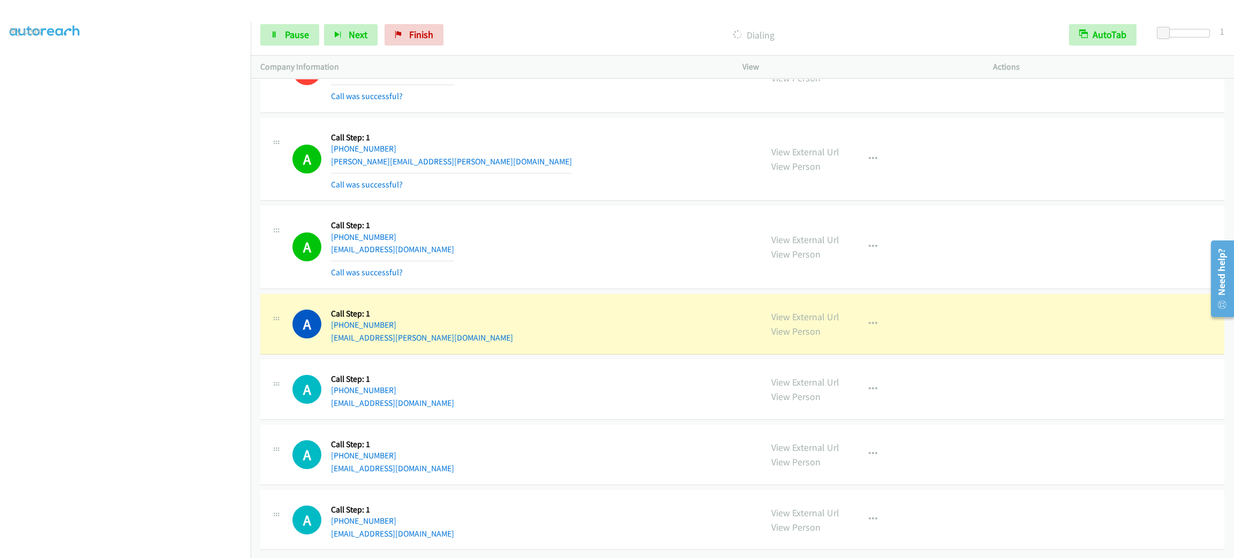
scroll to position [15812, 0]
click at [298, 53] on div "Start Calls Pause Next Finish Dialing AutoTab AutoTab 1" at bounding box center [743, 34] width 984 height 41
click at [304, 38] on span "Pause" at bounding box center [297, 34] width 24 height 12
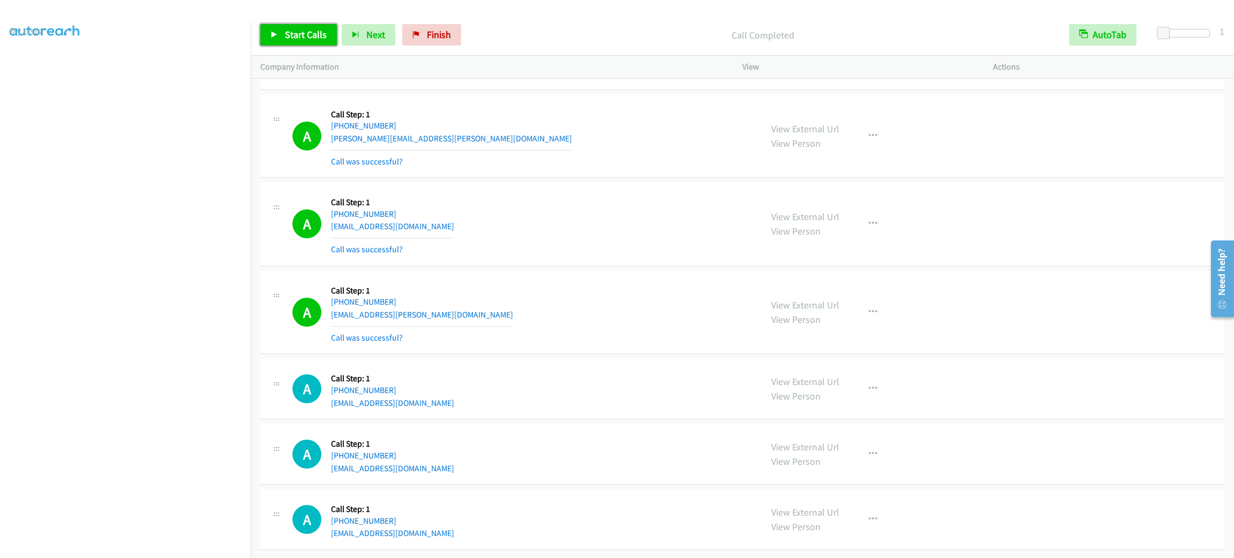
click at [308, 33] on span "Start Calls" at bounding box center [306, 34] width 42 height 12
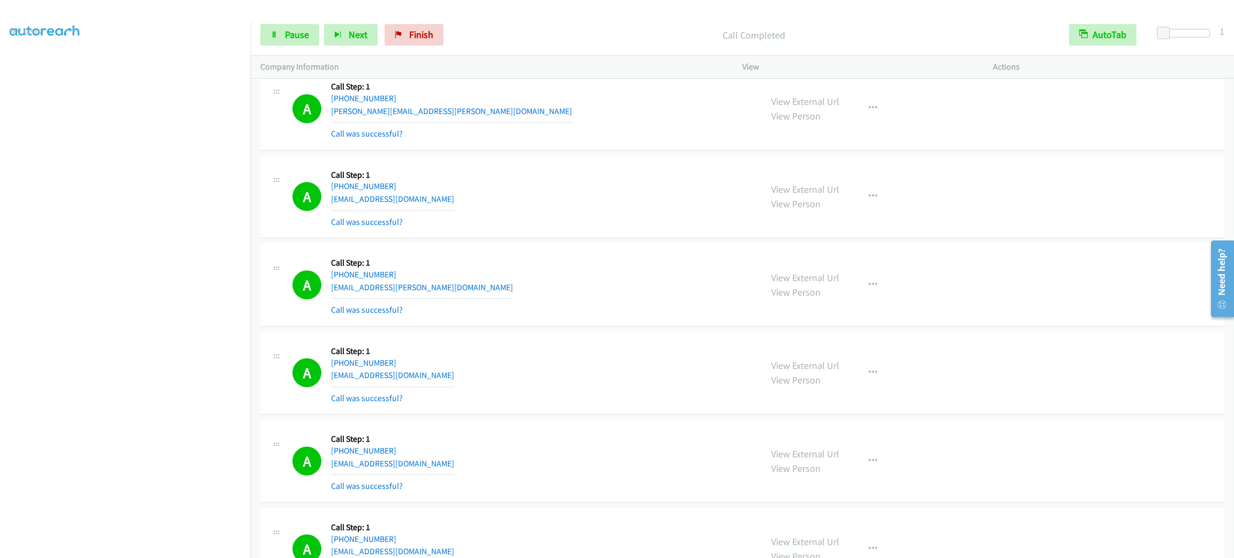
scroll to position [15858, 0]
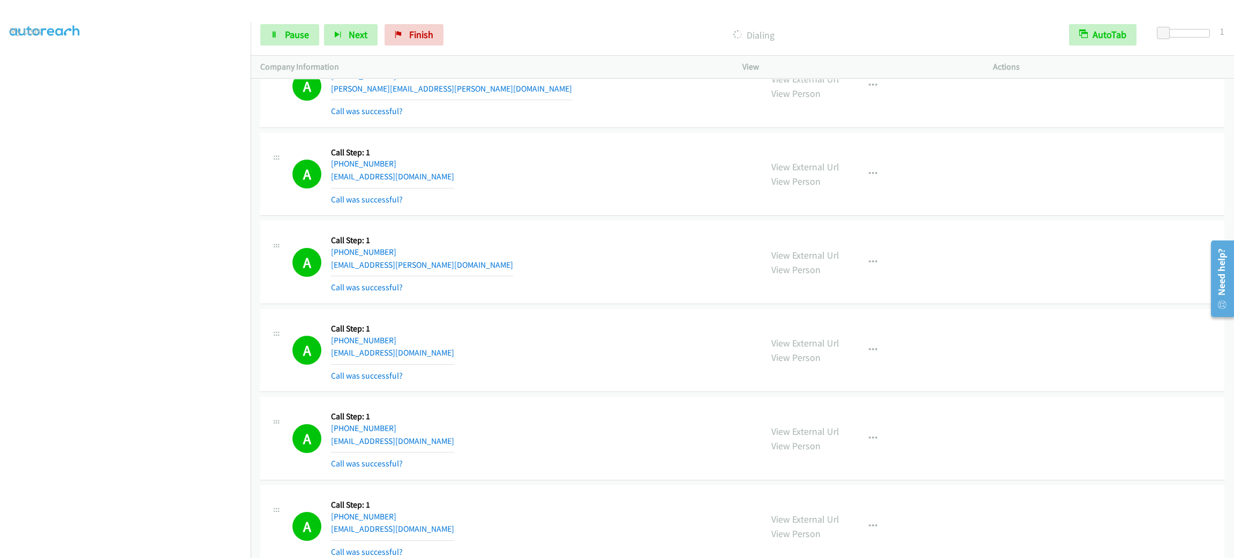
click at [673, 383] on div "A Callback Scheduled Call Step: 1 America/New_York [PHONE_NUMBER] [EMAIL_ADDRES…" at bounding box center [523, 351] width 460 height 64
click at [307, 43] on link "Pause" at bounding box center [289, 34] width 59 height 21
click at [609, 118] on div "A Callback Scheduled Call Step: 1 [GEOGRAPHIC_DATA]/[GEOGRAPHIC_DATA] [PHONE_NU…" at bounding box center [523, 86] width 460 height 64
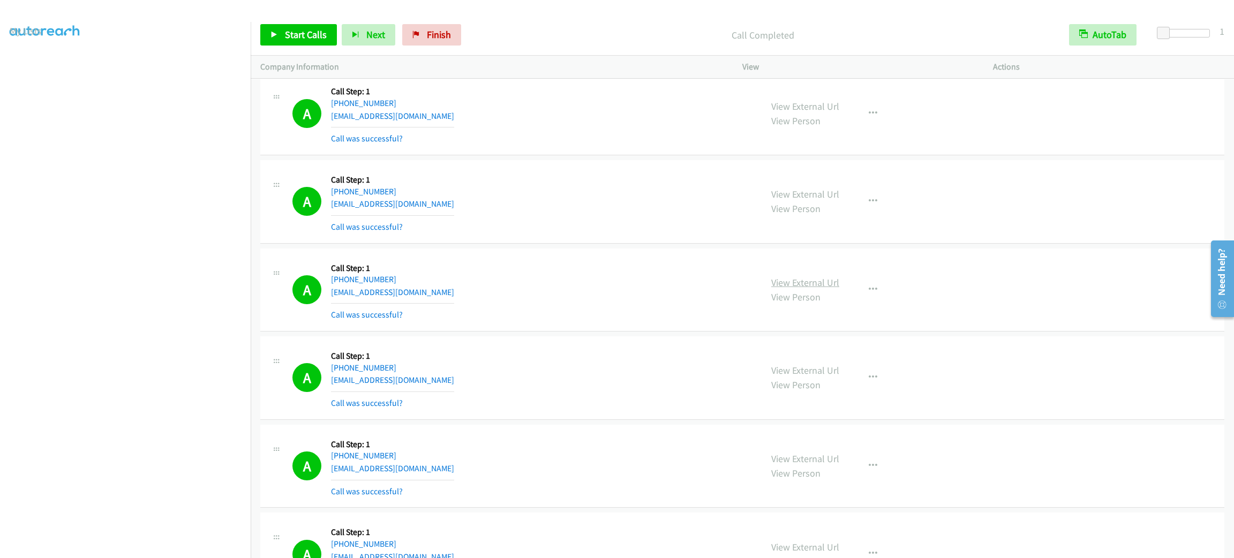
click at [810, 289] on link "View External Url" at bounding box center [805, 282] width 68 height 12
click at [470, 192] on div "A Callback Scheduled Call Step: 1 America/Los_Angeles [PHONE_NUMBER] [EMAIL_ADD…" at bounding box center [742, 202] width 964 height 84
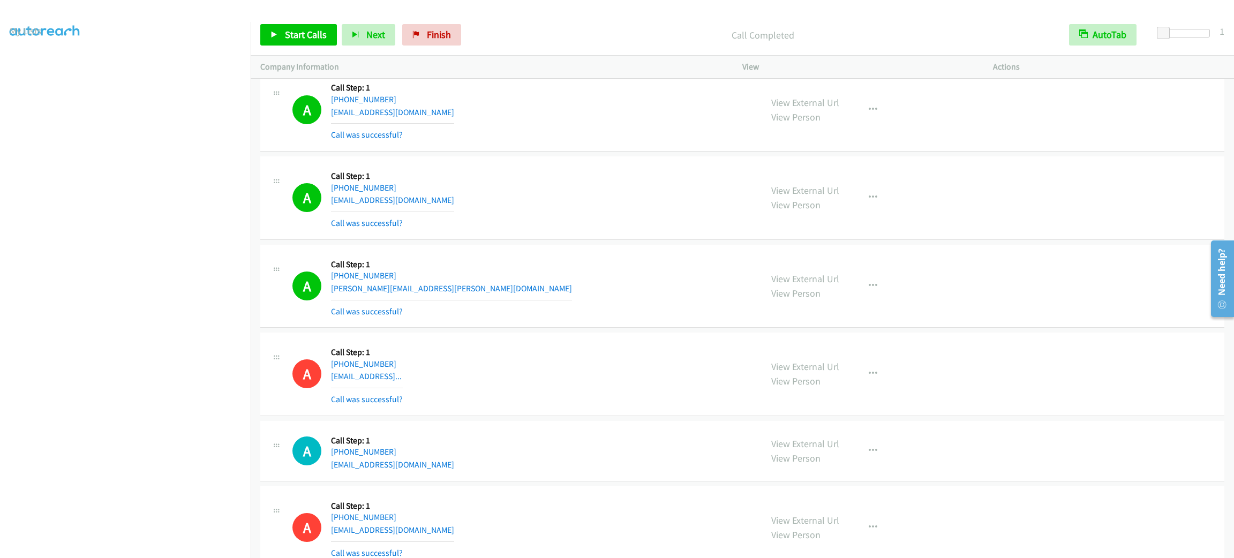
drag, startPoint x: 896, startPoint y: 318, endPoint x: 879, endPoint y: 314, distance: 18.2
click at [892, 315] on div "View External Url View Person View External Url Email Schedule/Manage Callback …" at bounding box center [892, 286] width 260 height 64
drag, startPoint x: 877, startPoint y: 314, endPoint x: 867, endPoint y: 346, distance: 33.4
click at [876, 297] on button "button" at bounding box center [873, 285] width 29 height 21
click at [853, 388] on link "Add to do not call list" at bounding box center [816, 377] width 143 height 21
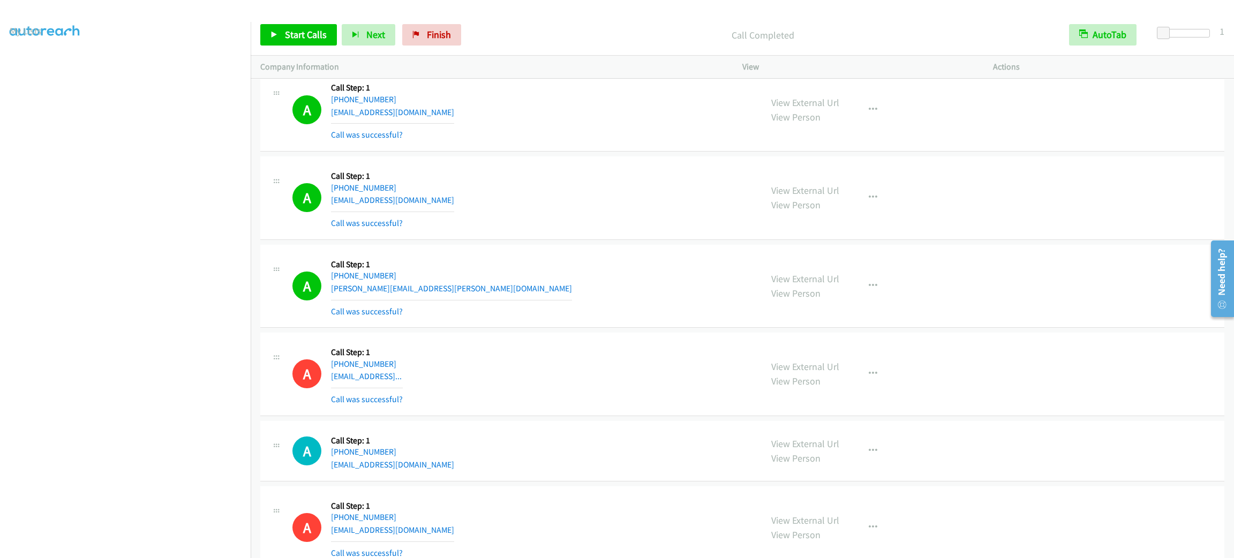
click at [715, 108] on div "A Callback Scheduled Call Step: 1 America/New_York [PHONE_NUMBER] [EMAIL_ADDRES…" at bounding box center [742, 110] width 964 height 84
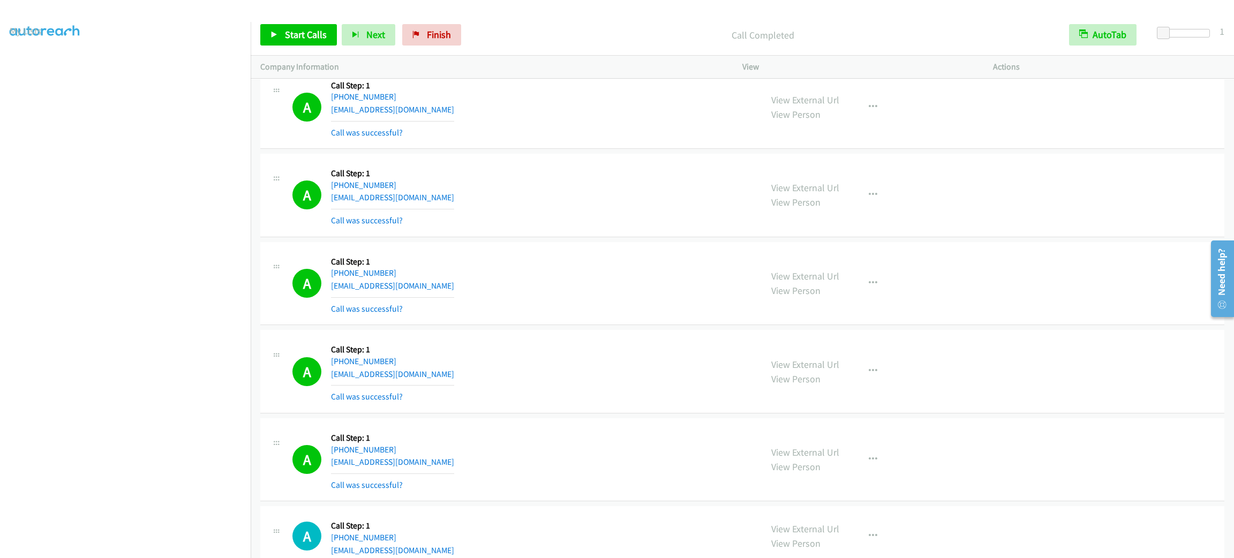
click at [878, 311] on div "View External Url View Person View External Url Email Schedule/Manage Callback …" at bounding box center [892, 284] width 260 height 64
click at [871, 294] on button "button" at bounding box center [873, 283] width 29 height 21
click at [854, 386] on link "Add to do not call list" at bounding box center [816, 374] width 143 height 21
click at [285, 34] on span "Start Calls" at bounding box center [306, 34] width 42 height 12
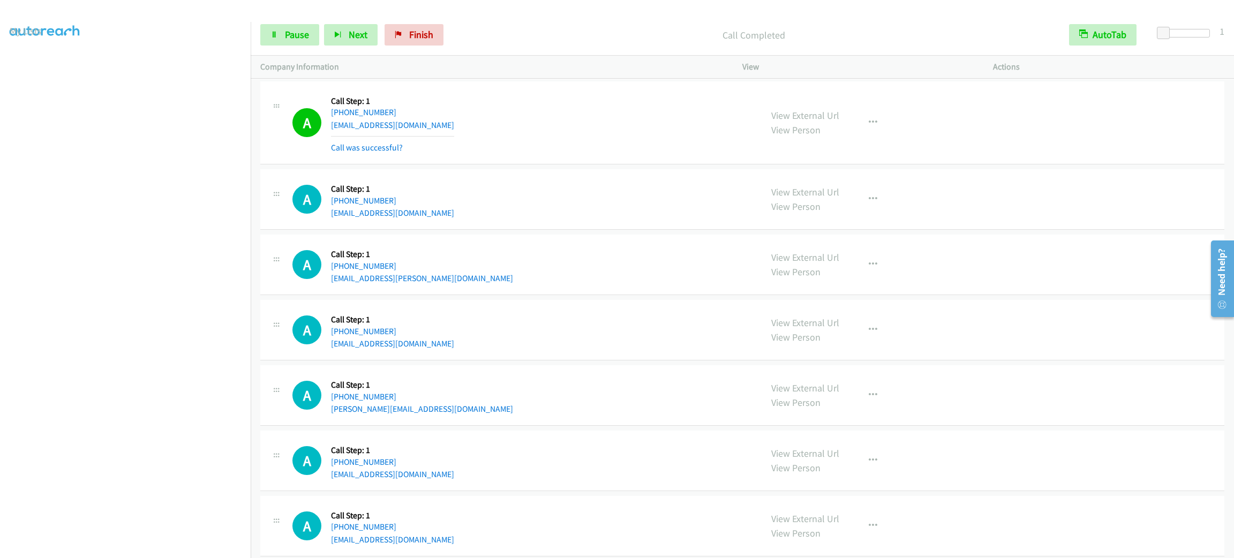
scroll to position [17048, 0]
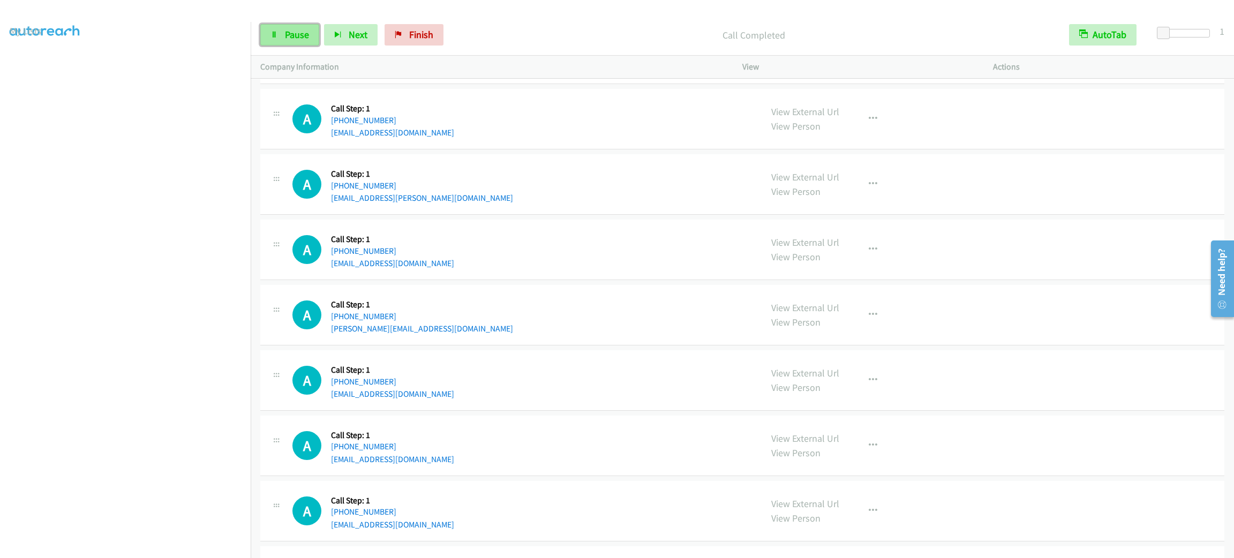
click at [308, 35] on span "Pause" at bounding box center [297, 34] width 24 height 12
click at [306, 35] on span "Start Calls" at bounding box center [306, 34] width 42 height 12
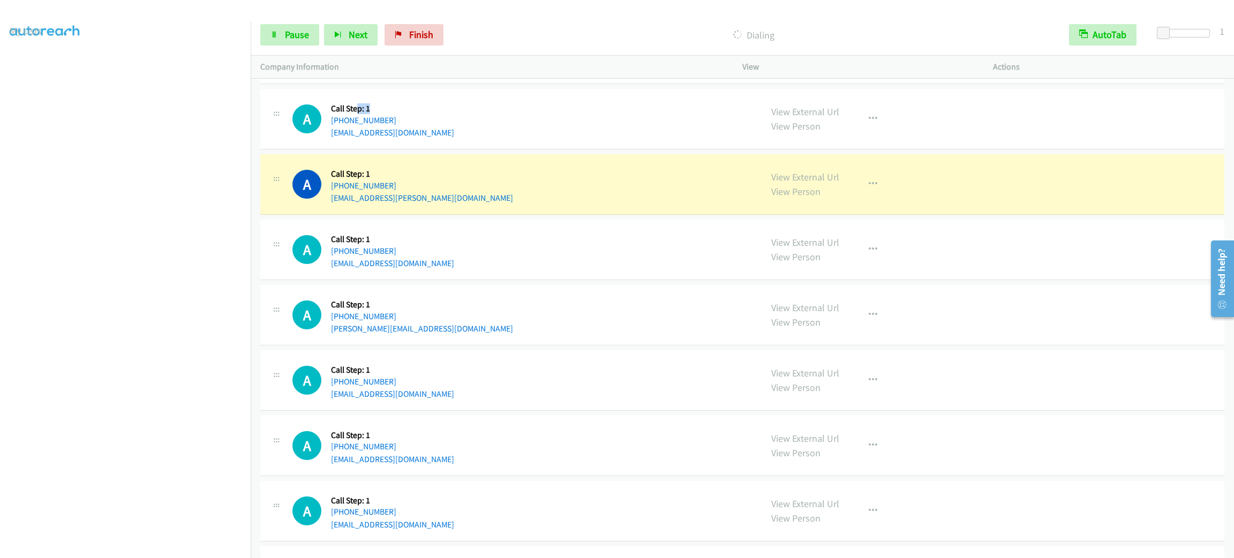
drag, startPoint x: 396, startPoint y: 144, endPoint x: 303, endPoint y: 143, distance: 93.2
click at [327, 139] on div "A Callback Scheduled Call Step: 1 America/Los_Angeles [PHONE_NUMBER] [EMAIL_ADD…" at bounding box center [523, 119] width 460 height 41
click at [400, 139] on div "Callback Scheduled Call Step: 1 America/Los_Angeles [PHONE_NUMBER] [EMAIL_ADDRE…" at bounding box center [392, 119] width 123 height 41
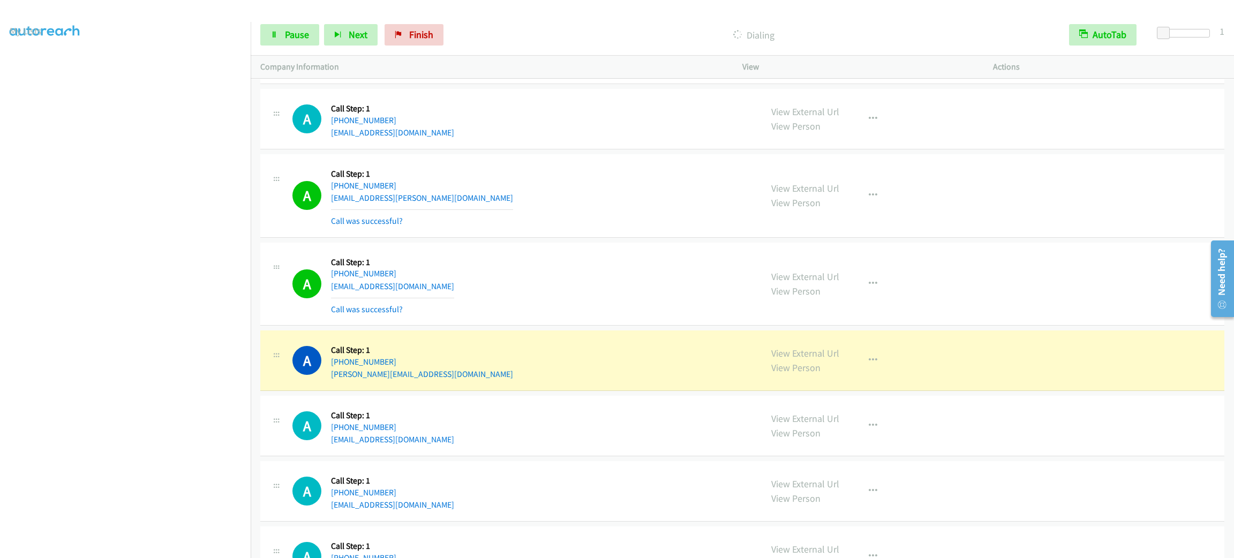
scroll to position [17203, 0]
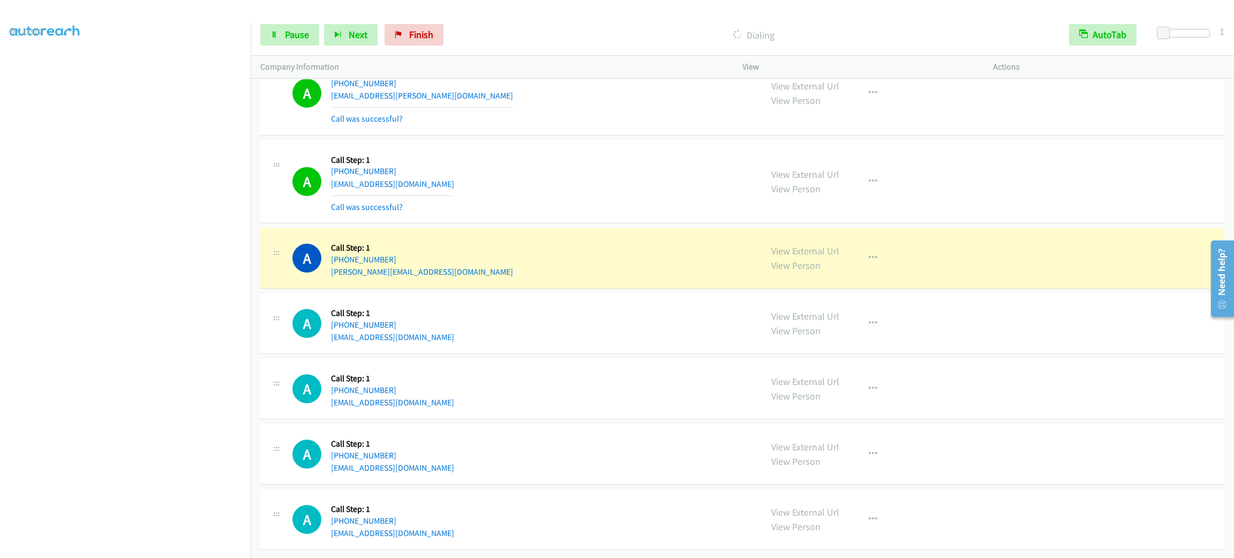
click at [1027, 359] on div "A Callback Scheduled Call Step: 1 America/New_York [PHONE_NUMBER] [EMAIL_ADDRES…" at bounding box center [742, 389] width 964 height 61
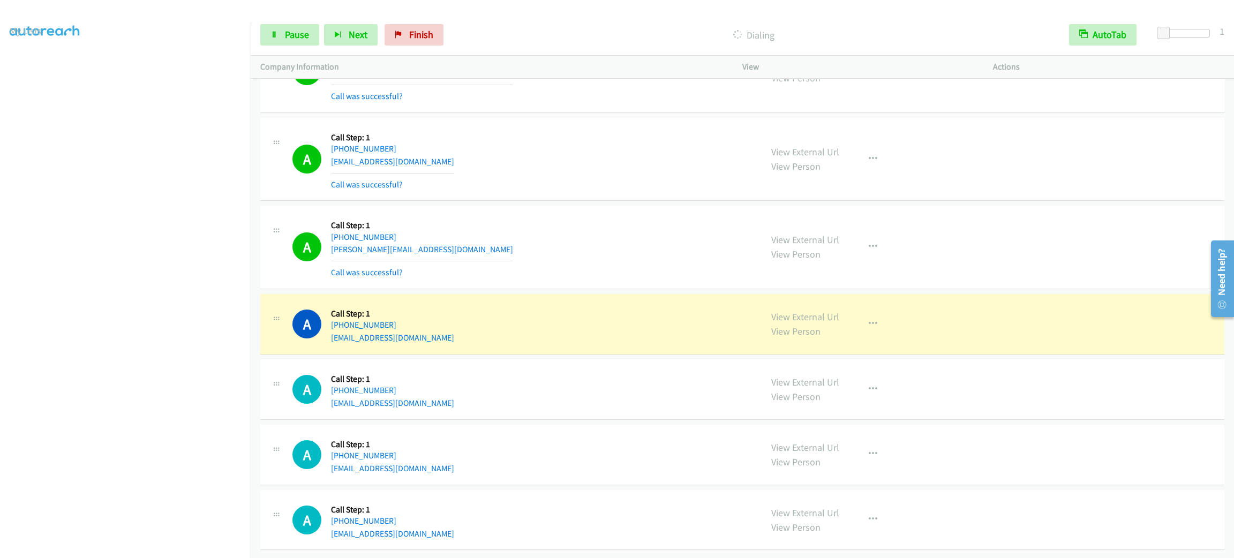
scroll to position [17226, 0]
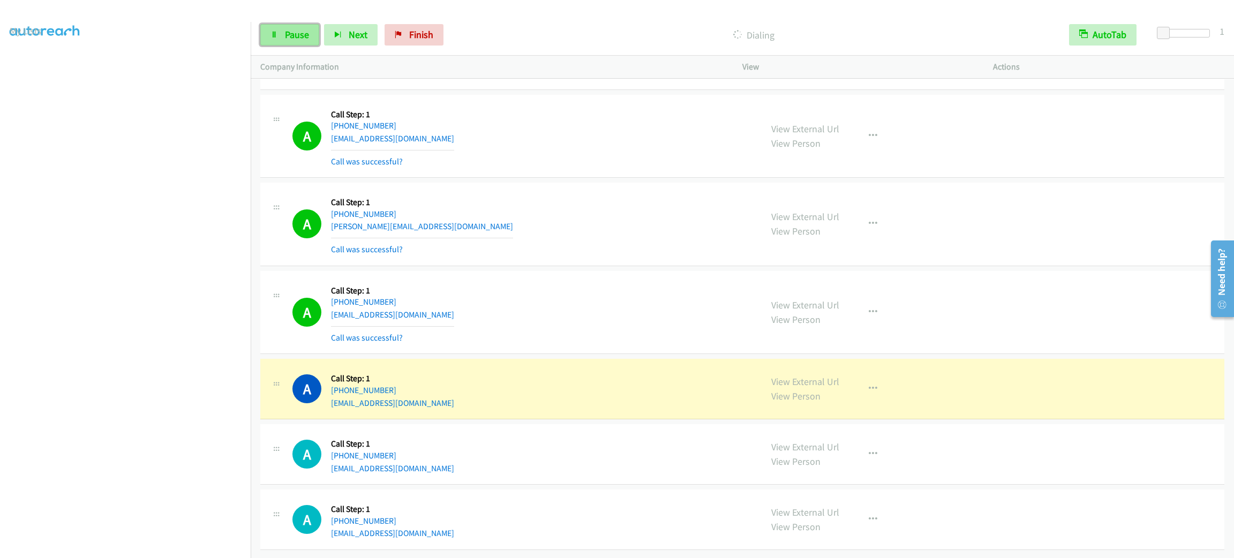
click at [278, 43] on link "Pause" at bounding box center [289, 34] width 59 height 21
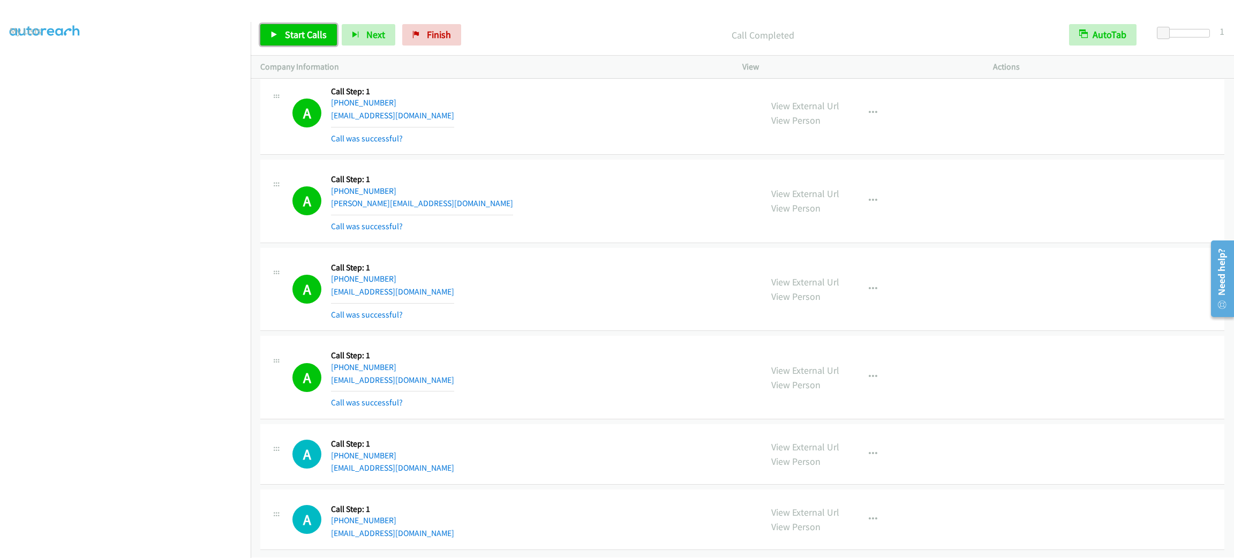
click at [320, 28] on span "Start Calls" at bounding box center [306, 34] width 42 height 12
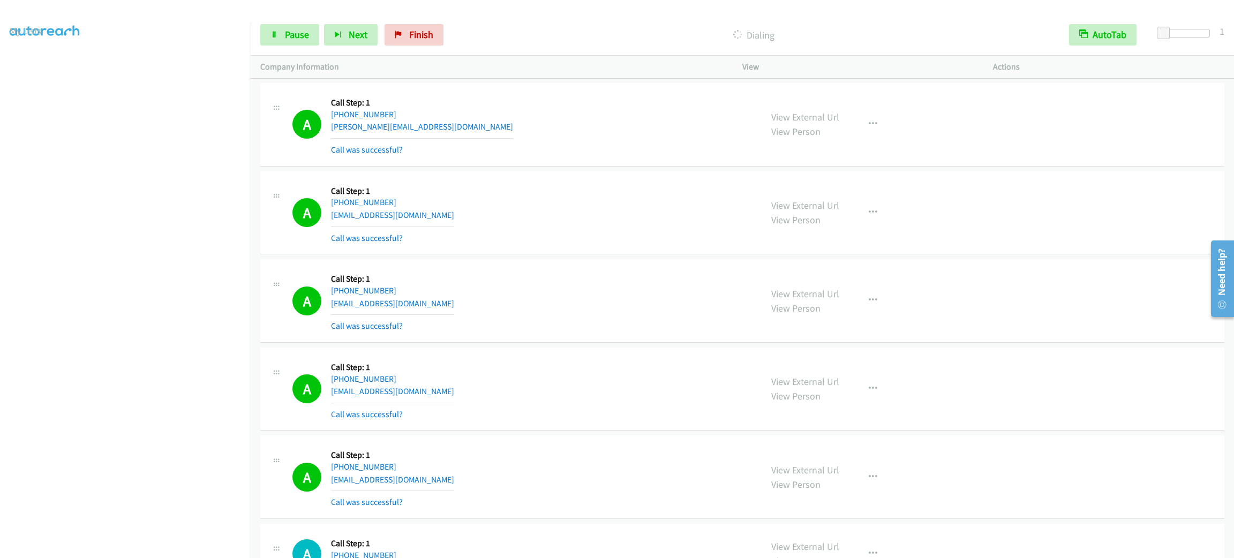
scroll to position [17318, 0]
click at [288, 26] on link "Pause" at bounding box center [289, 34] width 59 height 21
click at [292, 28] on span "Start Calls" at bounding box center [306, 34] width 42 height 12
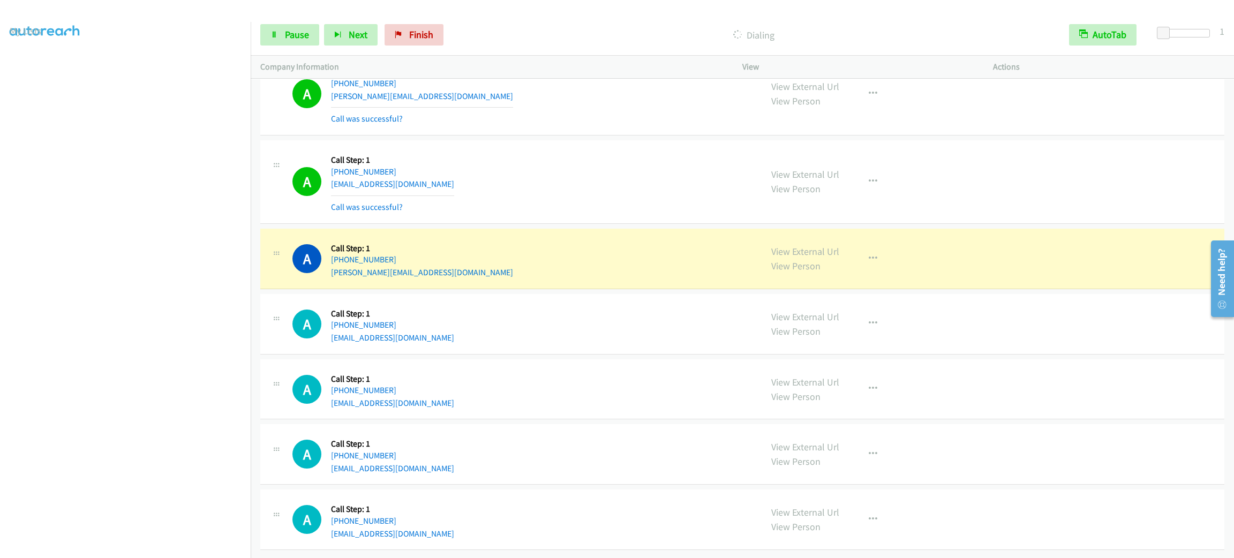
scroll to position [17910, 0]
click at [876, 255] on button "button" at bounding box center [873, 258] width 29 height 21
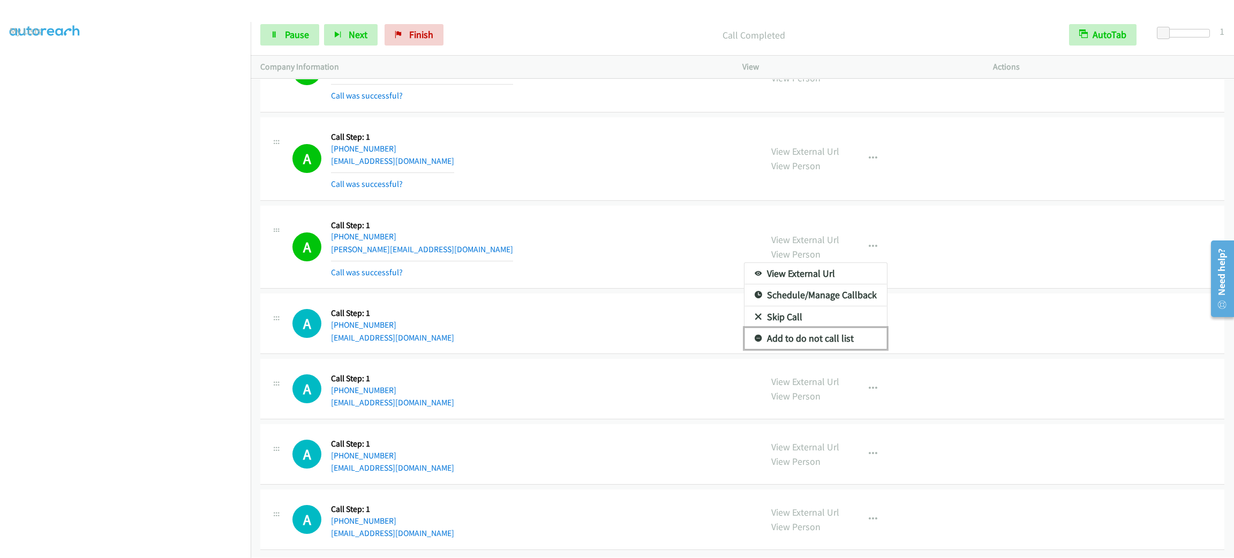
click at [846, 349] on link "Add to do not call list" at bounding box center [816, 338] width 143 height 21
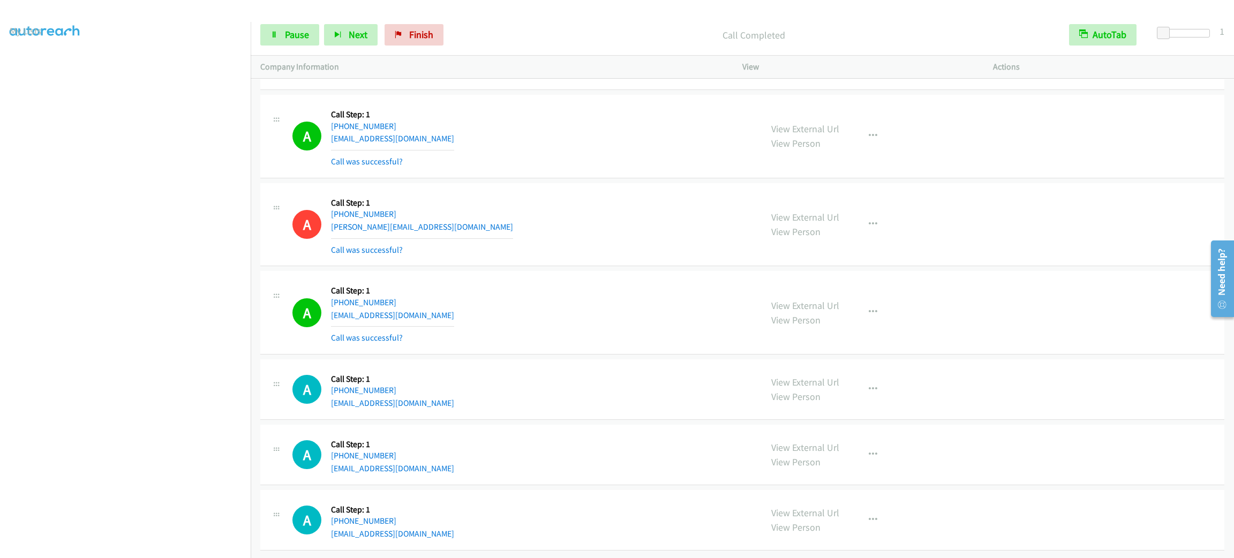
scroll to position [17956, 0]
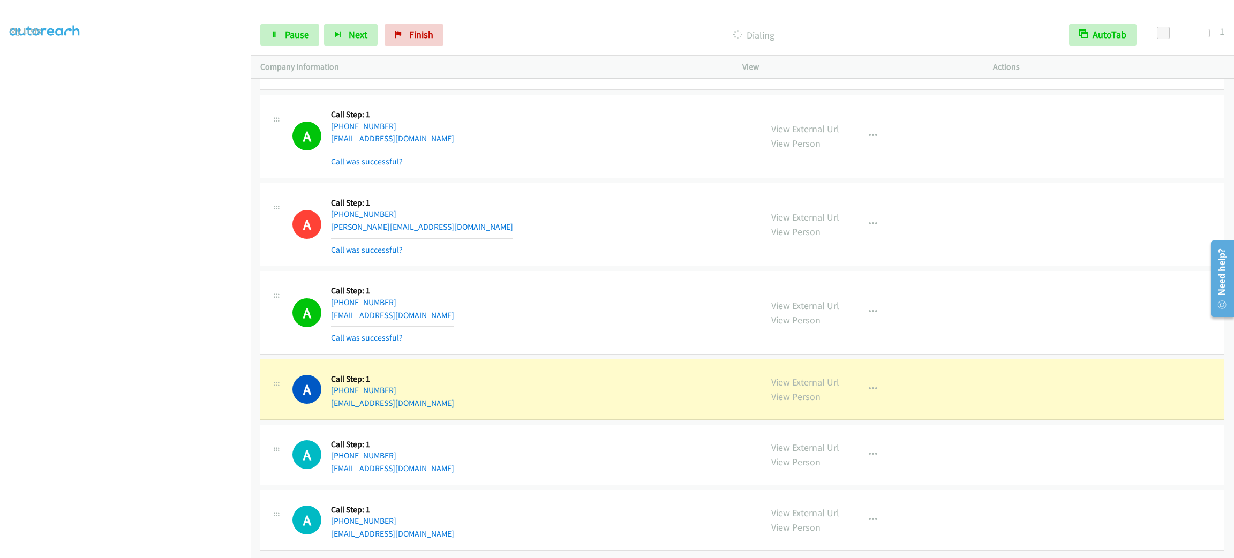
click at [684, 301] on div "A Callback Scheduled Call Step: 1 America/Los_Angeles [PHONE_NUMBER] [EMAIL_ADD…" at bounding box center [523, 313] width 460 height 64
click at [881, 359] on div "A Callback Scheduled Call Step: 1 America/New_York [PHONE_NUMBER] [EMAIL_ADDRES…" at bounding box center [742, 389] width 964 height 61
click at [880, 379] on div "View External Url View Person View External Url Email Schedule/Manage Callback …" at bounding box center [892, 389] width 260 height 41
click at [878, 381] on button "button" at bounding box center [873, 389] width 29 height 21
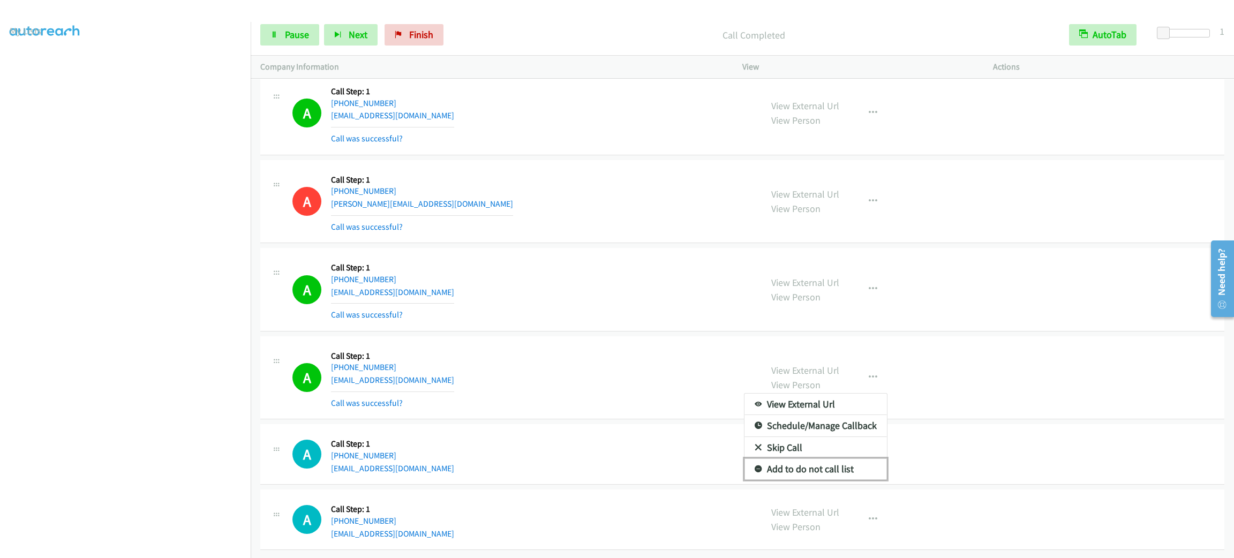
click at [842, 473] on link "Add to do not call list" at bounding box center [816, 469] width 143 height 21
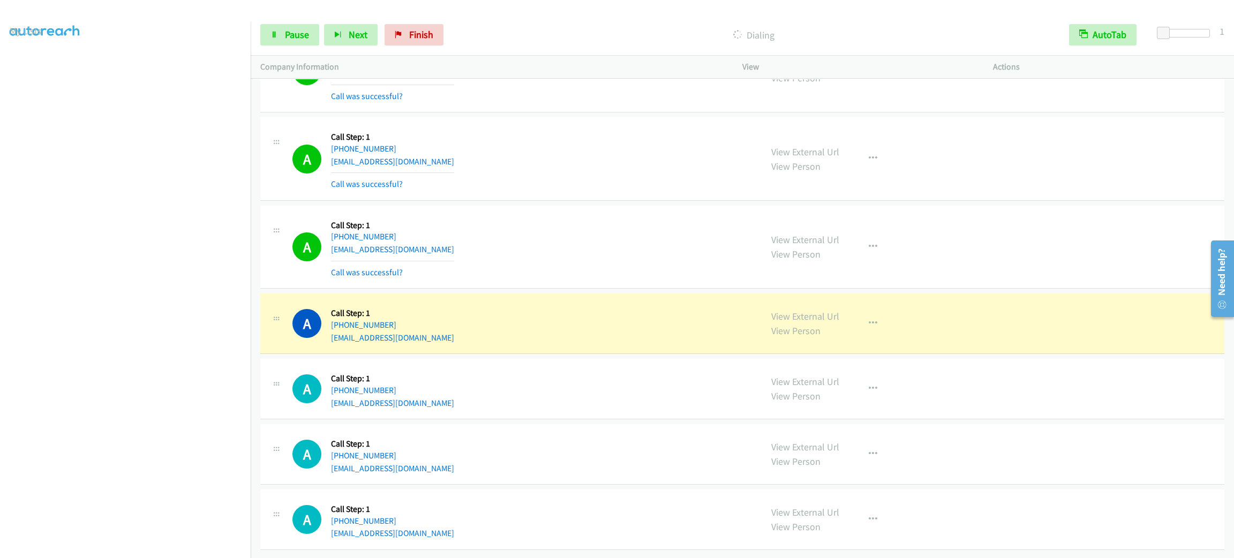
scroll to position [18664, 0]
click at [869, 319] on icon "button" at bounding box center [873, 323] width 9 height 9
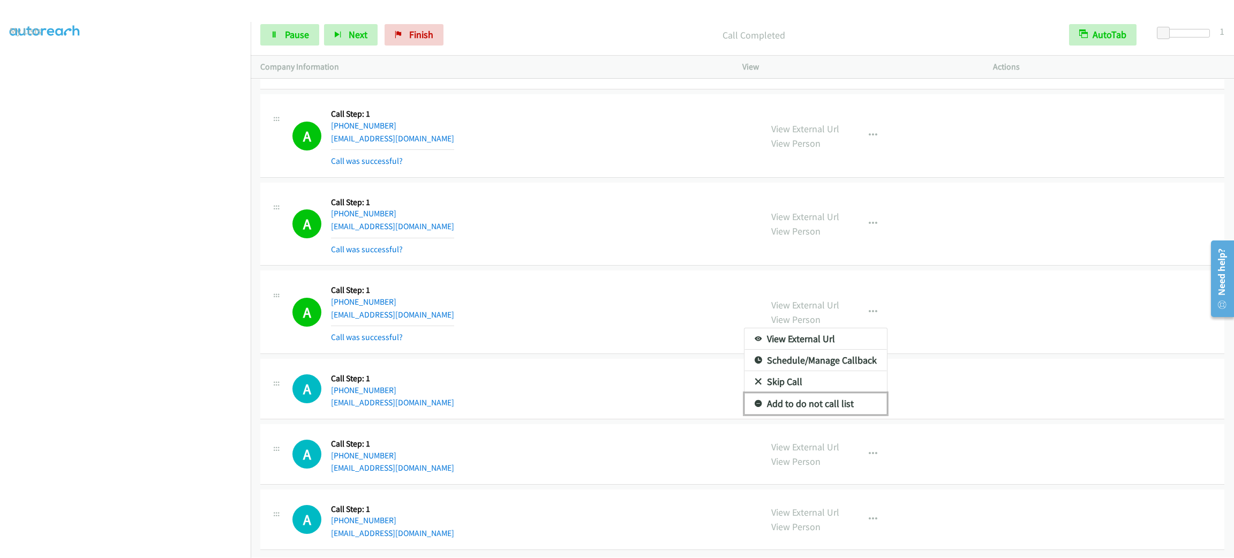
click at [833, 415] on link "Add to do not call list" at bounding box center [816, 403] width 143 height 21
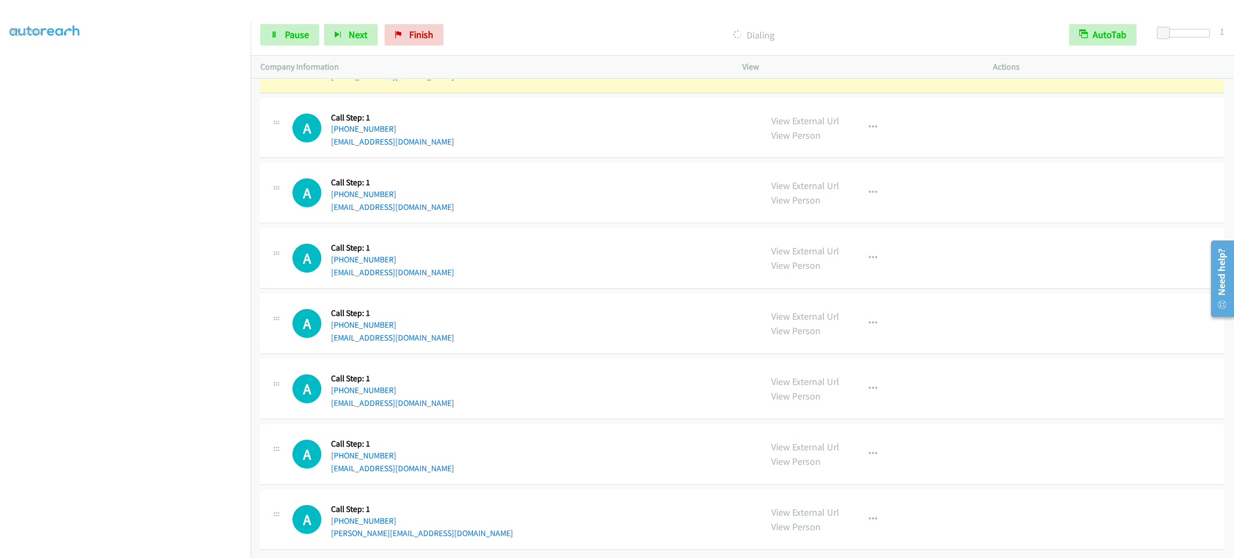
scroll to position [19111, 0]
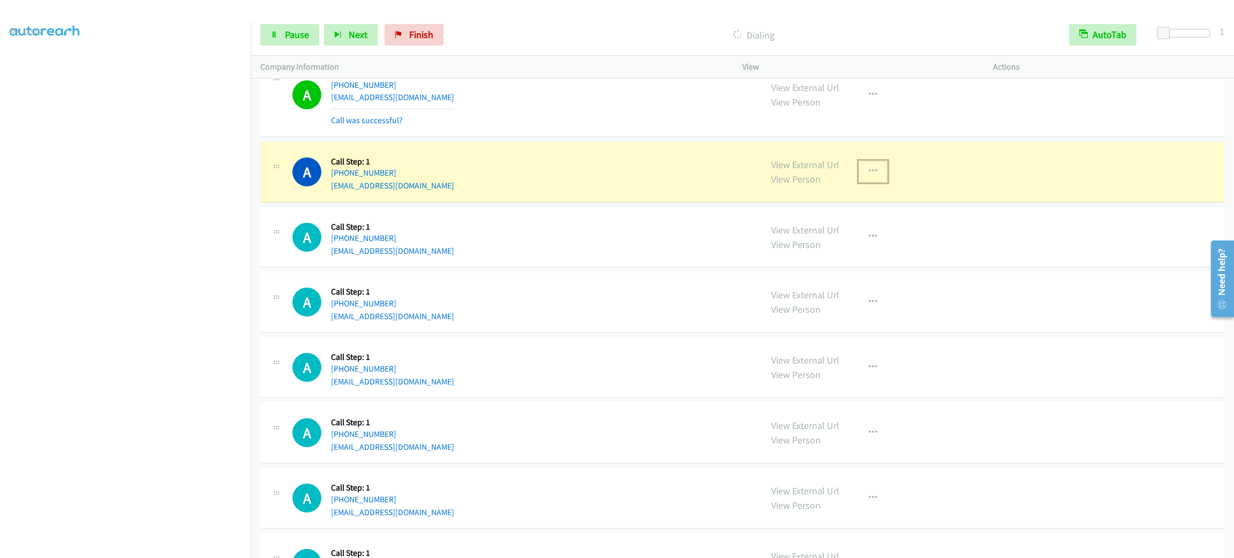
click at [871, 182] on button "button" at bounding box center [873, 171] width 29 height 21
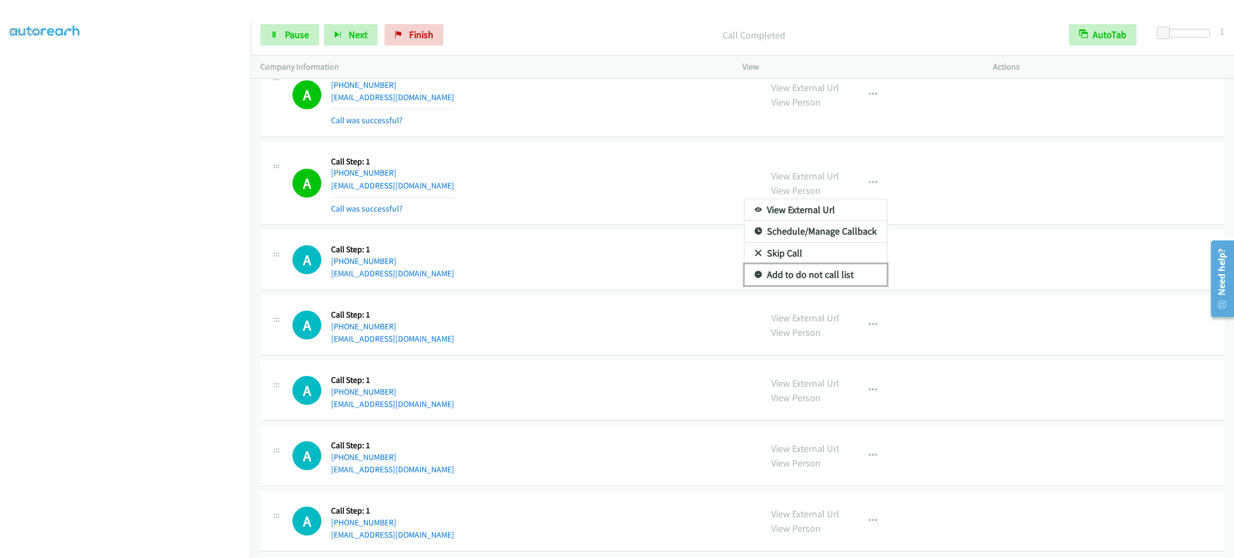
click at [851, 286] on link "Add to do not call list" at bounding box center [816, 274] width 143 height 21
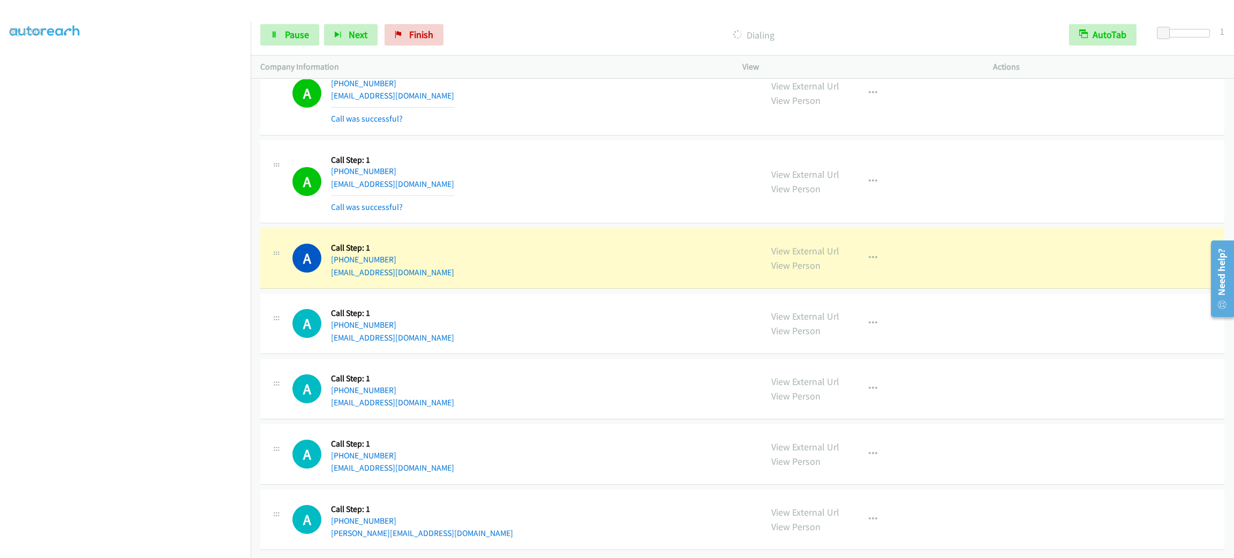
scroll to position [19347, 0]
drag, startPoint x: 578, startPoint y: 466, endPoint x: 571, endPoint y: 466, distance: 7.0
click at [578, 465] on div "A Callback Scheduled Call Step: 1 [GEOGRAPHIC_DATA]/[GEOGRAPHIC_DATA] [PHONE_NU…" at bounding box center [742, 454] width 964 height 61
click at [560, 439] on div "A Callback Scheduled Call Step: 1 [GEOGRAPHIC_DATA]/[GEOGRAPHIC_DATA] [PHONE_NU…" at bounding box center [523, 454] width 460 height 41
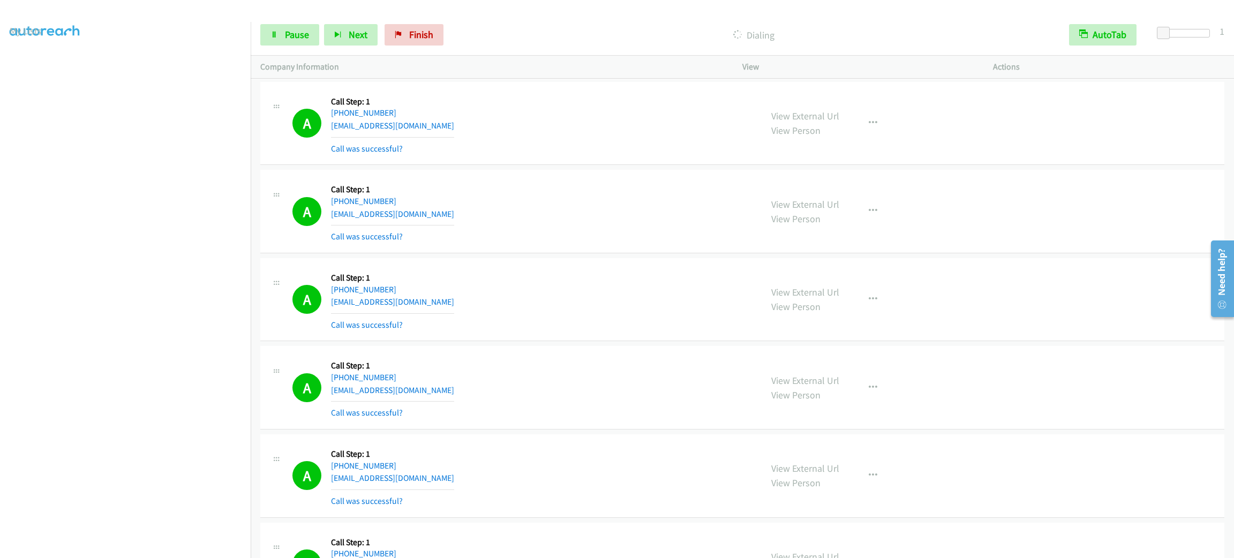
scroll to position [19669, 0]
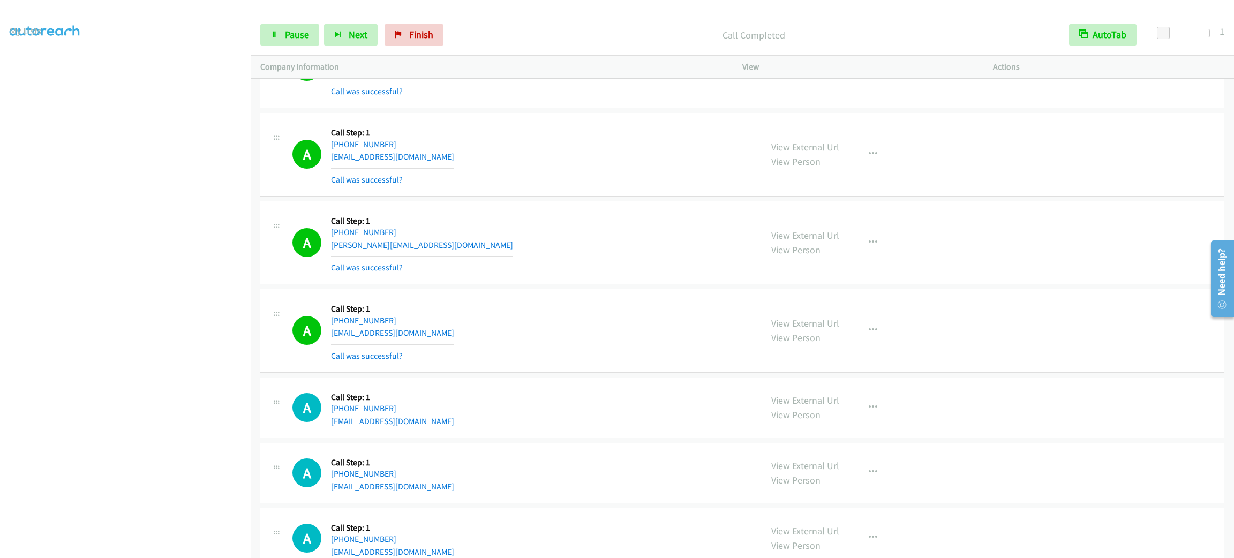
click at [854, 362] on div "View External Url View Person View External Url Email Schedule/Manage Callback …" at bounding box center [892, 331] width 260 height 64
click at [861, 341] on button "button" at bounding box center [873, 330] width 29 height 21
drag, startPoint x: 843, startPoint y: 474, endPoint x: 831, endPoint y: 452, distance: 24.7
click at [843, 433] on link "Add to do not call list" at bounding box center [816, 421] width 143 height 21
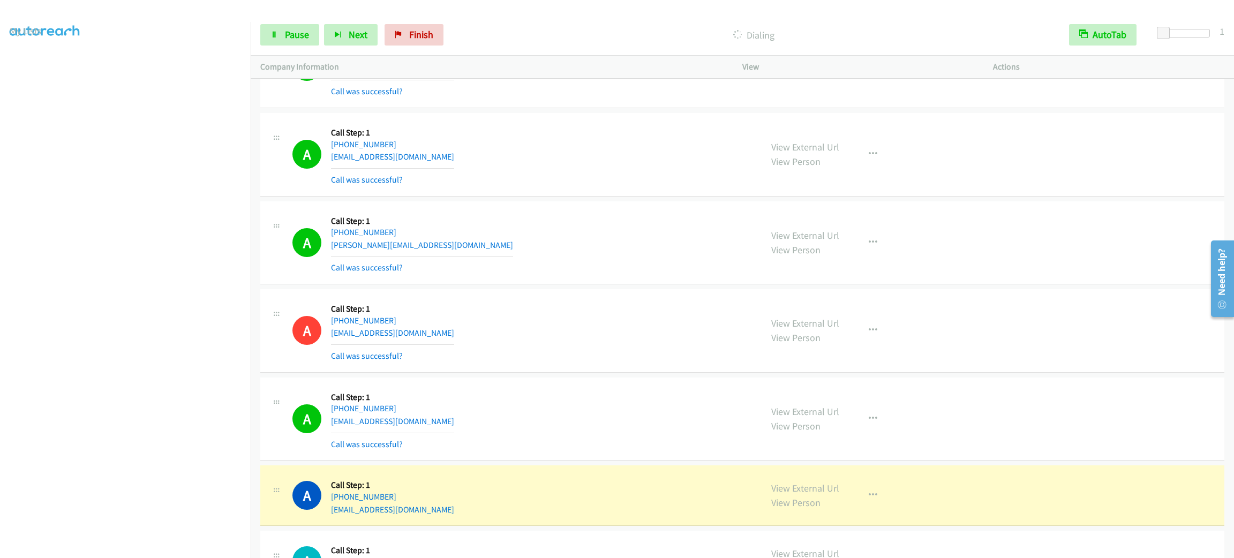
scroll to position [15881, 0]
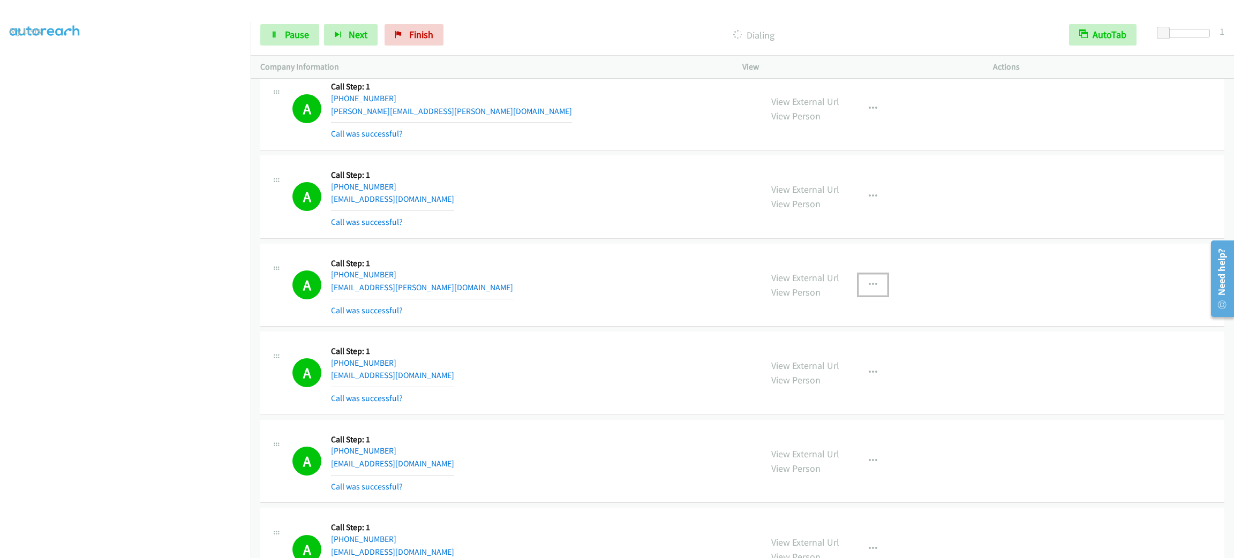
drag, startPoint x: 876, startPoint y: 318, endPoint x: 867, endPoint y: 354, distance: 36.4
click at [875, 296] on button "button" at bounding box center [873, 284] width 29 height 21
click at [864, 387] on link "Add to do not call list" at bounding box center [816, 376] width 143 height 21
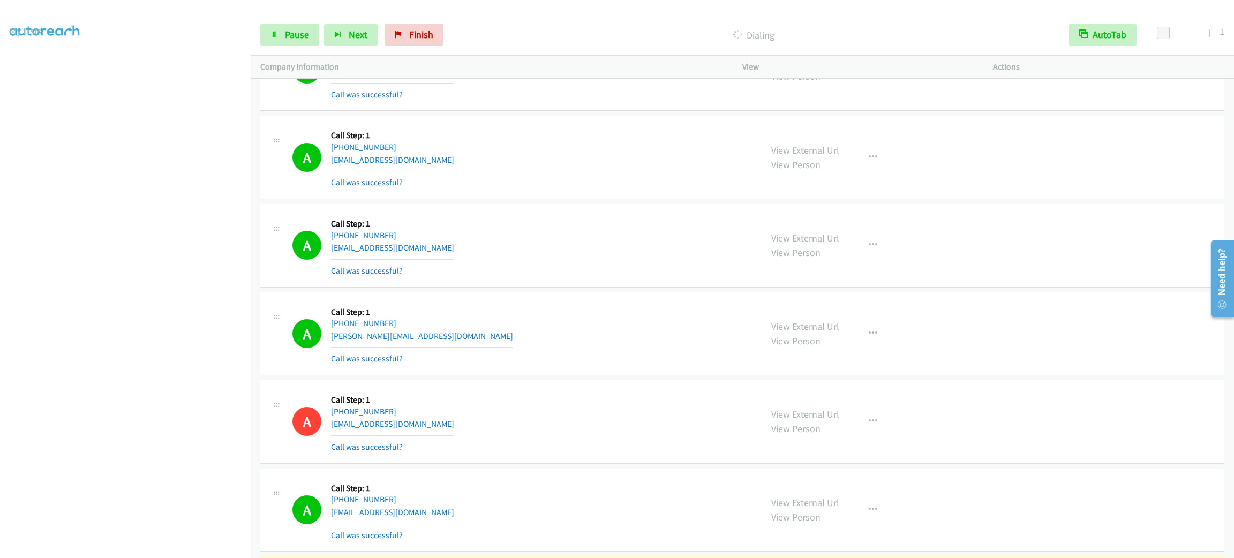
scroll to position [20031, 0]
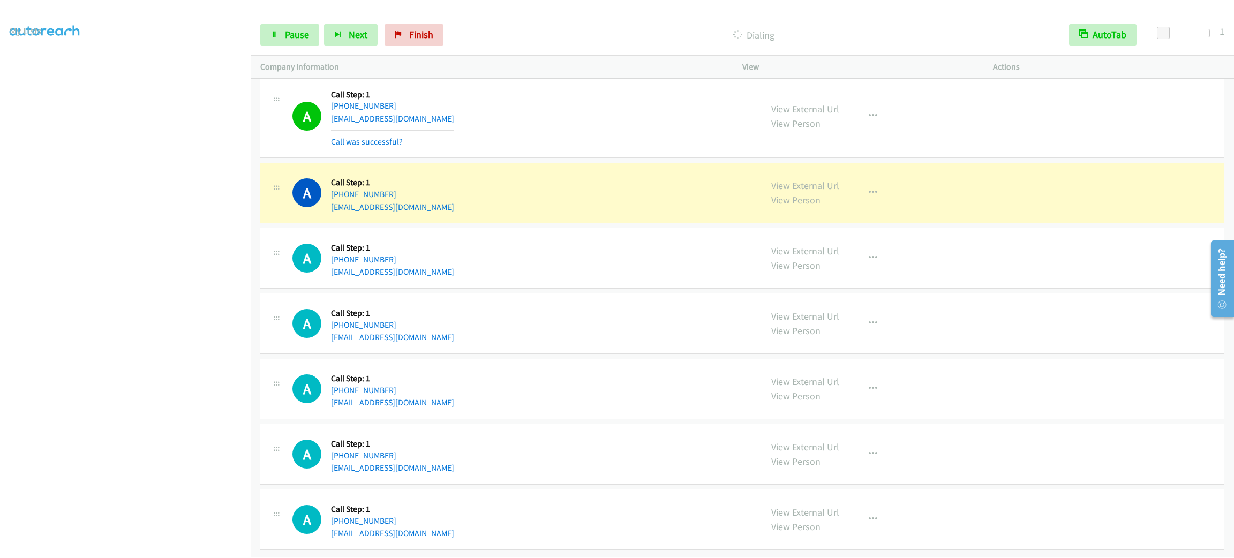
click at [527, 134] on div "A Callback Scheduled Call Step: 1 America/Los_Angeles [PHONE_NUMBER] [EMAIL_ADD…" at bounding box center [523, 117] width 460 height 64
click at [861, 182] on button "button" at bounding box center [873, 192] width 29 height 21
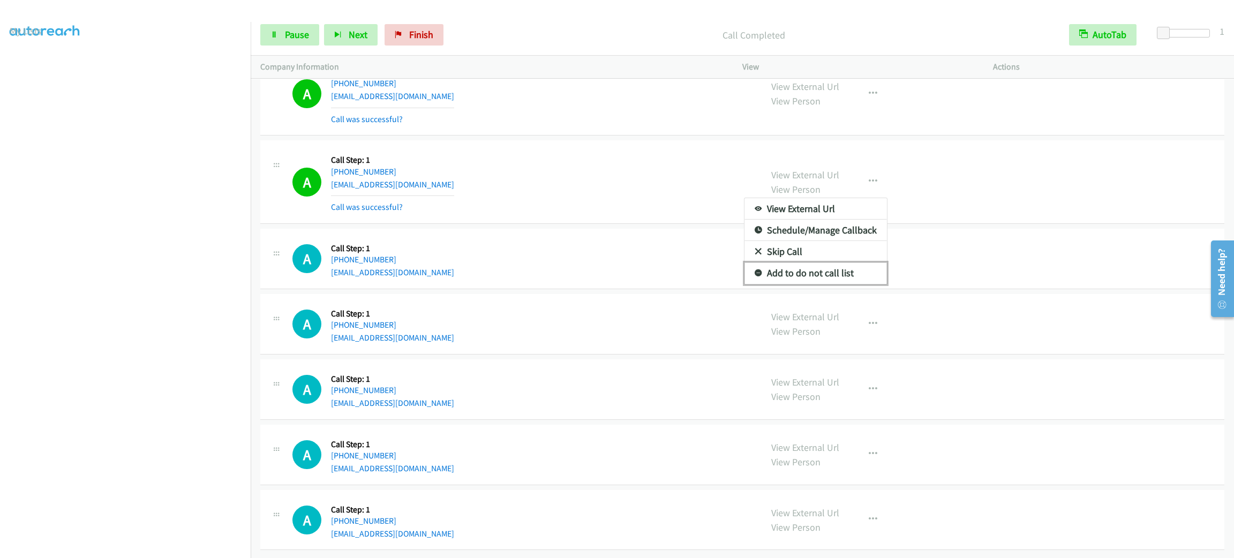
click at [820, 281] on link "Add to do not call list" at bounding box center [816, 273] width 143 height 21
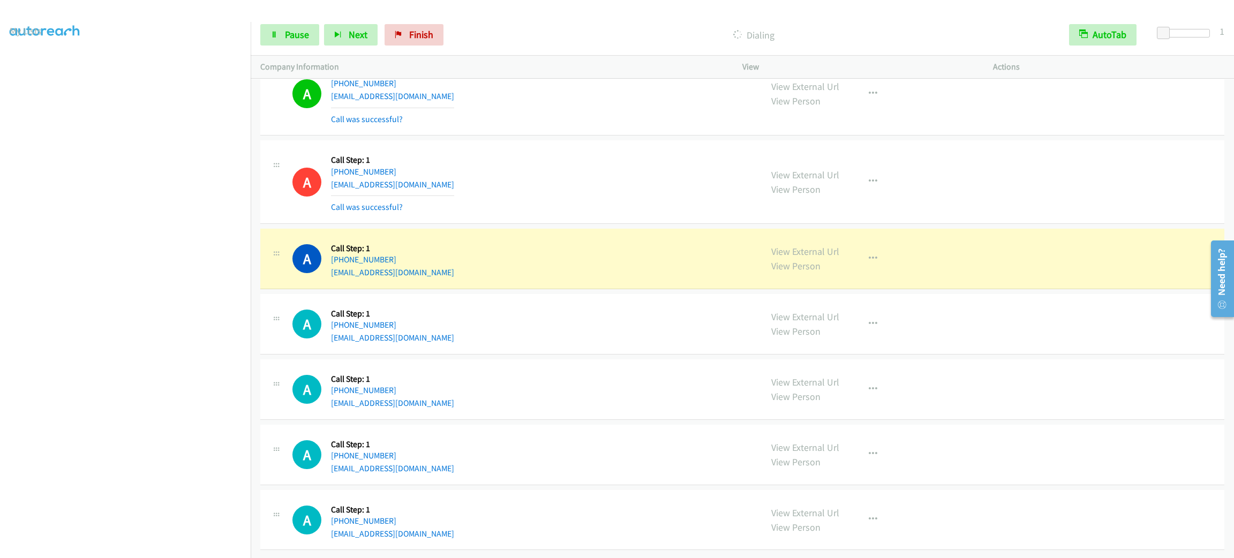
click at [578, 184] on div "A Callback Scheduled Call Step: 1 America/New_York [PHONE_NUMBER] [EMAIL_ADDRES…" at bounding box center [523, 182] width 460 height 64
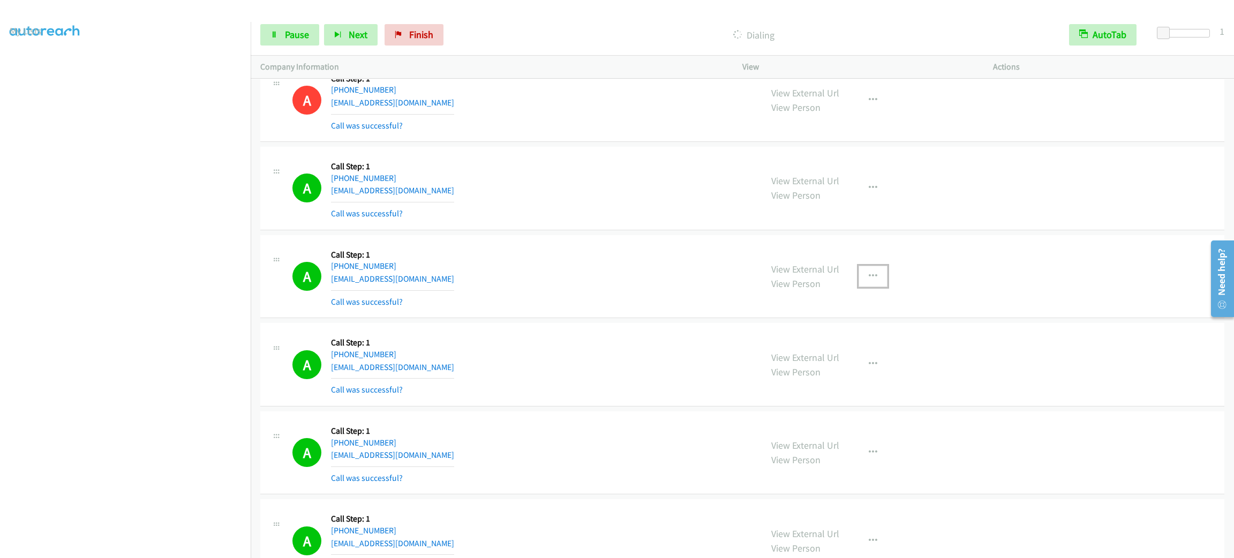
drag, startPoint x: 867, startPoint y: 317, endPoint x: 858, endPoint y: 369, distance: 52.9
click at [867, 287] on button "button" at bounding box center [873, 276] width 29 height 21
click at [847, 379] on link "Add to do not call list" at bounding box center [816, 367] width 143 height 21
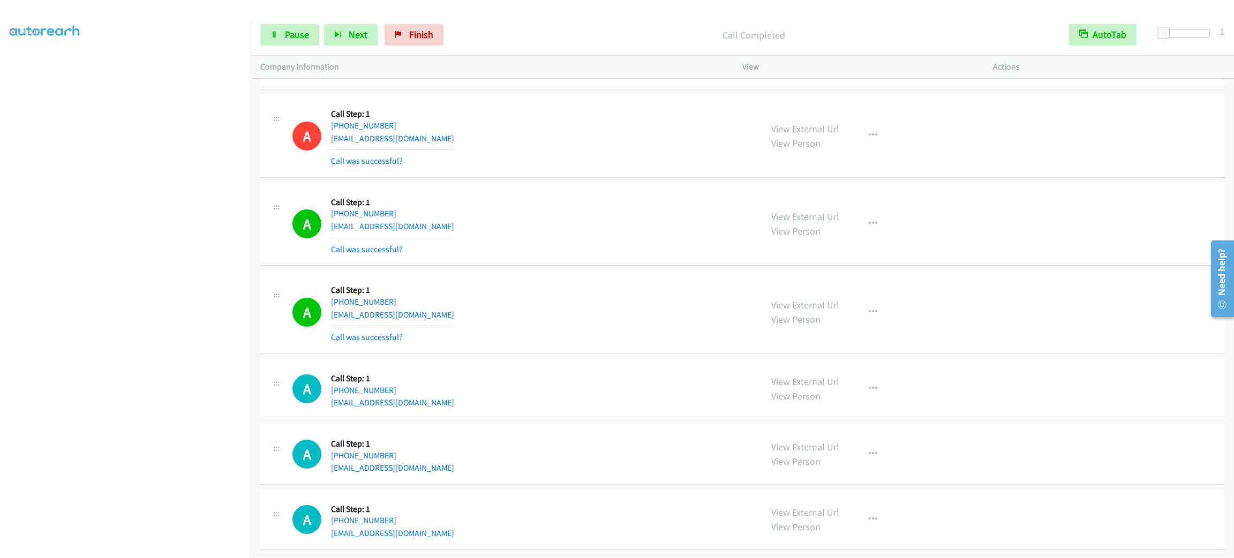
scroll to position [20101, 0]
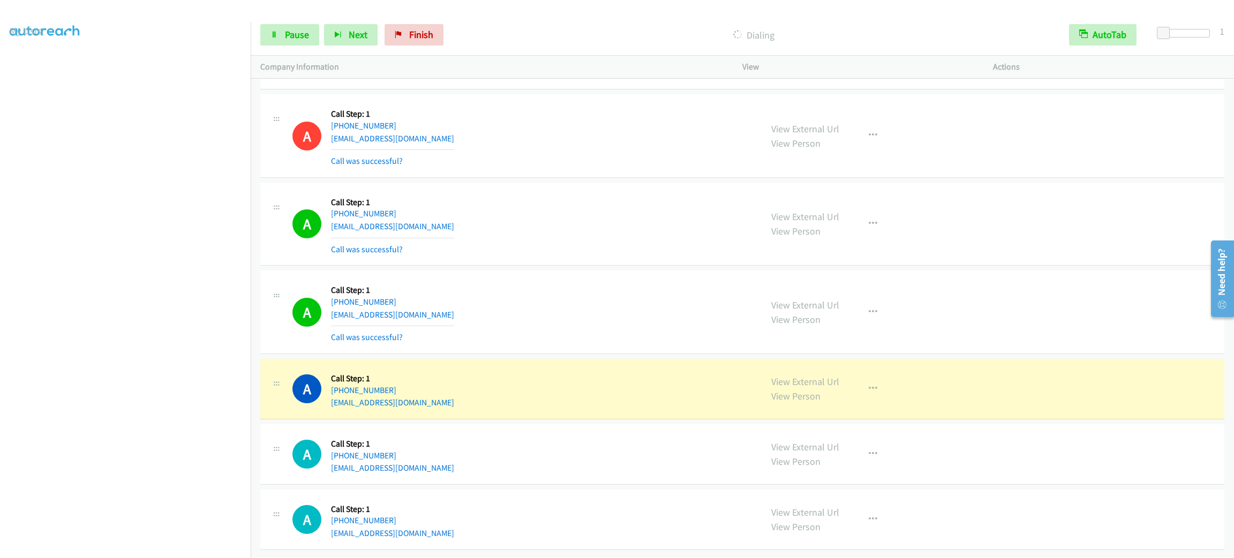
click at [500, 192] on div "A Callback Scheduled Call Step: 1 [GEOGRAPHIC_DATA]/[GEOGRAPHIC_DATA] [PHONE_NU…" at bounding box center [523, 224] width 460 height 64
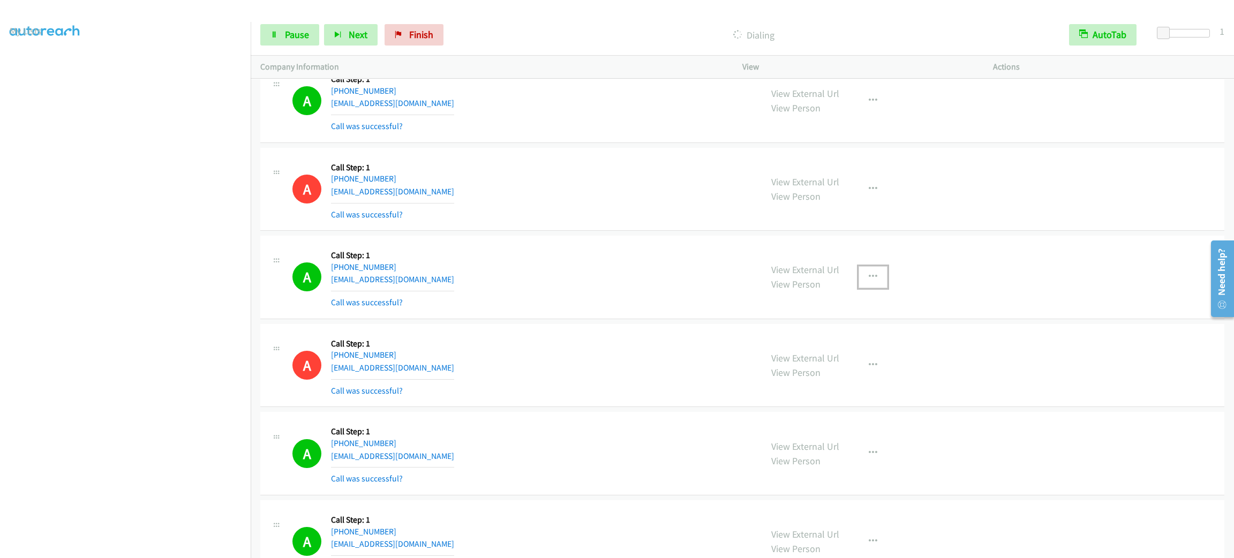
drag, startPoint x: 873, startPoint y: 321, endPoint x: 873, endPoint y: 332, distance: 11.3
click at [873, 288] on button "button" at bounding box center [873, 276] width 29 height 21
click at [864, 379] on link "Add to do not call list" at bounding box center [816, 368] width 143 height 21
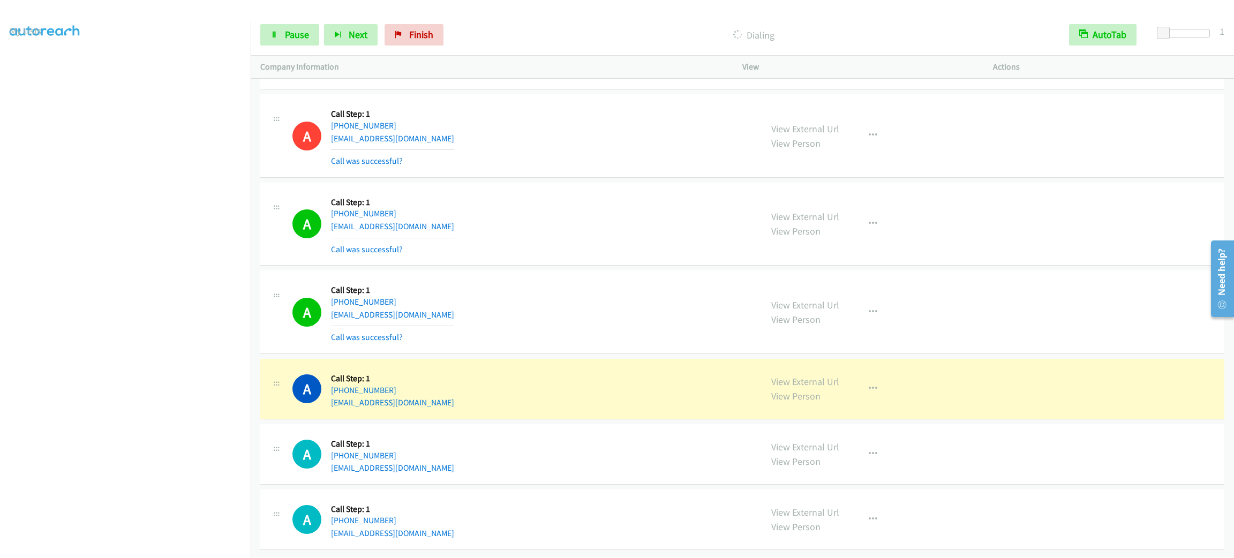
drag, startPoint x: 511, startPoint y: 134, endPoint x: 510, endPoint y: 265, distance: 130.7
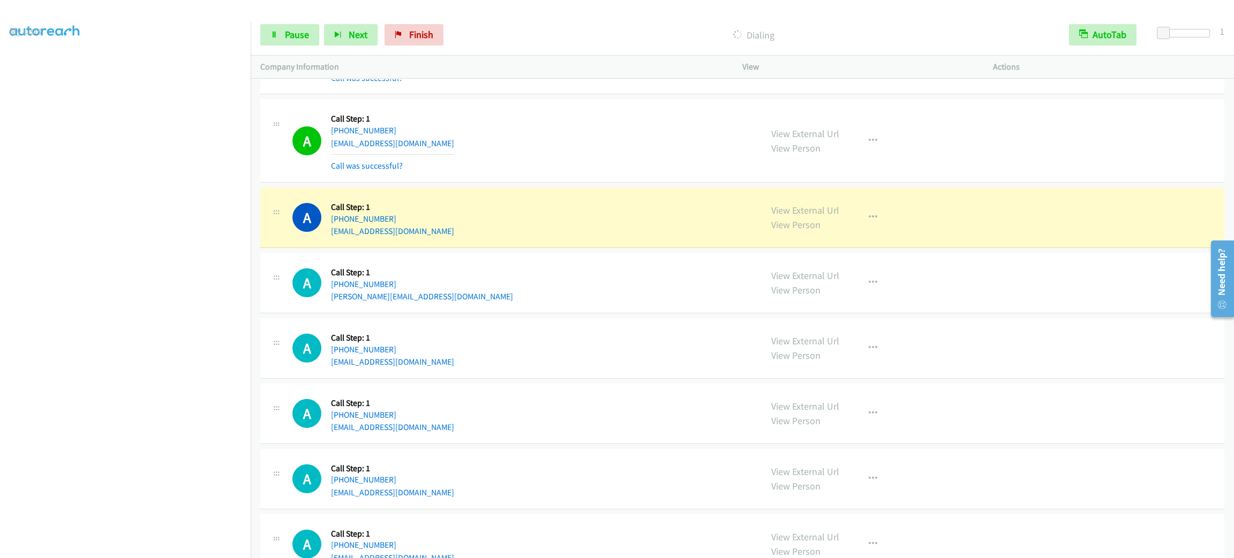
scroll to position [20548, 0]
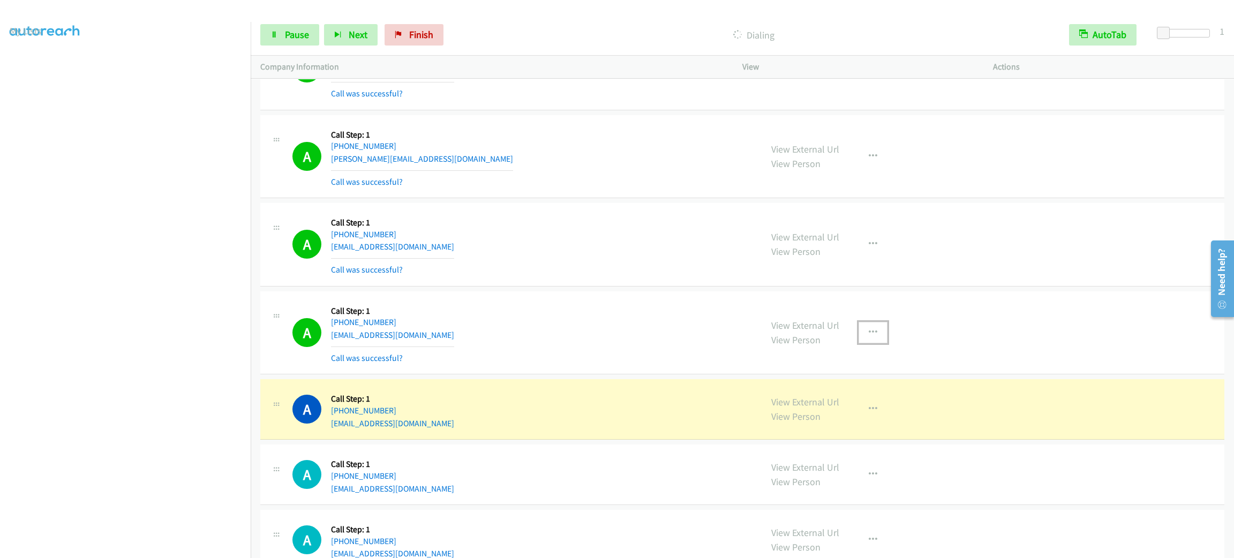
drag, startPoint x: 871, startPoint y: 379, endPoint x: 860, endPoint y: 393, distance: 17.3
click at [871, 343] on button "button" at bounding box center [873, 332] width 29 height 21
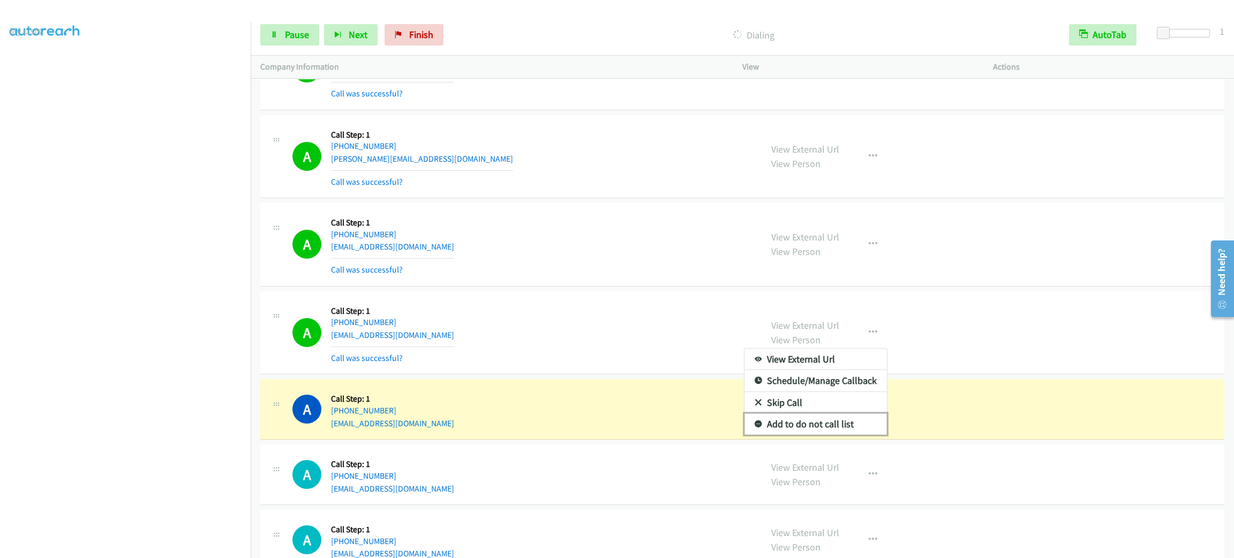
click at [806, 435] on link "Add to do not call list" at bounding box center [816, 424] width 143 height 21
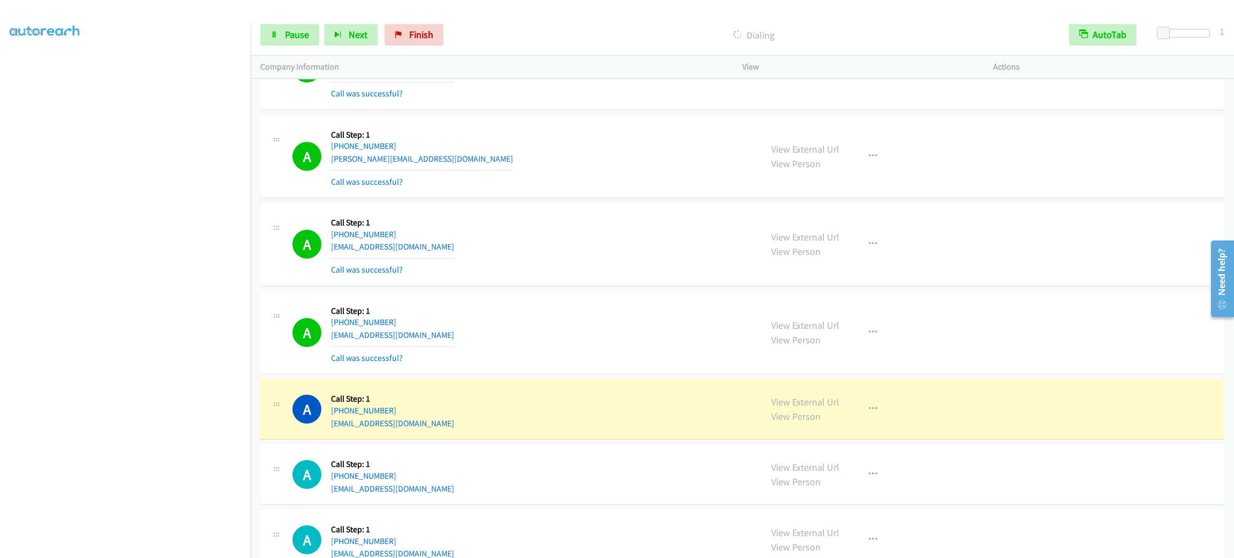
click at [168, 545] on section at bounding box center [125, 304] width 231 height 513
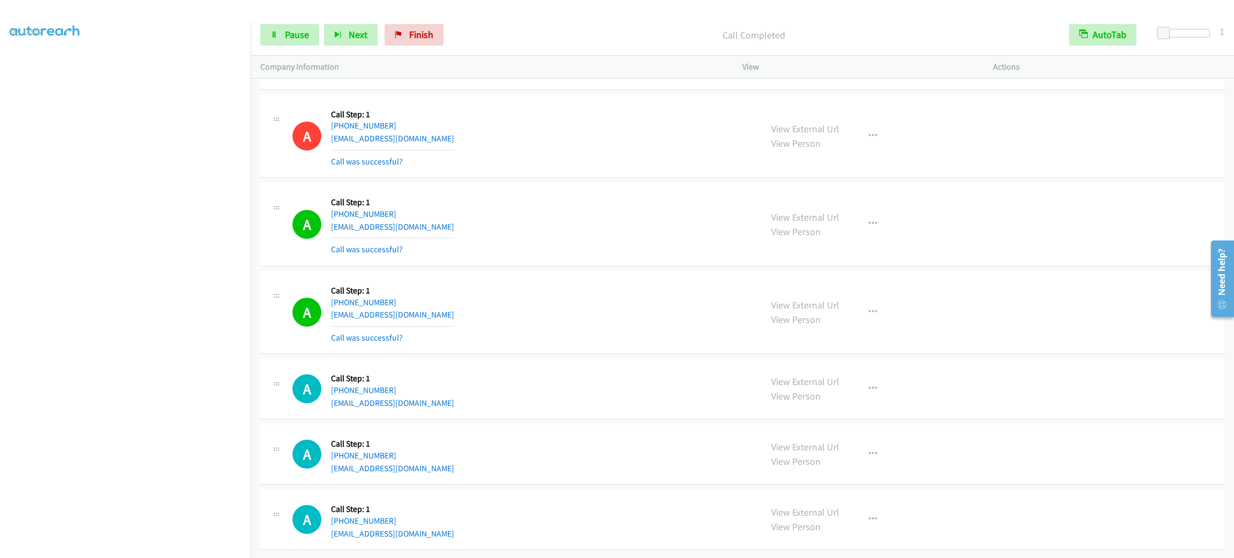
scroll to position [20808, 0]
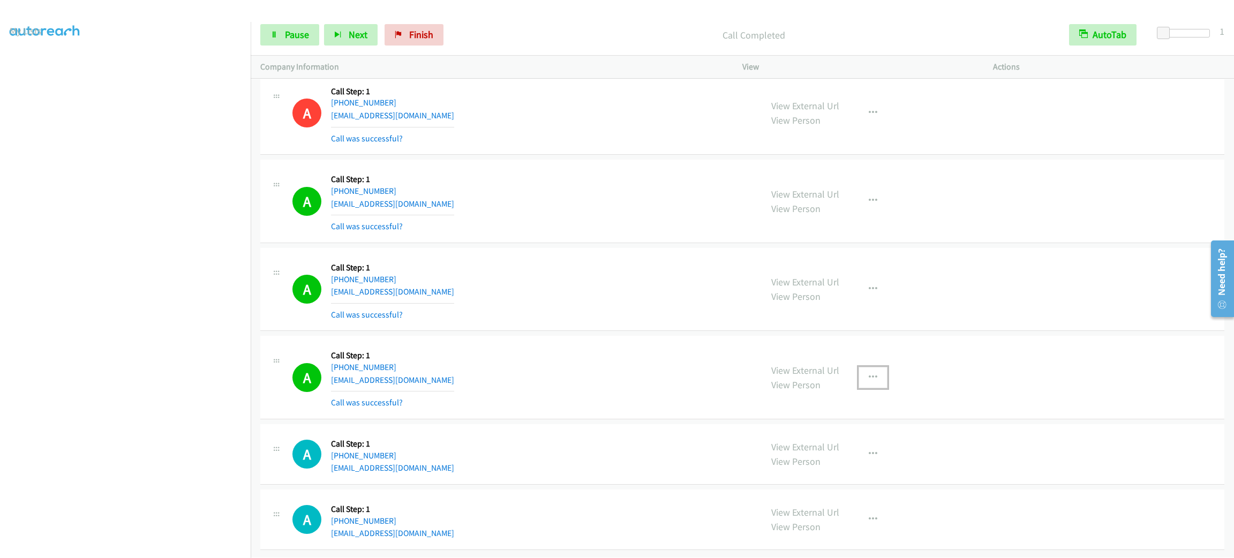
click at [874, 377] on button "button" at bounding box center [873, 377] width 29 height 21
click at [864, 477] on link "Add to do not call list" at bounding box center [816, 469] width 143 height 21
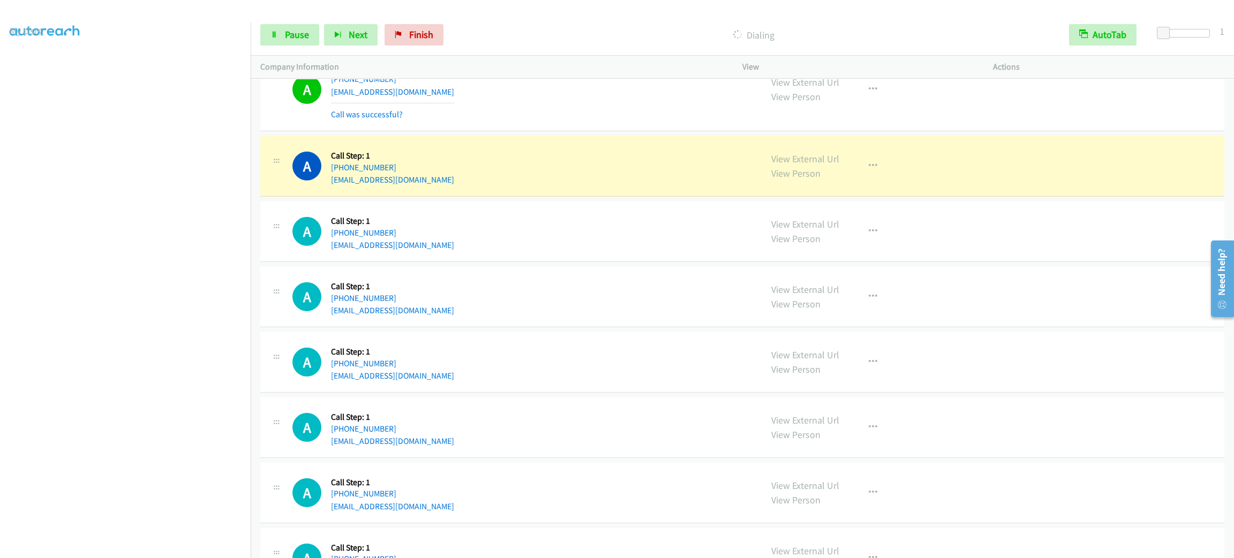
scroll to position [21400, 0]
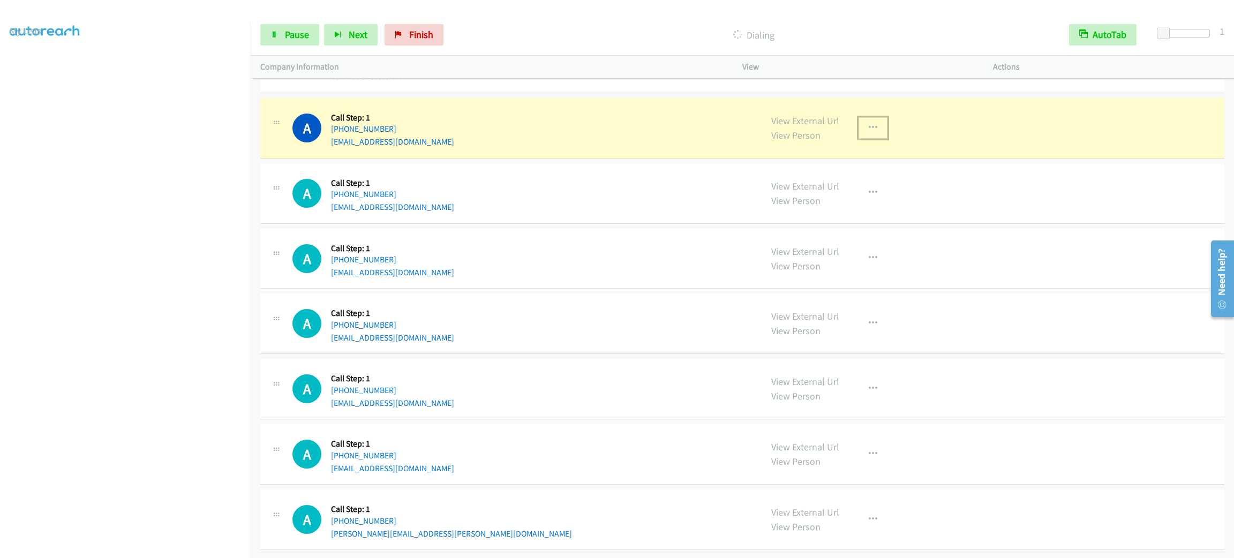
click at [878, 135] on button "button" at bounding box center [873, 127] width 29 height 21
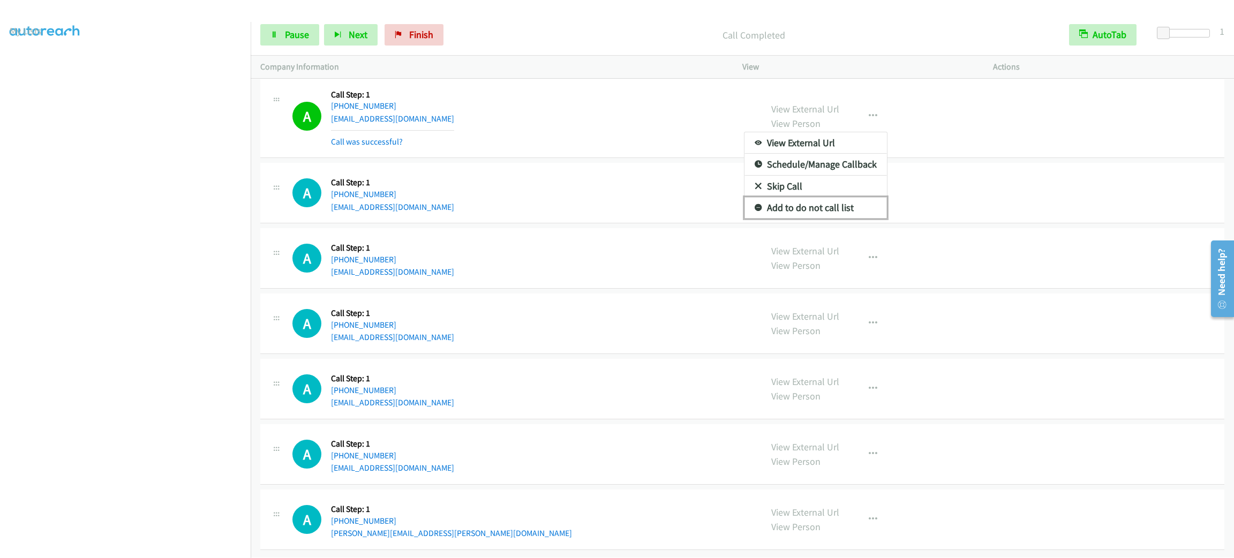
click at [852, 219] on link "Add to do not call list" at bounding box center [816, 207] width 143 height 21
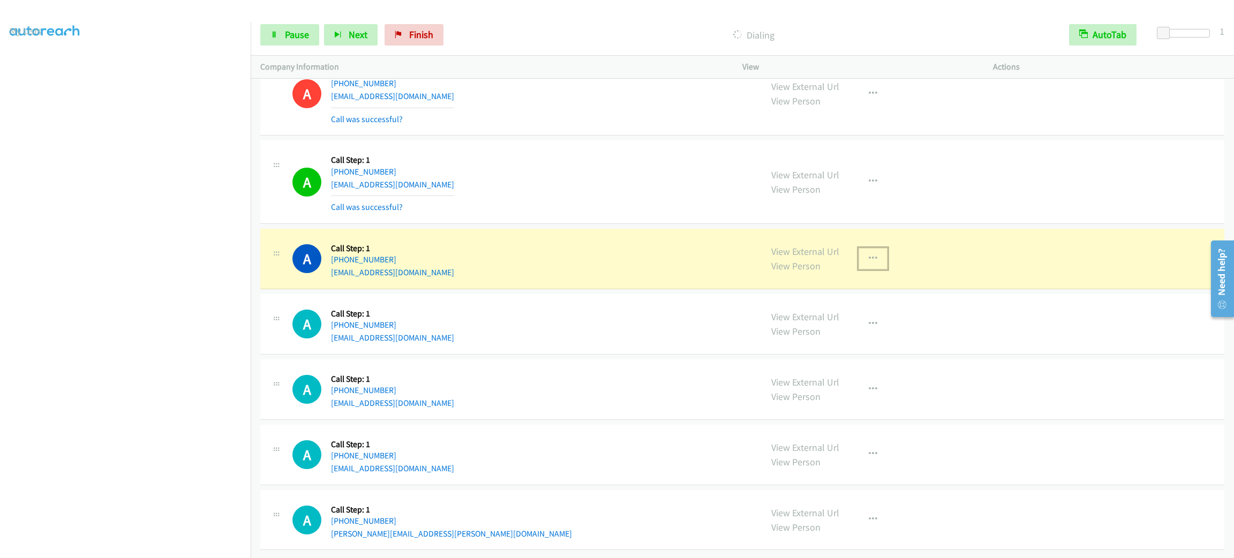
click at [869, 263] on icon "button" at bounding box center [873, 258] width 9 height 9
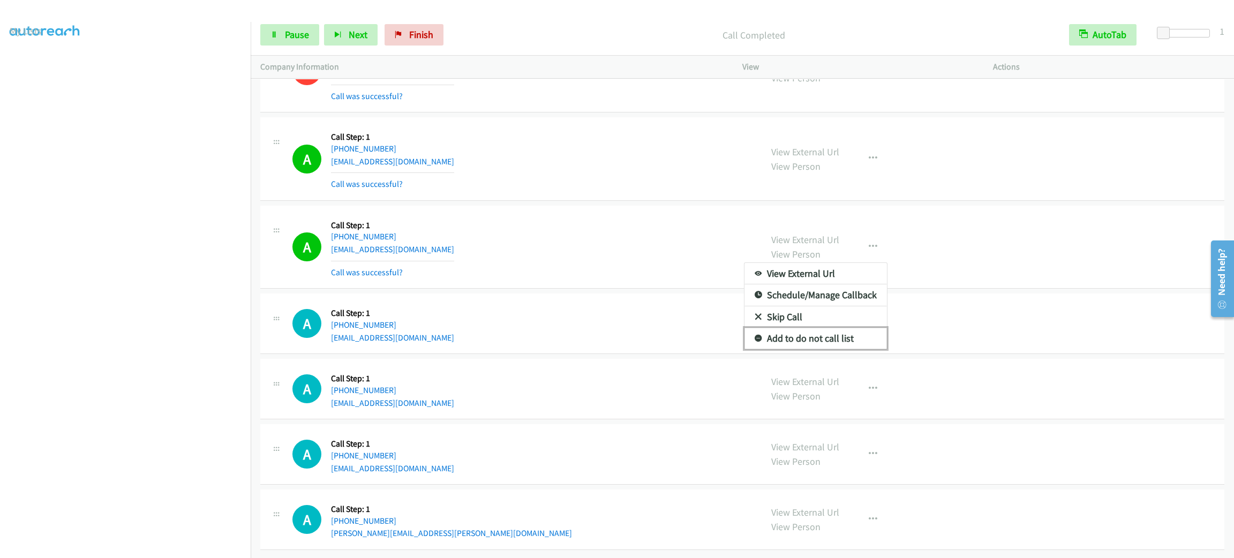
click at [836, 349] on link "Add to do not call list" at bounding box center [816, 338] width 143 height 21
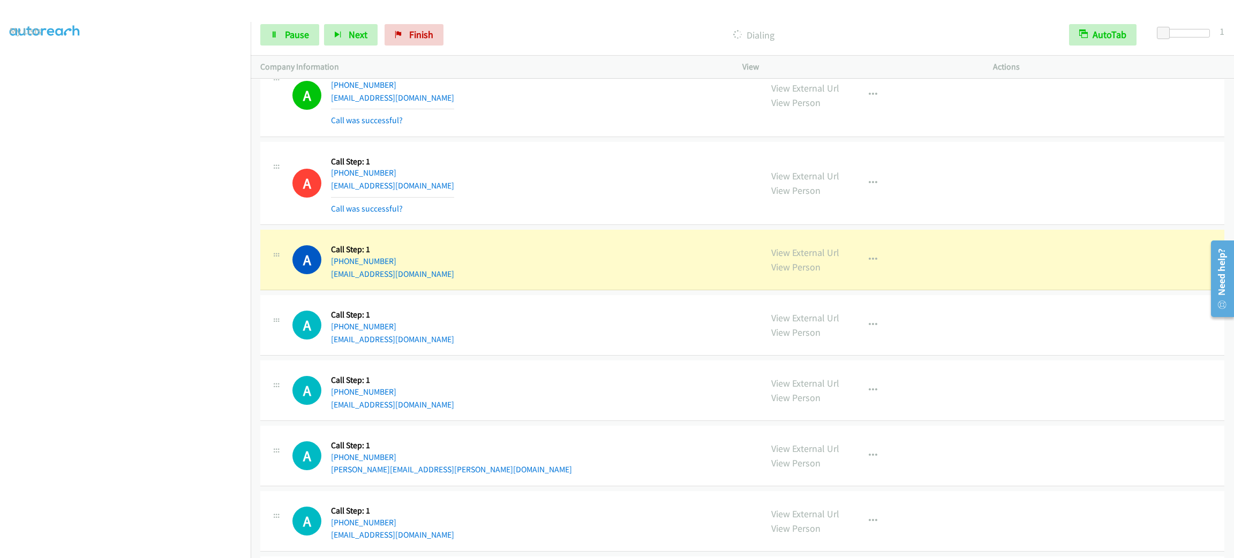
click at [475, 127] on div "A Callback Scheduled Call Step: 1 [GEOGRAPHIC_DATA]/[GEOGRAPHIC_DATA] [PHONE_NU…" at bounding box center [523, 95] width 460 height 64
click at [468, 127] on div "A Callback Scheduled Call Step: 1 [GEOGRAPHIC_DATA]/[GEOGRAPHIC_DATA] [PHONE_NU…" at bounding box center [523, 95] width 460 height 64
click at [540, 215] on div "A Callback Scheduled Call Step: 1 America/New_York [PHONE_NUMBER] [EMAIL_ADDRES…" at bounding box center [523, 184] width 460 height 64
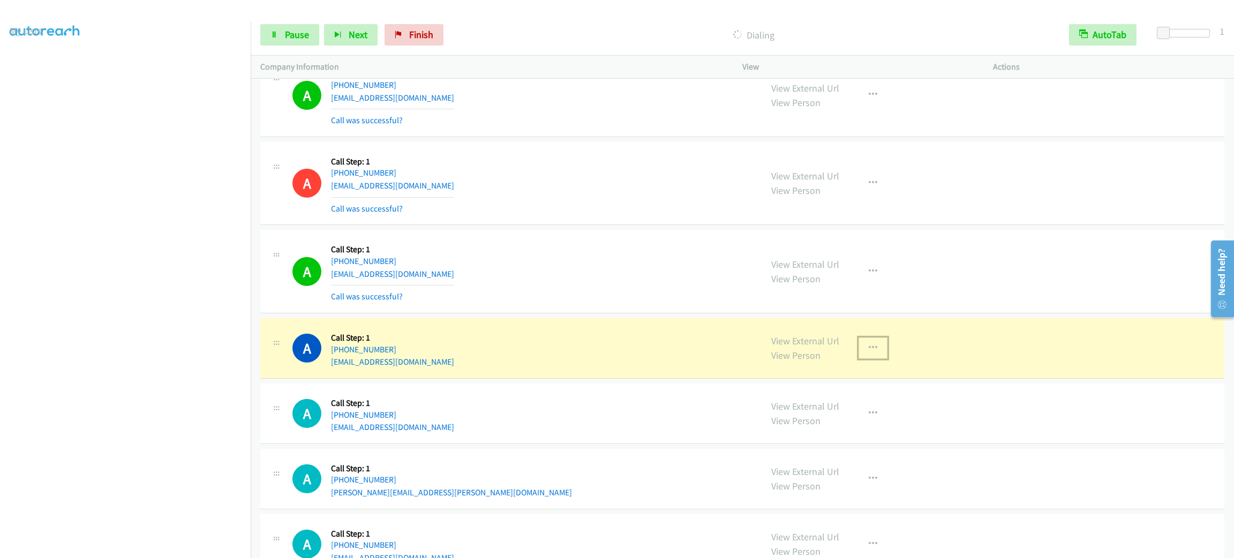
click at [860, 359] on button "button" at bounding box center [873, 348] width 29 height 21
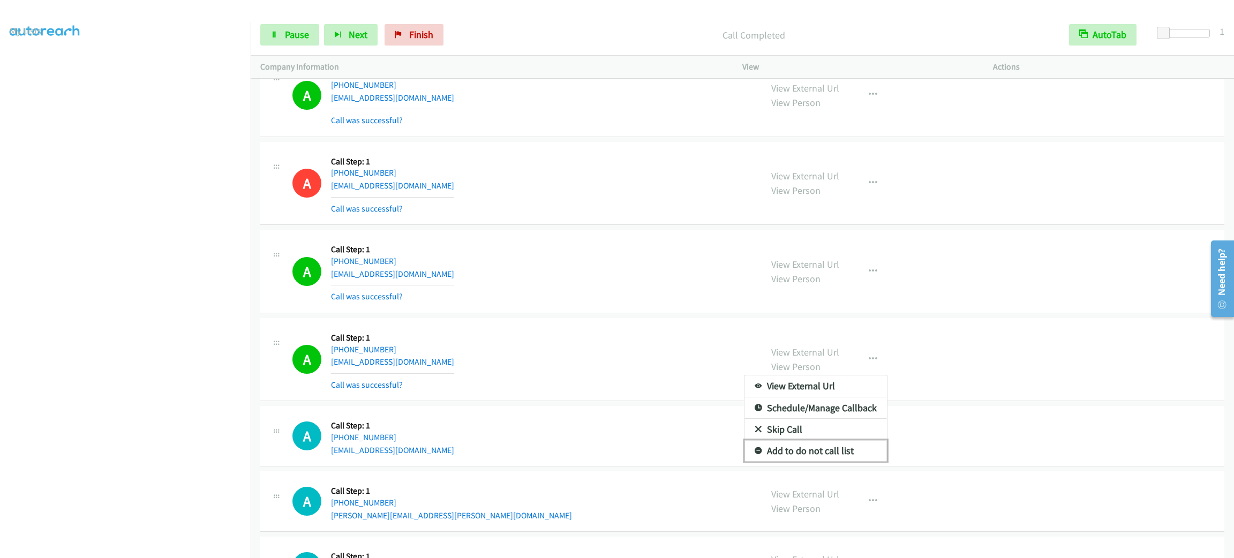
click at [848, 462] on link "Add to do not call list" at bounding box center [816, 450] width 143 height 21
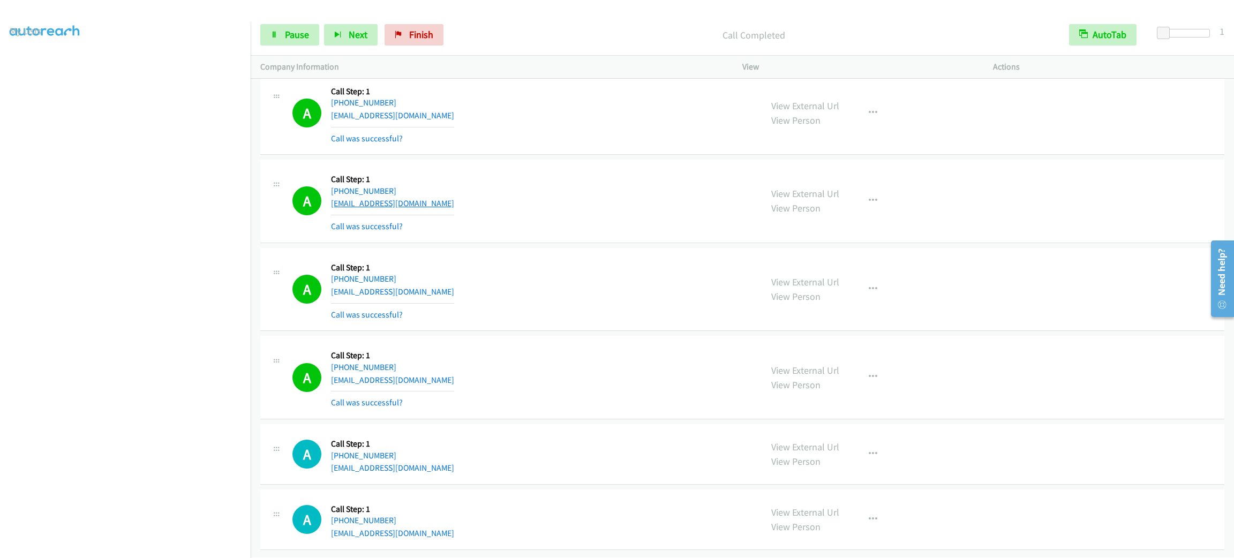
scroll to position [22067, 0]
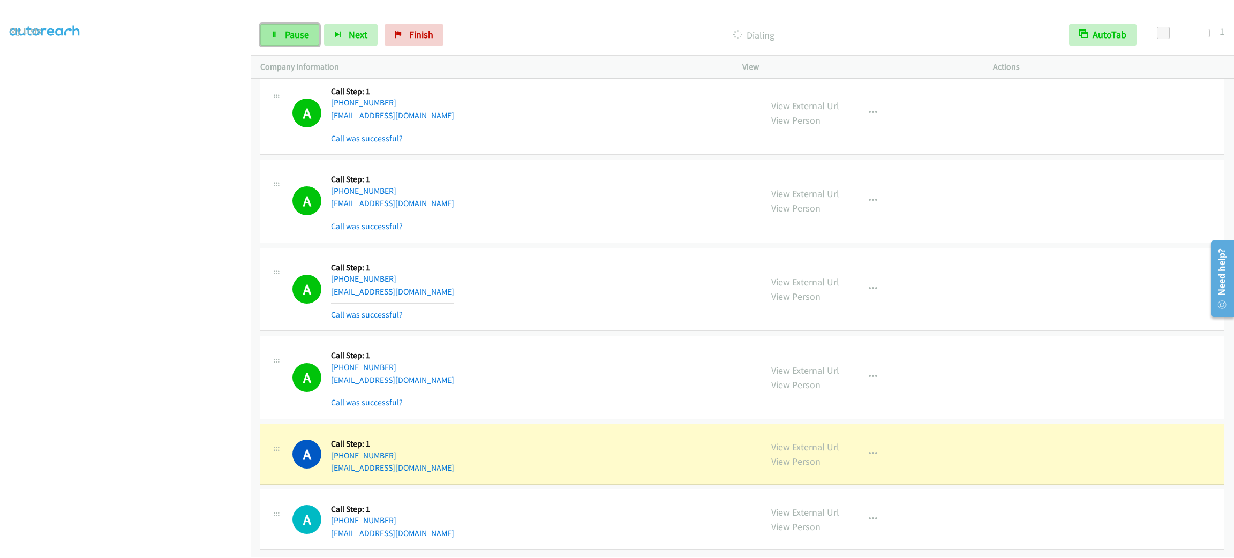
click at [305, 30] on span "Pause" at bounding box center [297, 34] width 24 height 12
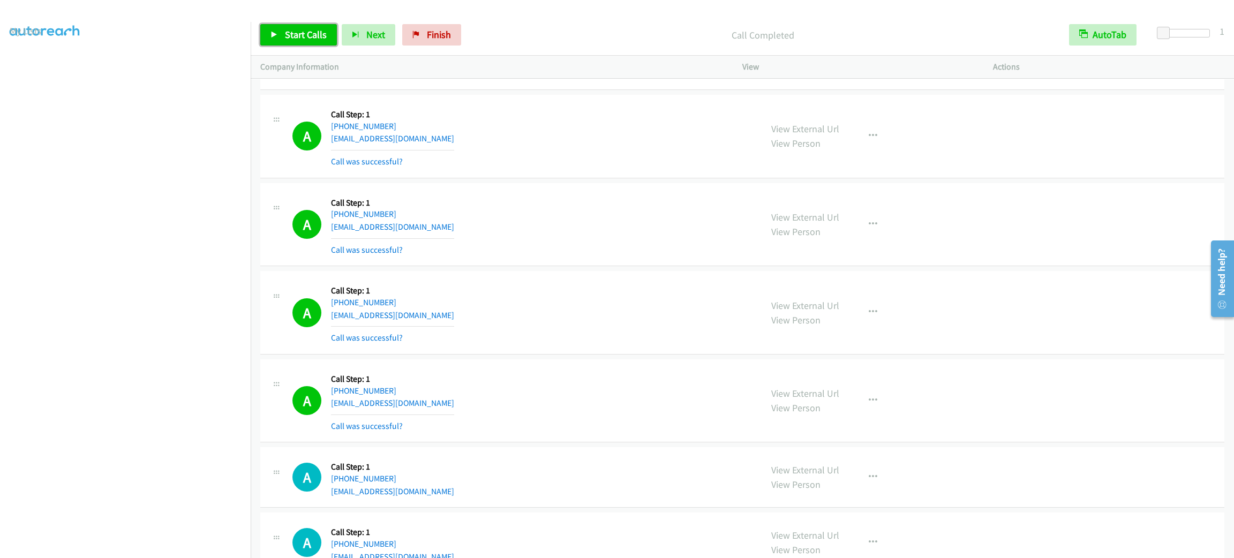
click at [286, 43] on link "Start Calls" at bounding box center [298, 34] width 77 height 21
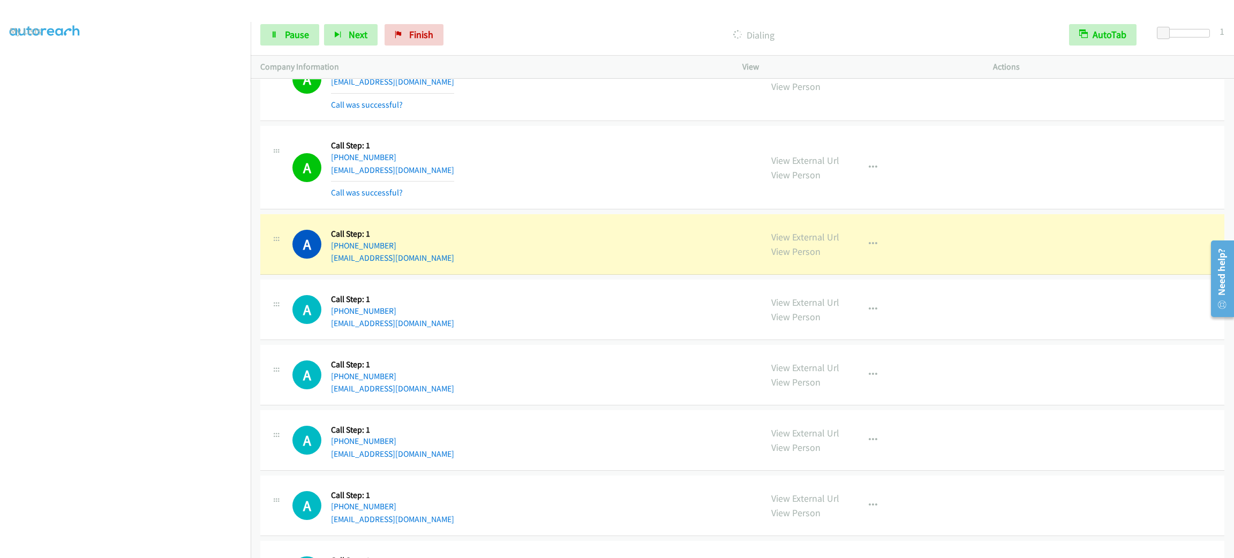
scroll to position [22550, 0]
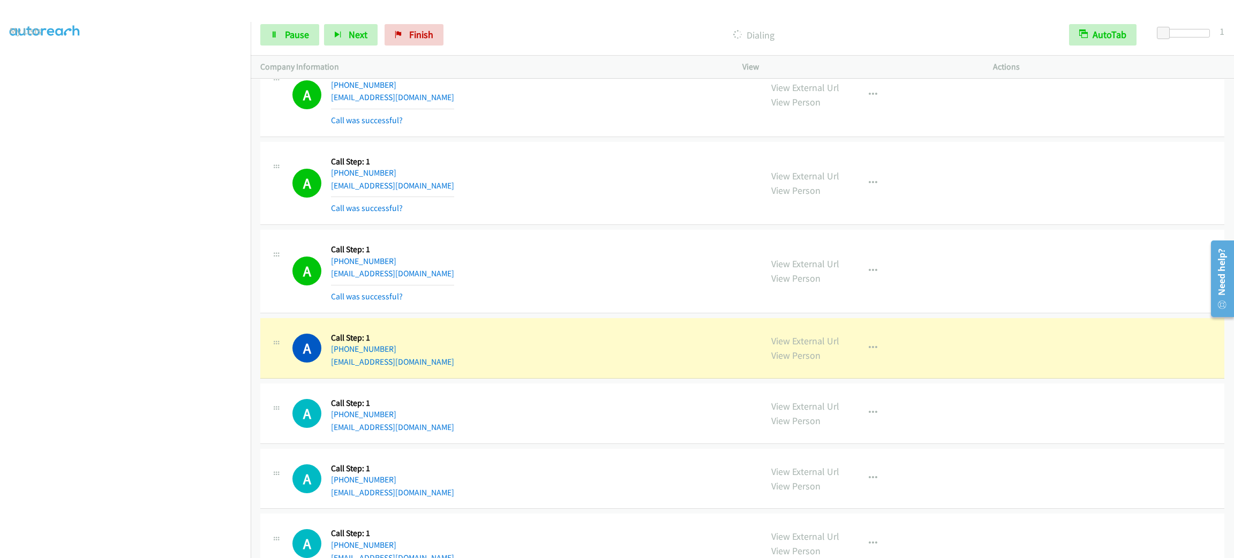
click at [850, 369] on div "View External Url View Person View External Url Email Schedule/Manage Callback …" at bounding box center [892, 348] width 260 height 41
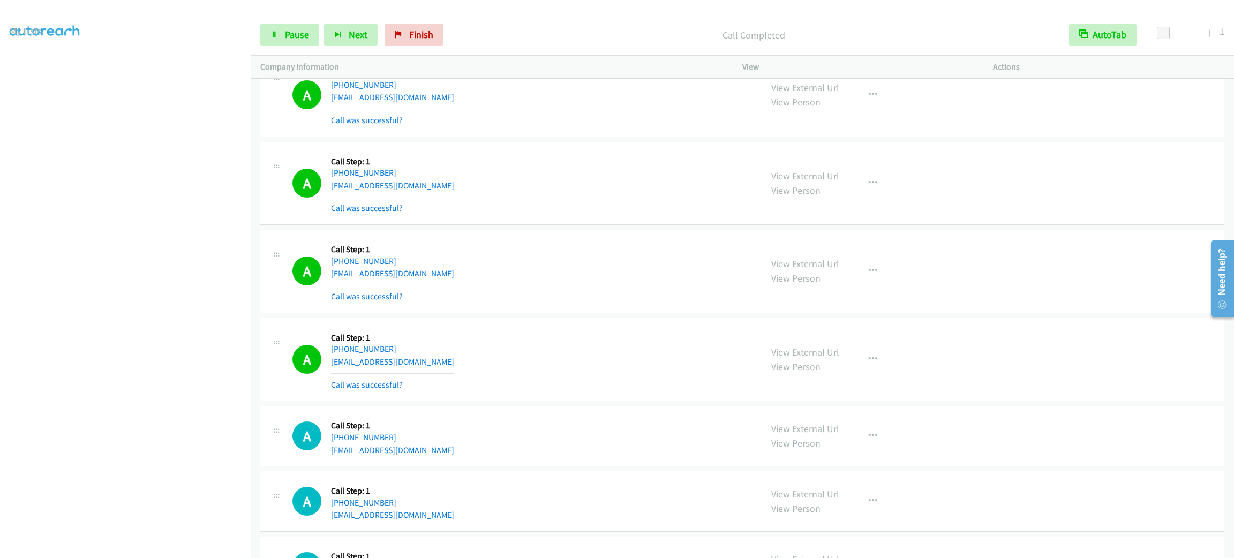
click at [859, 392] on div "View External Url View Person View External Url Email Schedule/Manage Callback …" at bounding box center [892, 360] width 260 height 64
click at [859, 370] on button "button" at bounding box center [873, 359] width 29 height 21
drag, startPoint x: 872, startPoint y: 510, endPoint x: 859, endPoint y: 501, distance: 15.0
click at [872, 462] on link "Add to do not call list" at bounding box center [816, 450] width 143 height 21
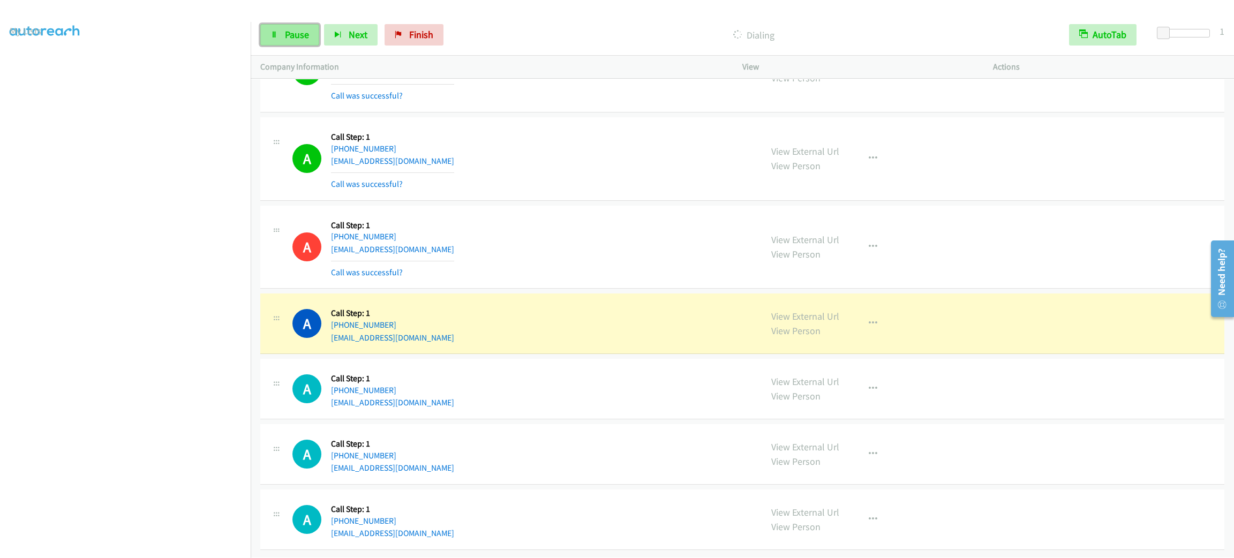
click at [275, 38] on link "Pause" at bounding box center [289, 34] width 59 height 21
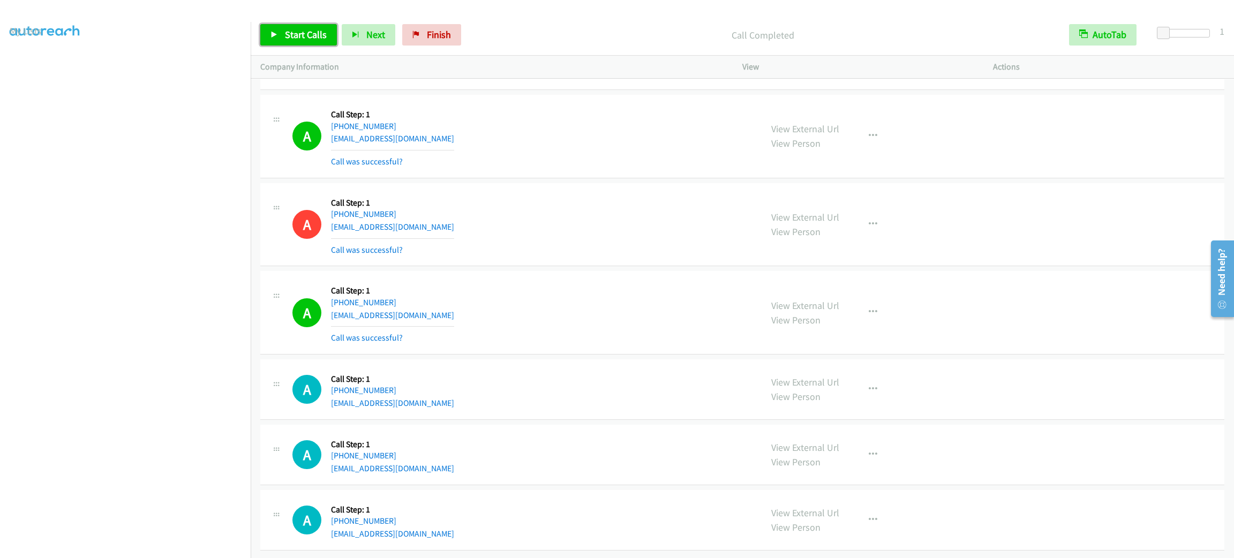
click at [323, 24] on link "Start Calls" at bounding box center [298, 34] width 77 height 21
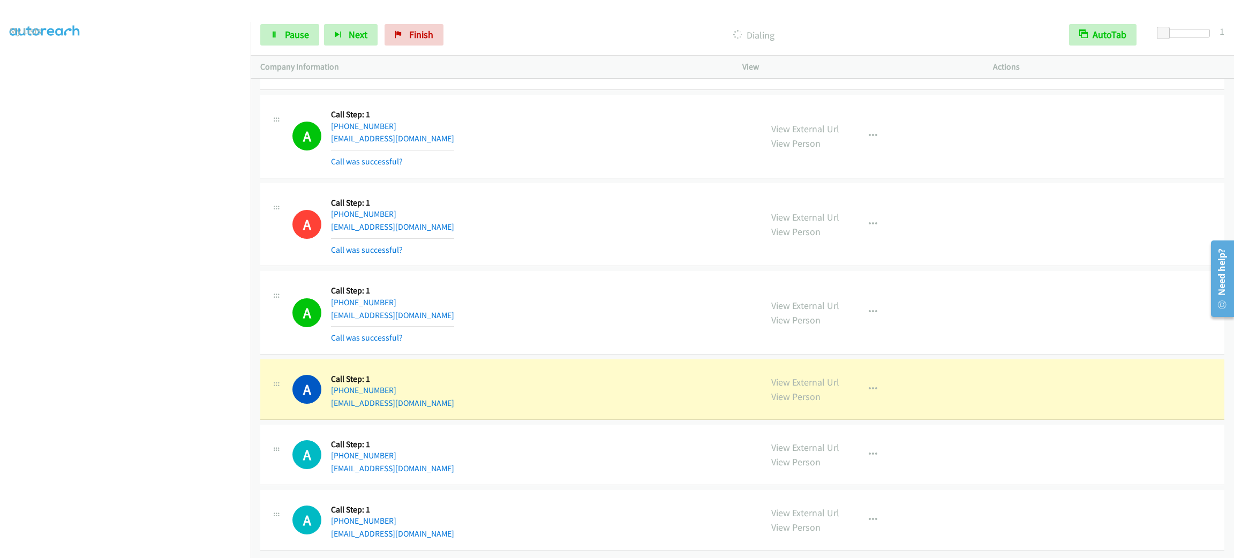
scroll to position [22752, 0]
click at [529, 146] on div "A Callback Scheduled Call Step: 1 [GEOGRAPHIC_DATA]/[GEOGRAPHIC_DATA] [PHONE_NU…" at bounding box center [523, 136] width 460 height 64
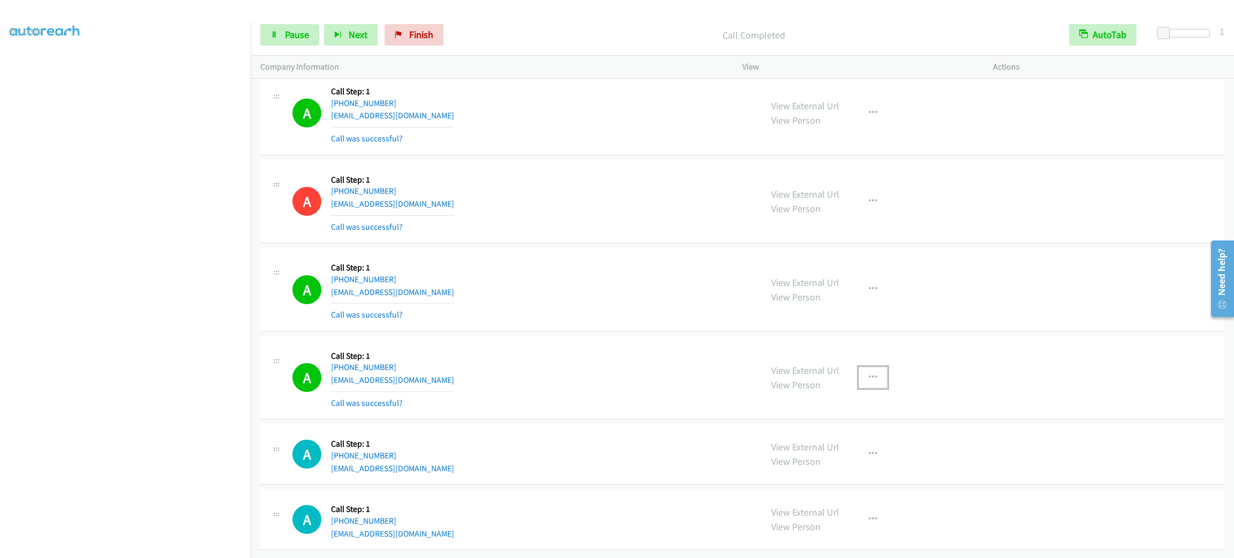
click at [869, 382] on icon "button" at bounding box center [873, 377] width 9 height 9
drag, startPoint x: 857, startPoint y: 488, endPoint x: 846, endPoint y: 481, distance: 12.8
click at [856, 480] on link "Add to do not call list" at bounding box center [816, 469] width 143 height 21
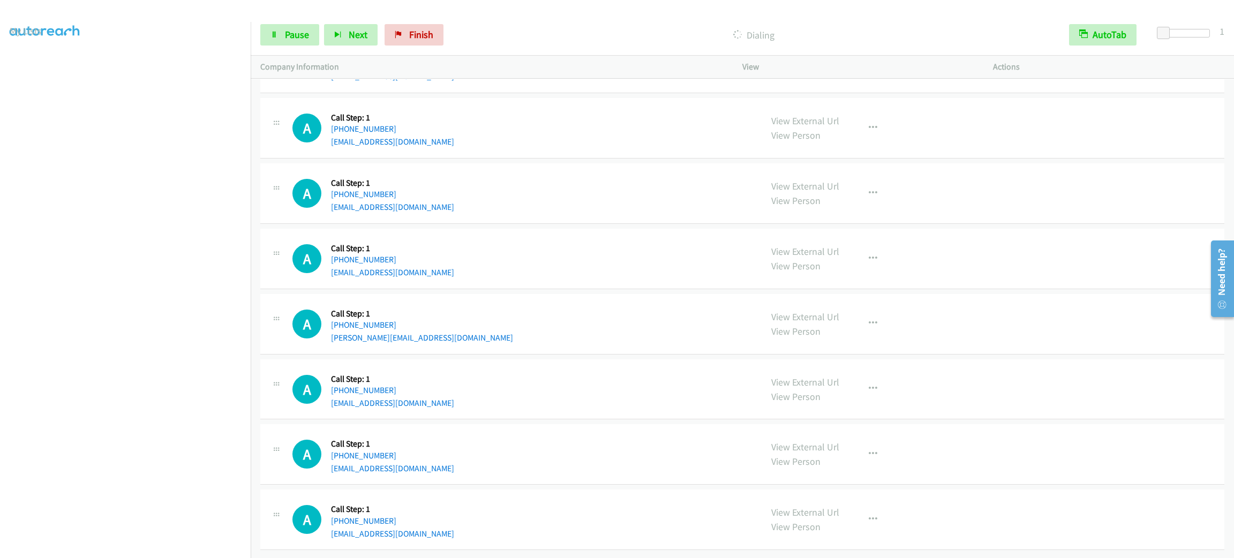
scroll to position [23160, 0]
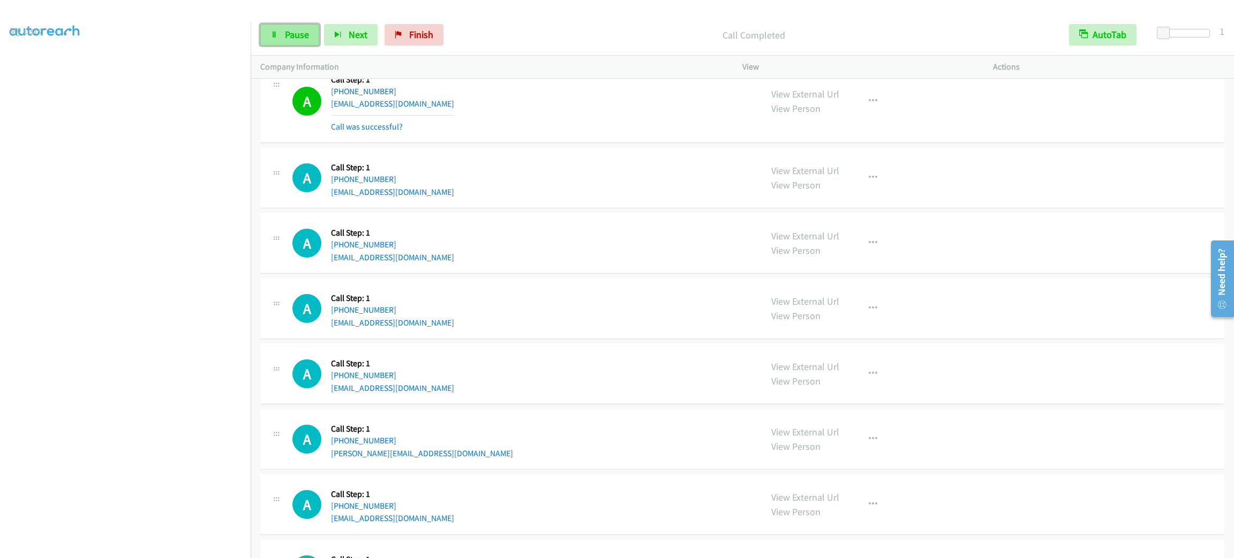
click at [295, 34] on span "Pause" at bounding box center [297, 34] width 24 height 12
click at [295, 34] on span "Start Calls" at bounding box center [306, 34] width 42 height 12
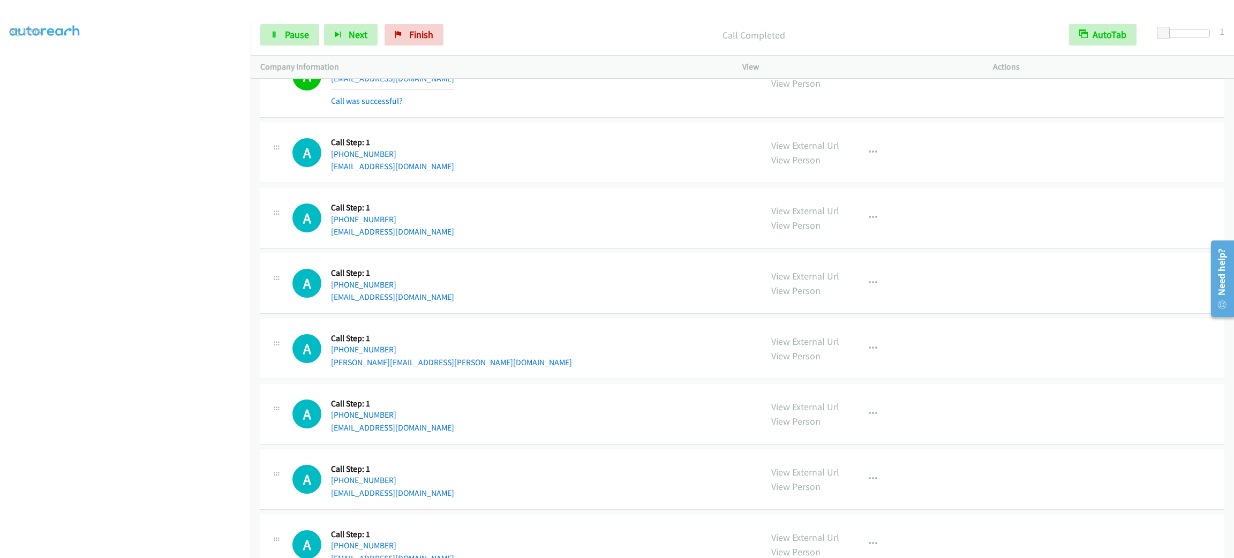
scroll to position [23971, 0]
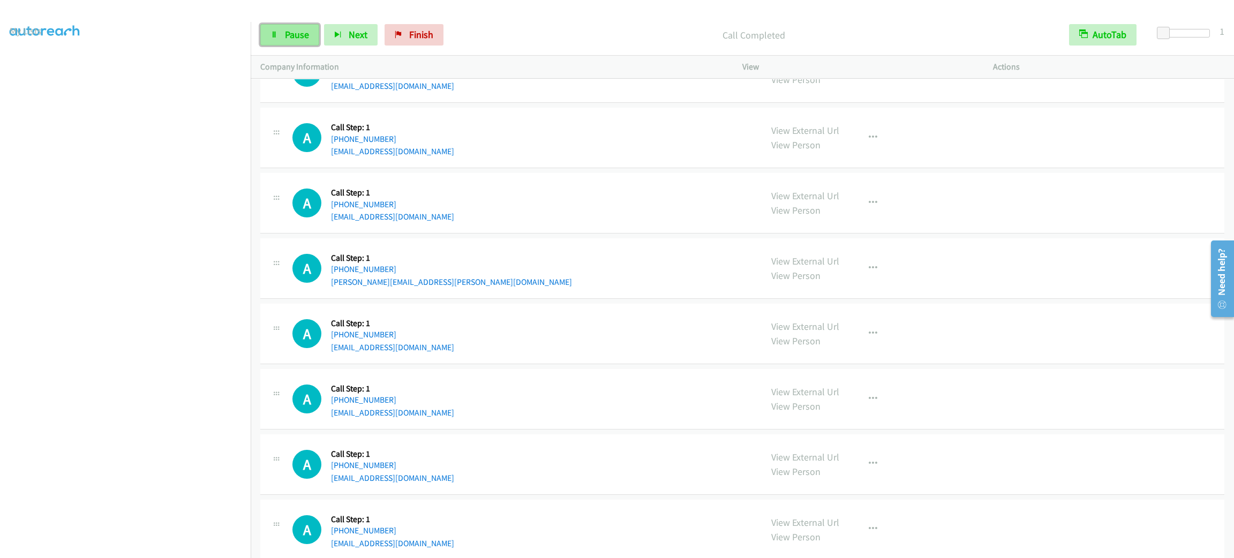
click at [287, 40] on span "Pause" at bounding box center [297, 34] width 24 height 12
click at [287, 38] on span "Start Calls" at bounding box center [306, 34] width 42 height 12
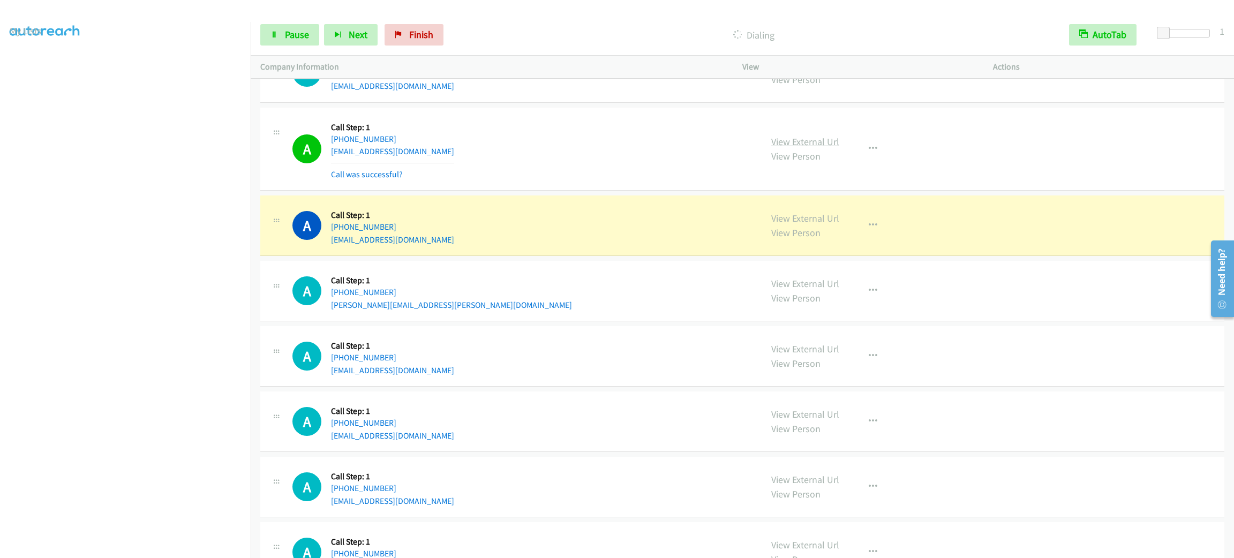
click at [777, 148] on link "View External Url" at bounding box center [805, 142] width 68 height 12
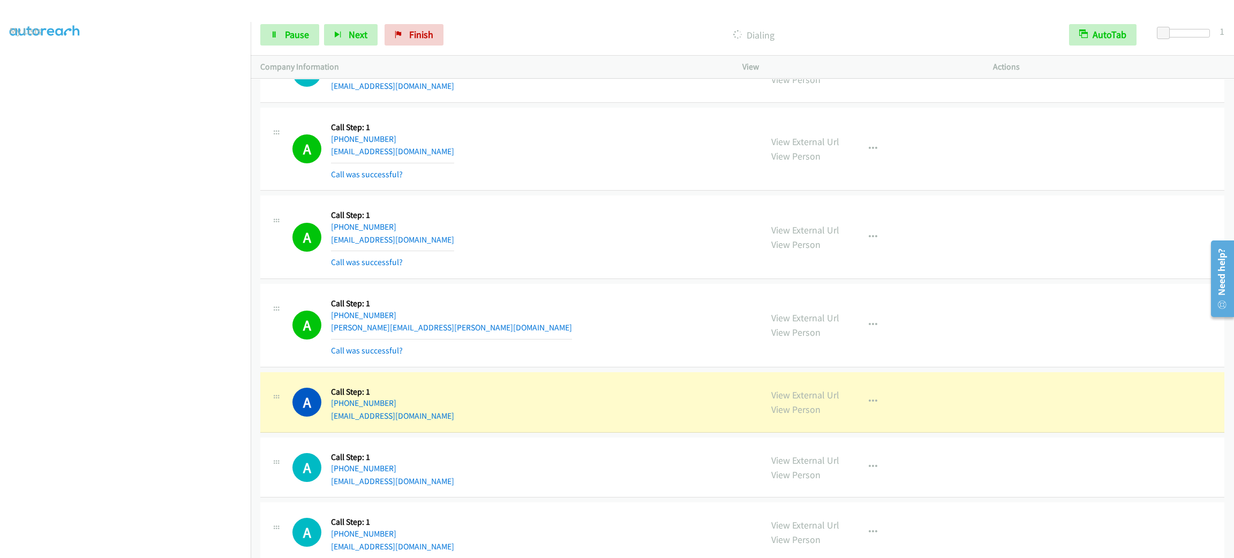
scroll to position [24120, 0]
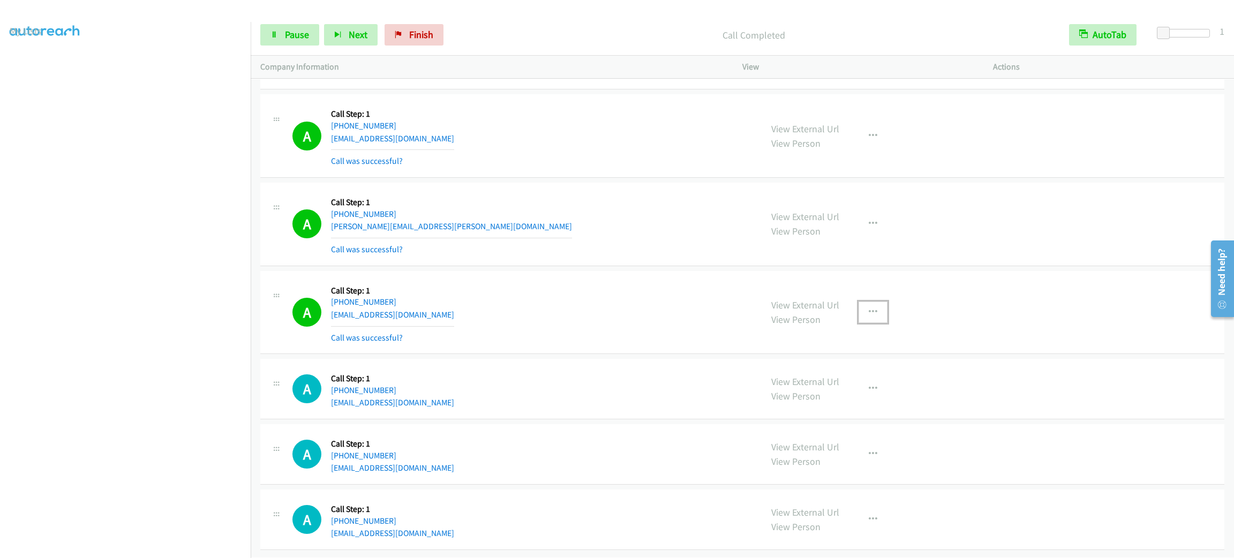
click at [869, 317] on icon "button" at bounding box center [873, 312] width 9 height 9
click at [859, 415] on link "Add to do not call list" at bounding box center [816, 403] width 143 height 21
click at [298, 43] on link "Pause" at bounding box center [289, 34] width 59 height 21
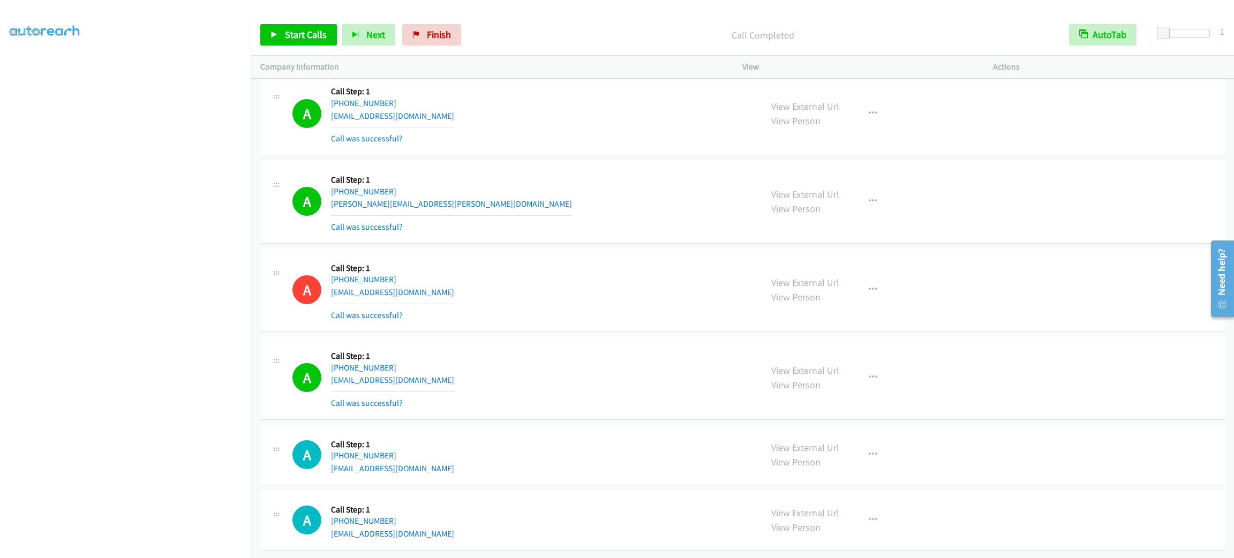
click at [298, 18] on div "Start Calls Pause Next Finish Call Completed AutoTab AutoTab 1" at bounding box center [743, 34] width 984 height 41
click at [304, 38] on span "Start Calls" at bounding box center [306, 34] width 42 height 12
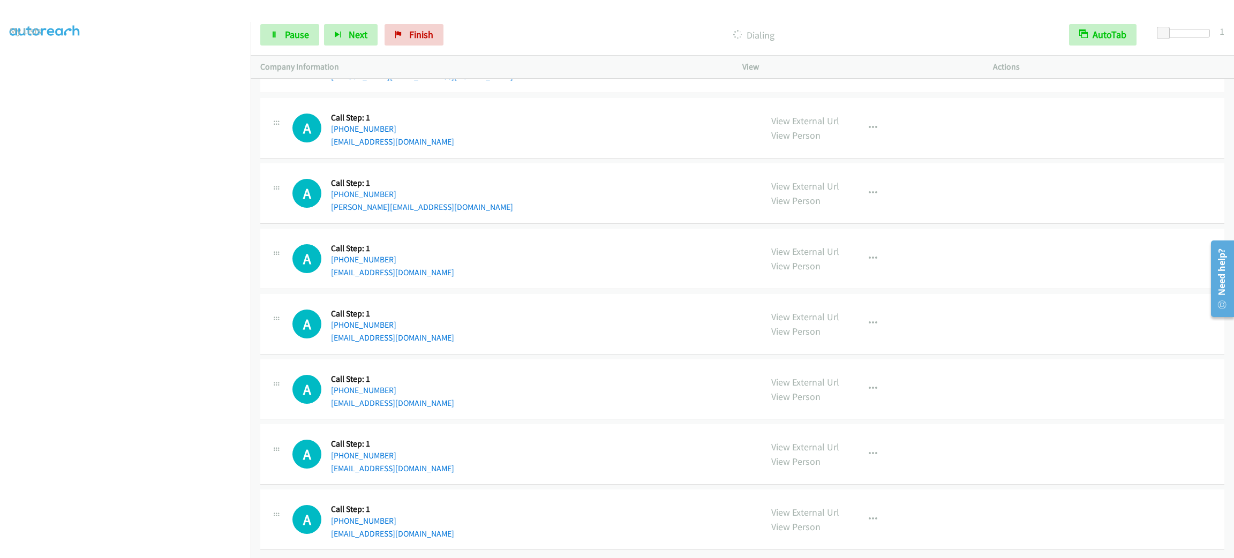
scroll to position [24333, 0]
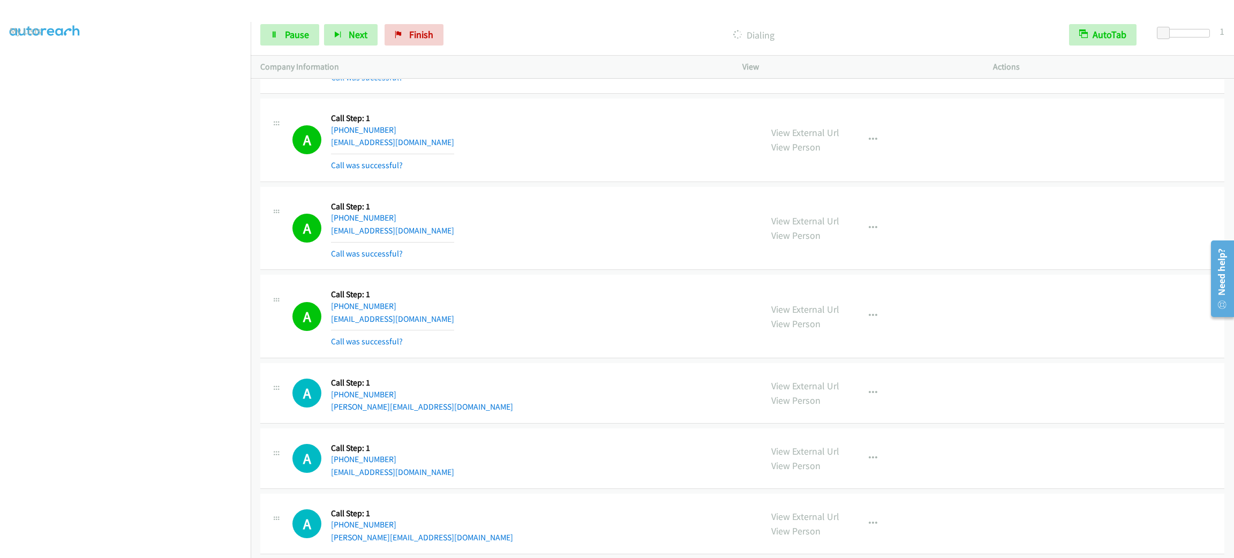
click at [677, 182] on div "A Callback Scheduled Call Step: 1 America/New_York [PHONE_NUMBER] [EMAIL_ADDRES…" at bounding box center [742, 141] width 964 height 84
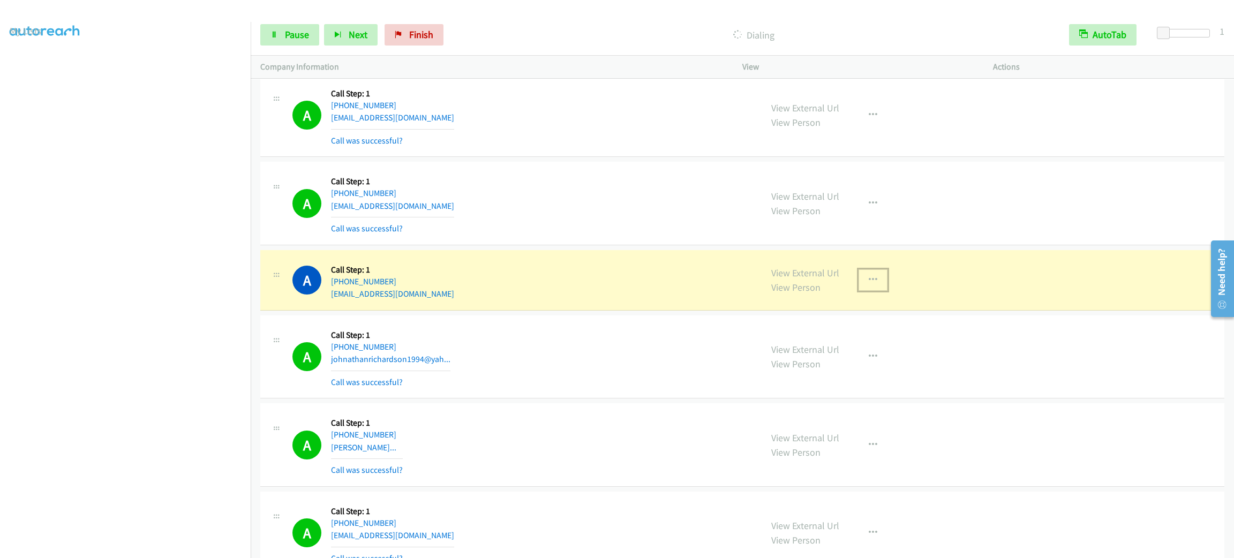
click at [879, 291] on button "button" at bounding box center [873, 279] width 29 height 21
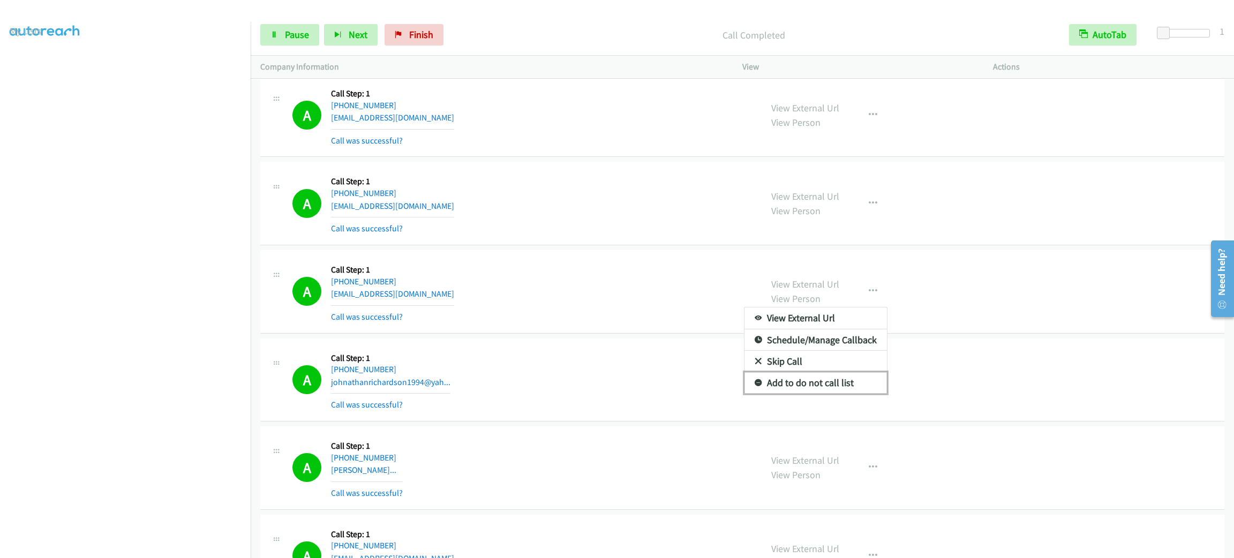
click at [848, 394] on link "Add to do not call list" at bounding box center [816, 382] width 143 height 21
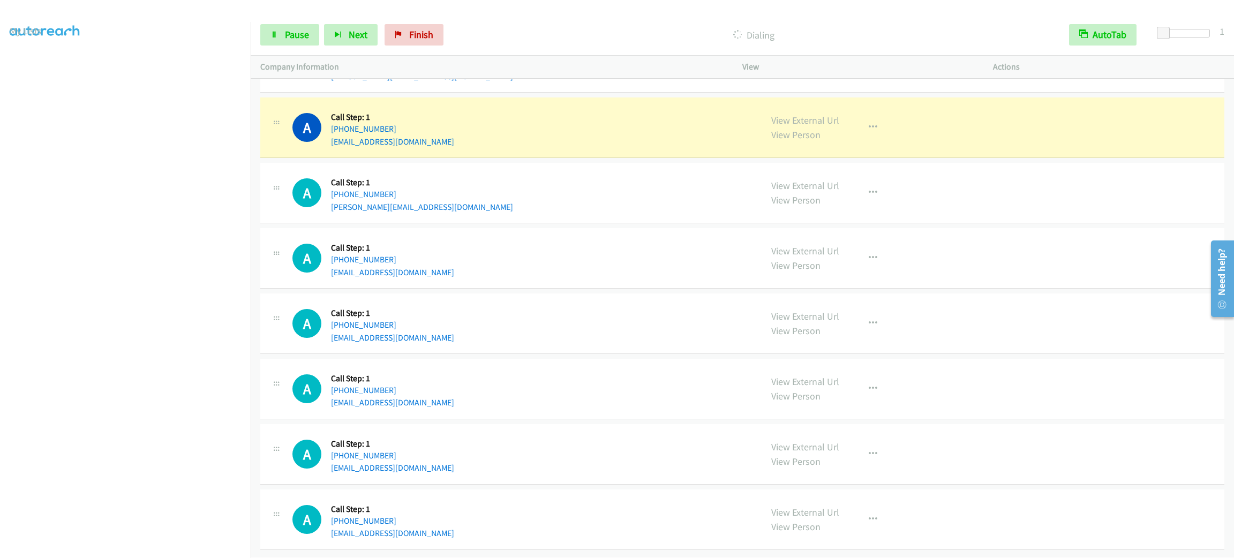
scroll to position [24678, 0]
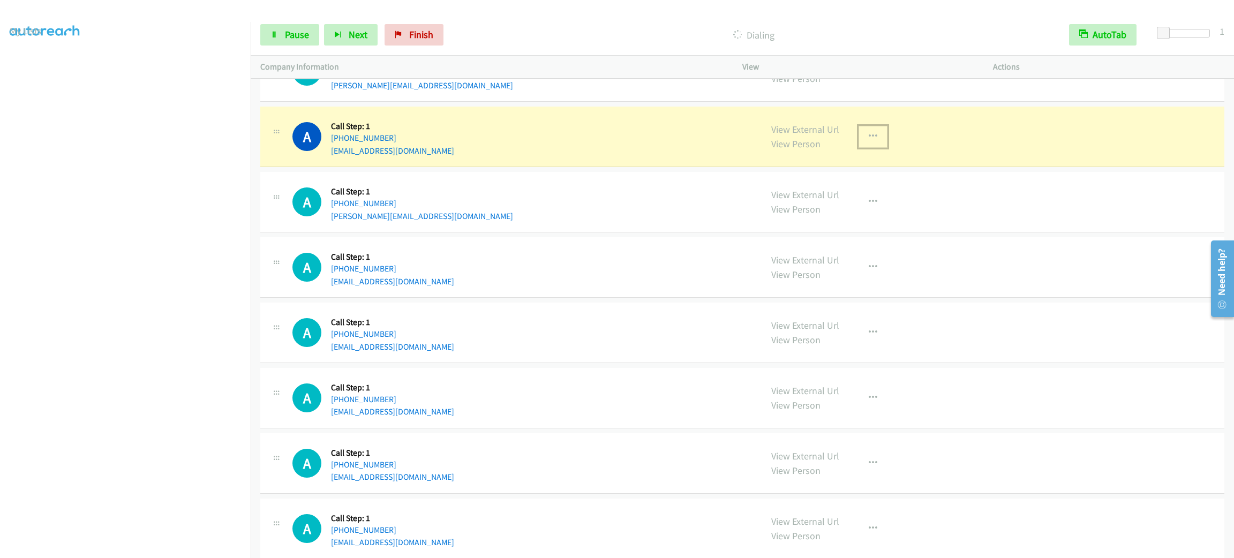
click at [872, 147] on button "button" at bounding box center [873, 136] width 29 height 21
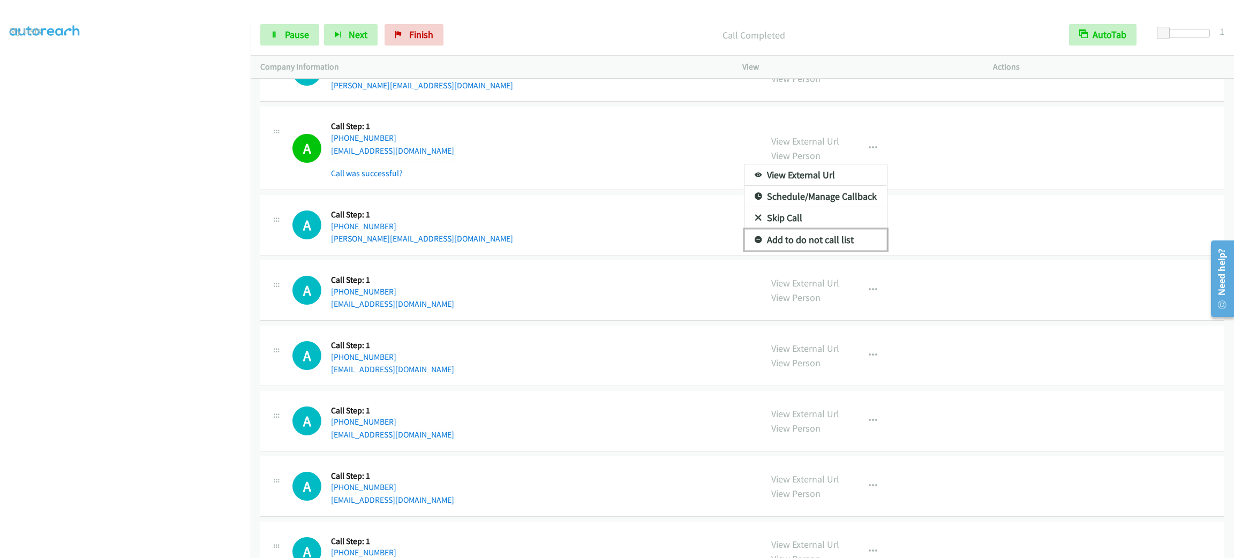
click at [819, 251] on link "Add to do not call list" at bounding box center [816, 239] width 143 height 21
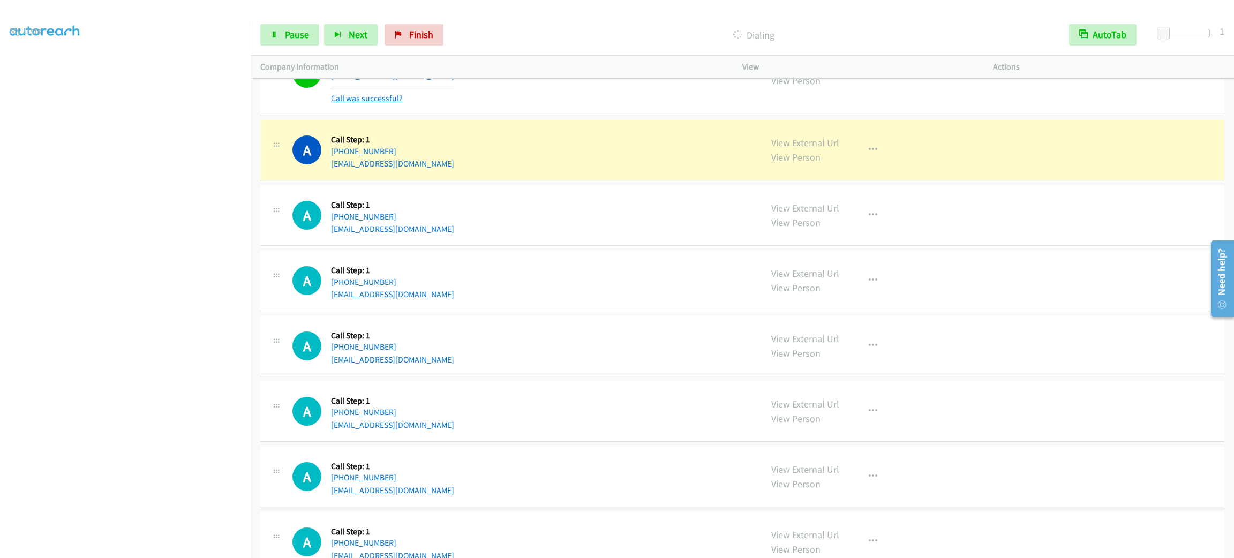
scroll to position [25385, 0]
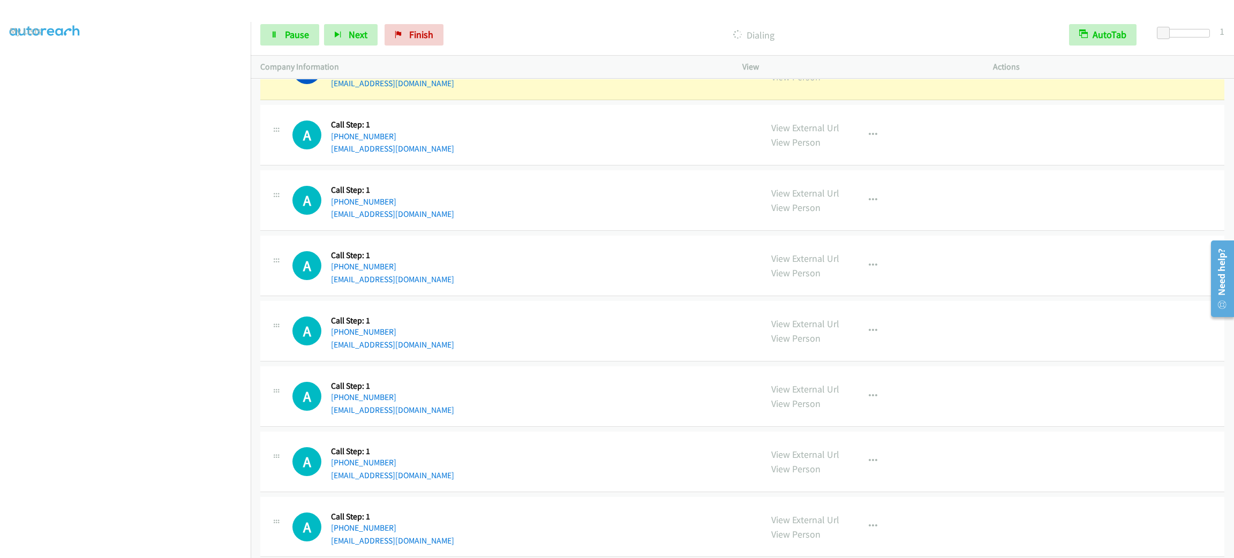
drag, startPoint x: 382, startPoint y: 121, endPoint x: 330, endPoint y: 114, distance: 52.4
click at [331, 90] on div "Callback Scheduled Call Step: 1 America/Los_Angeles [PHONE_NUMBER] [EMAIL_ADDRE…" at bounding box center [392, 69] width 123 height 41
drag, startPoint x: 385, startPoint y: 117, endPoint x: 391, endPoint y: 117, distance: 6.4
click at [390, 65] on h5 "Call Step: 1" at bounding box center [392, 59] width 123 height 11
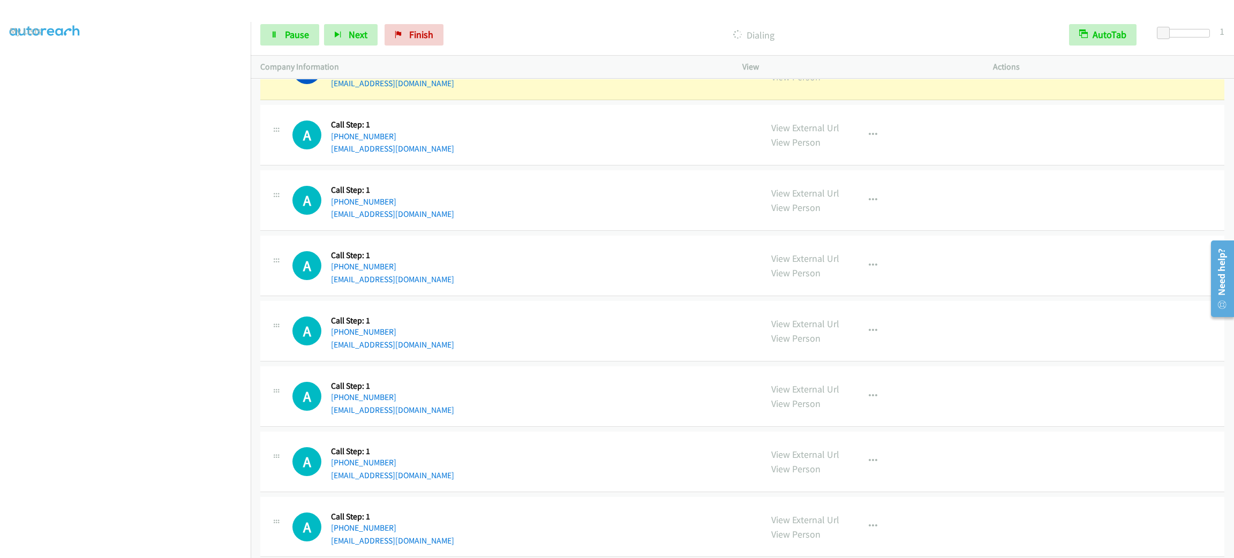
click at [391, 65] on h5 "Call Step: 1" at bounding box center [392, 59] width 123 height 11
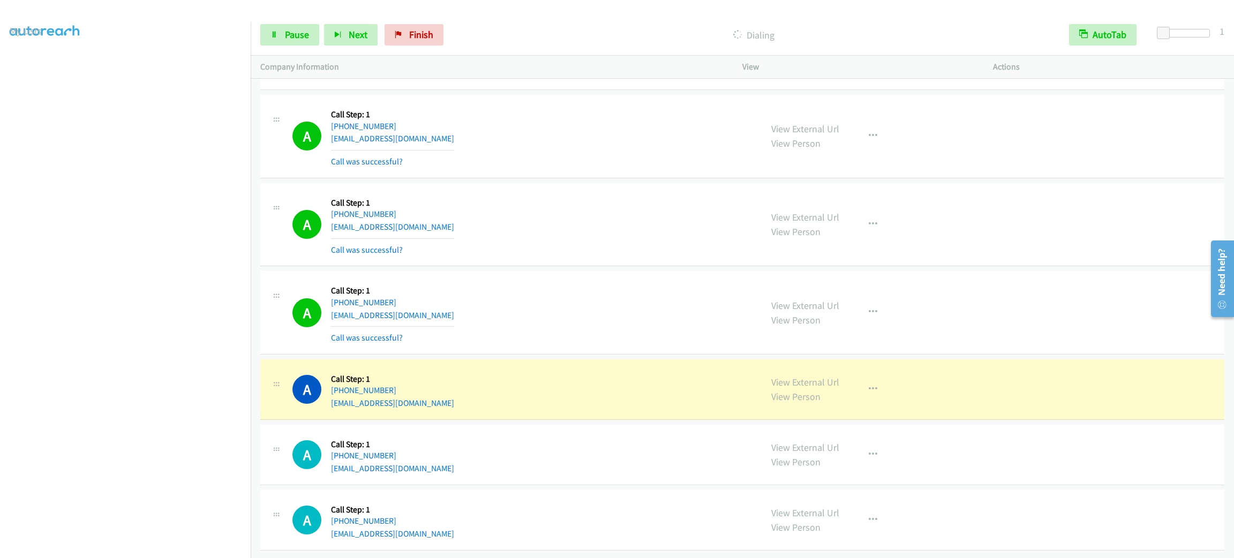
scroll to position [25580, 0]
click at [611, 204] on div "A Callback Scheduled Call Step: 1 America/New_York [PHONE_NUMBER] [EMAIL_ADDRES…" at bounding box center [523, 225] width 460 height 64
click at [1007, 343] on td "A Callback Scheduled Call Step: 1 America/Los_Angeles [PHONE_NUMBER] [EMAIL_ADD…" at bounding box center [743, 313] width 984 height 88
click at [876, 379] on button "button" at bounding box center [873, 389] width 29 height 21
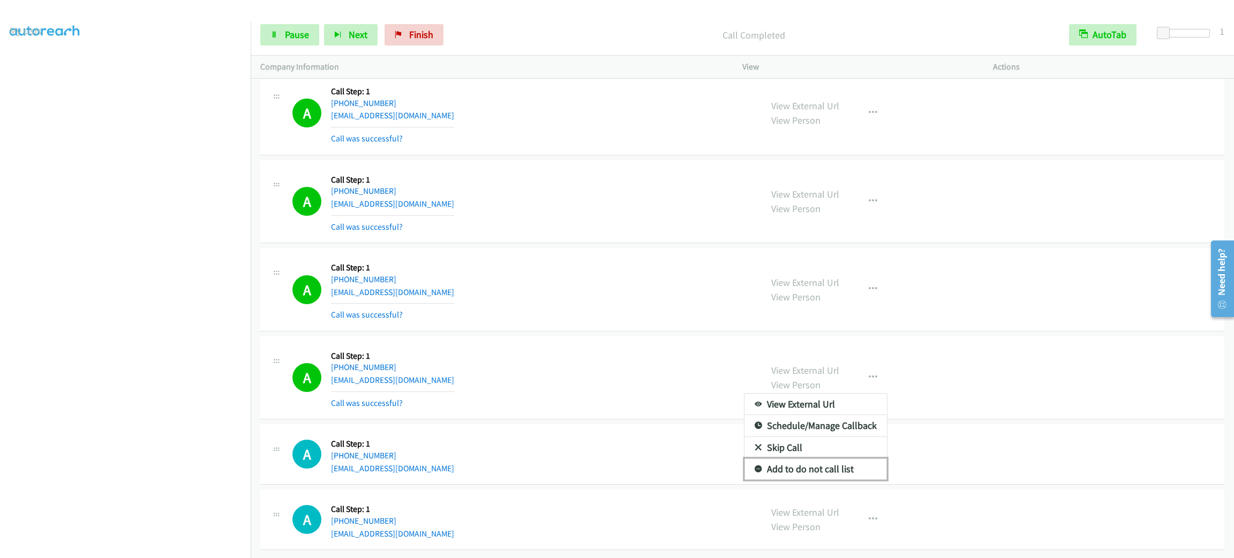
click at [872, 480] on link "Add to do not call list" at bounding box center [816, 469] width 143 height 21
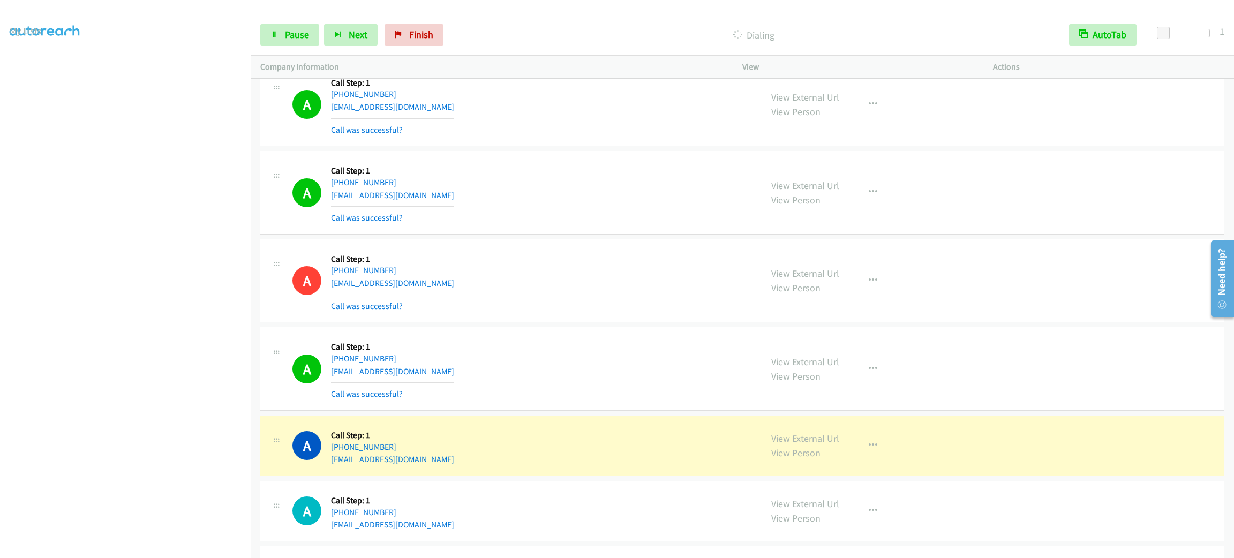
scroll to position [26028, 0]
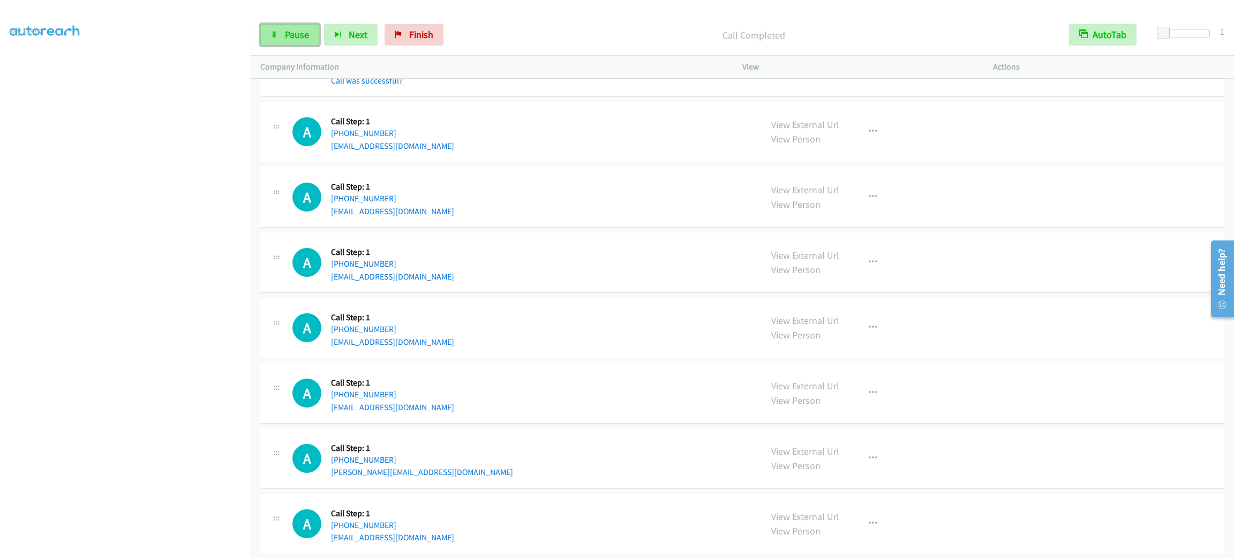
click at [290, 40] on span "Pause" at bounding box center [297, 34] width 24 height 12
click at [297, 31] on span "Start Calls" at bounding box center [306, 34] width 42 height 12
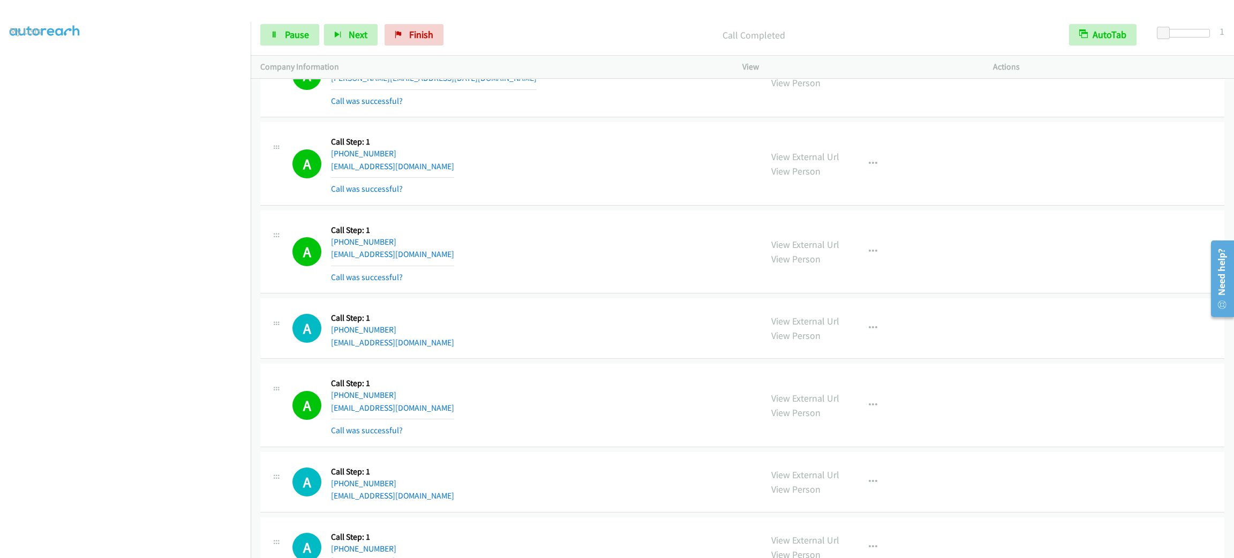
scroll to position [27265, 0]
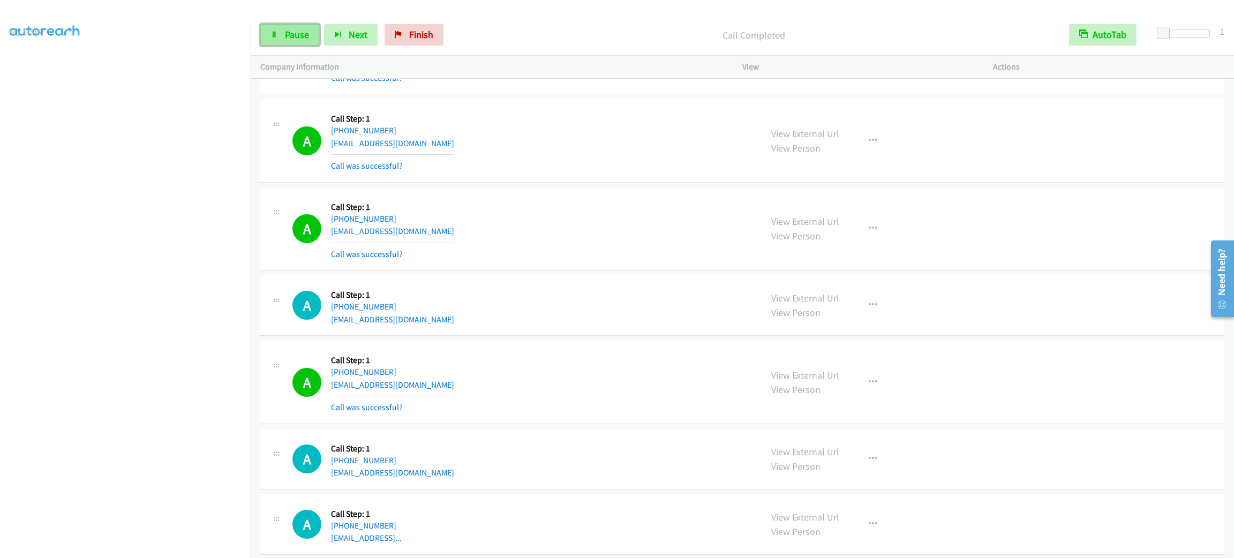
click at [309, 34] on link "Pause" at bounding box center [289, 34] width 59 height 21
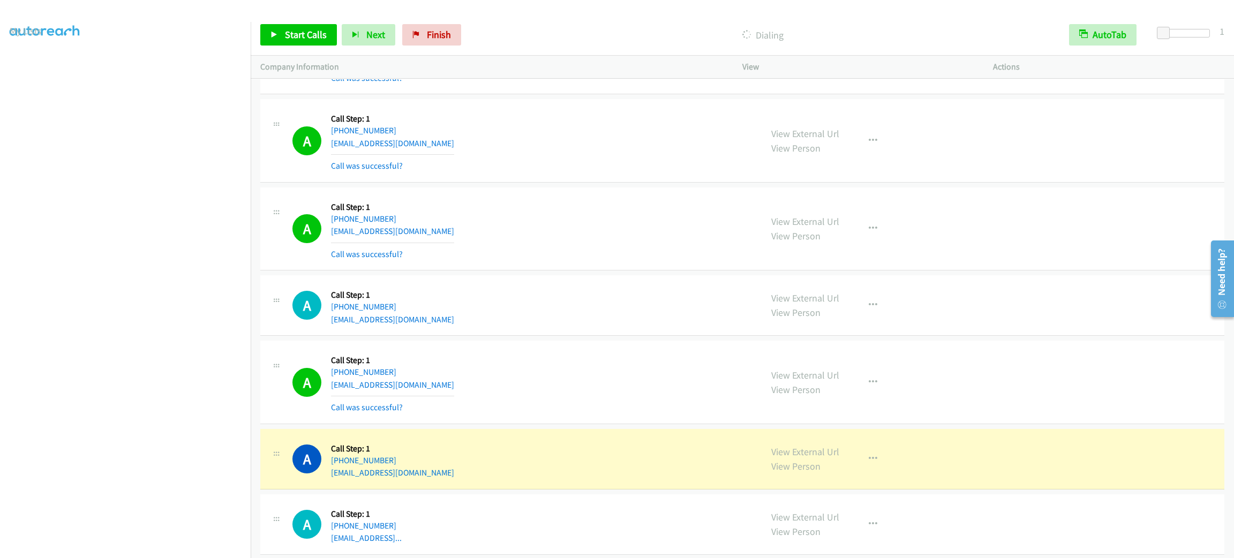
scroll to position [27609, 0]
